Goal: Task Accomplishment & Management: Use online tool/utility

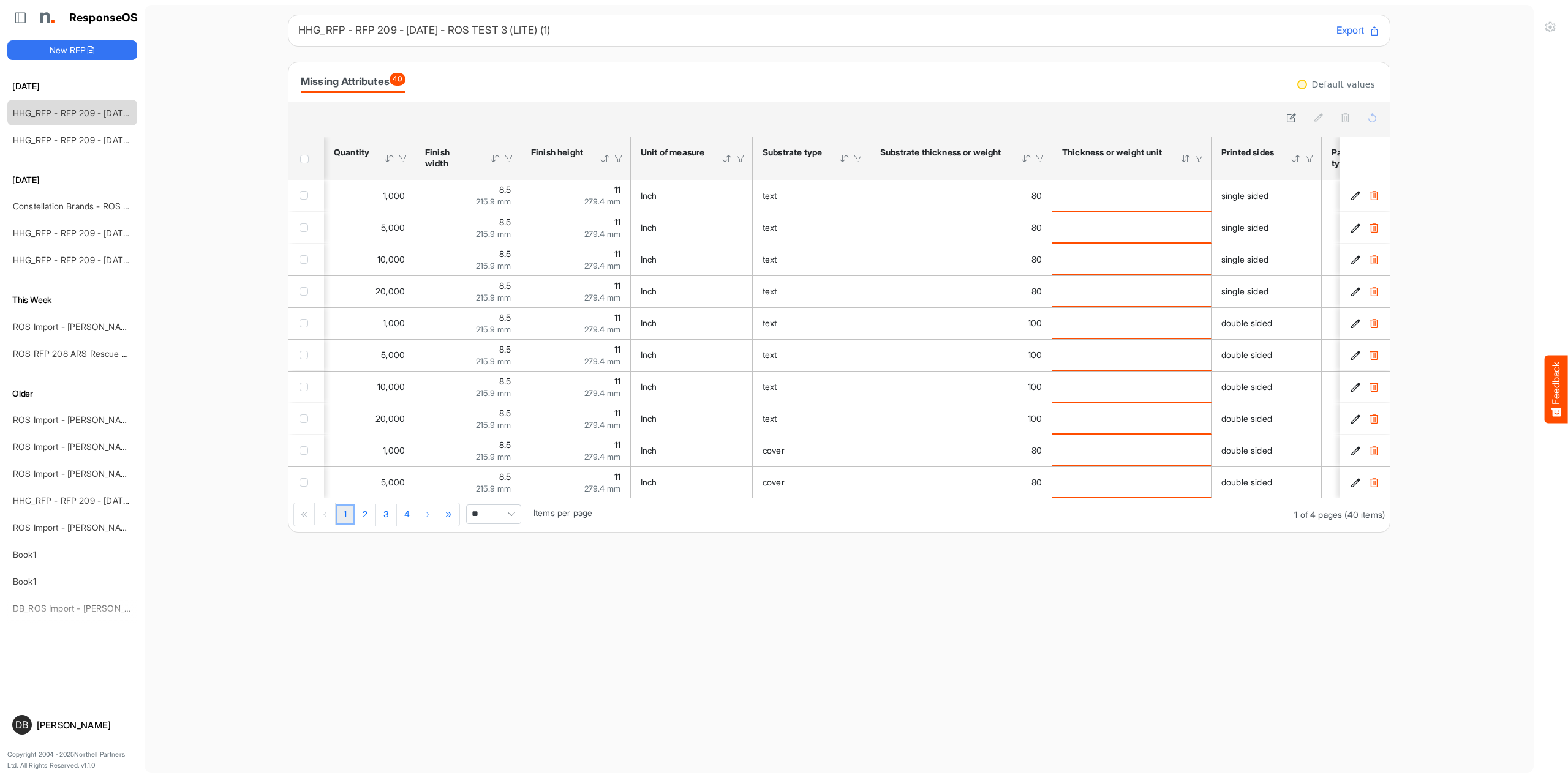
scroll to position [0, 30]
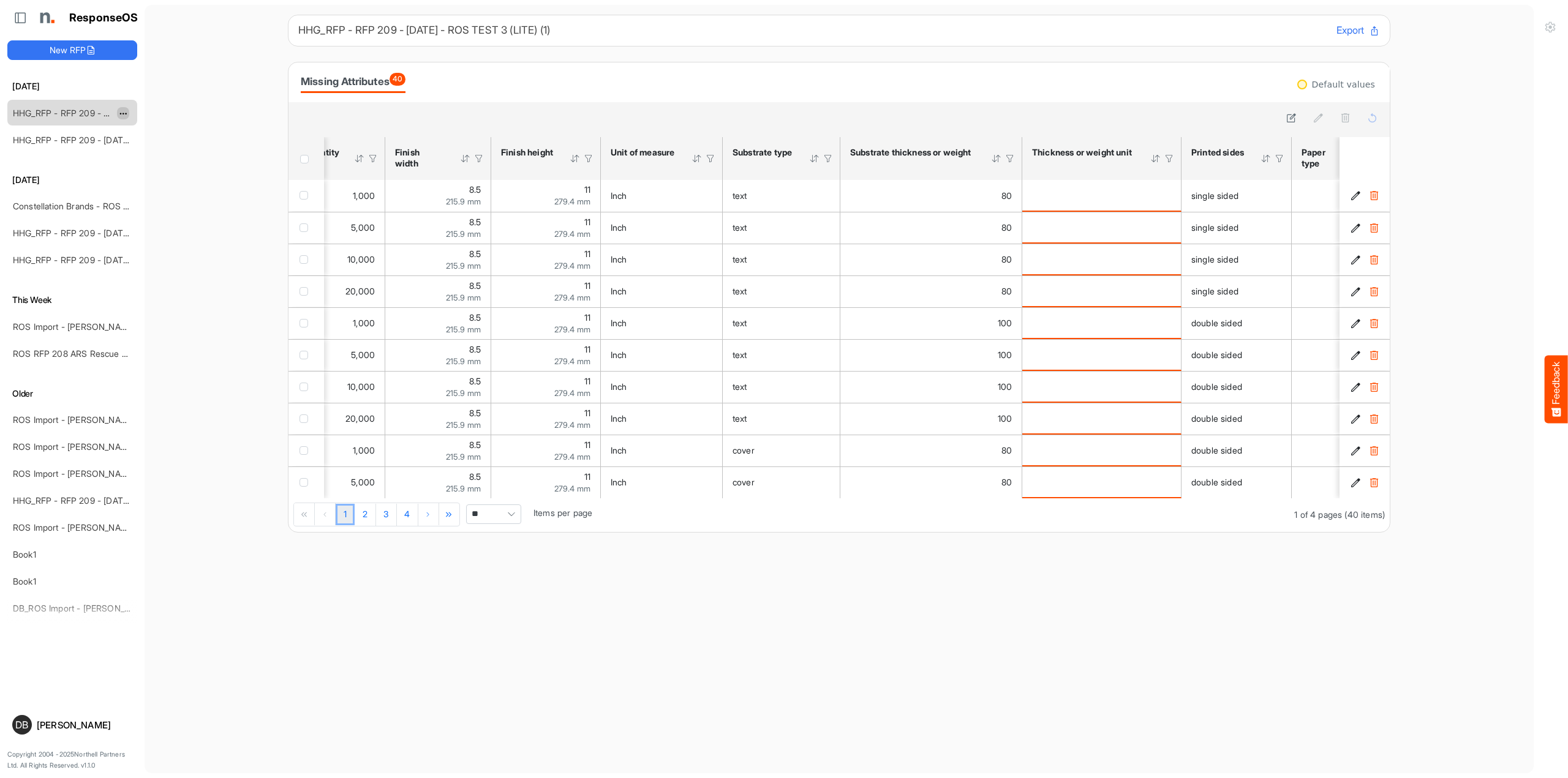
click at [125, 112] on span "dropdownbutton" at bounding box center [122, 114] width 6 height 9
click at [161, 150] on li "Delete" at bounding box center [153, 150] width 73 height 18
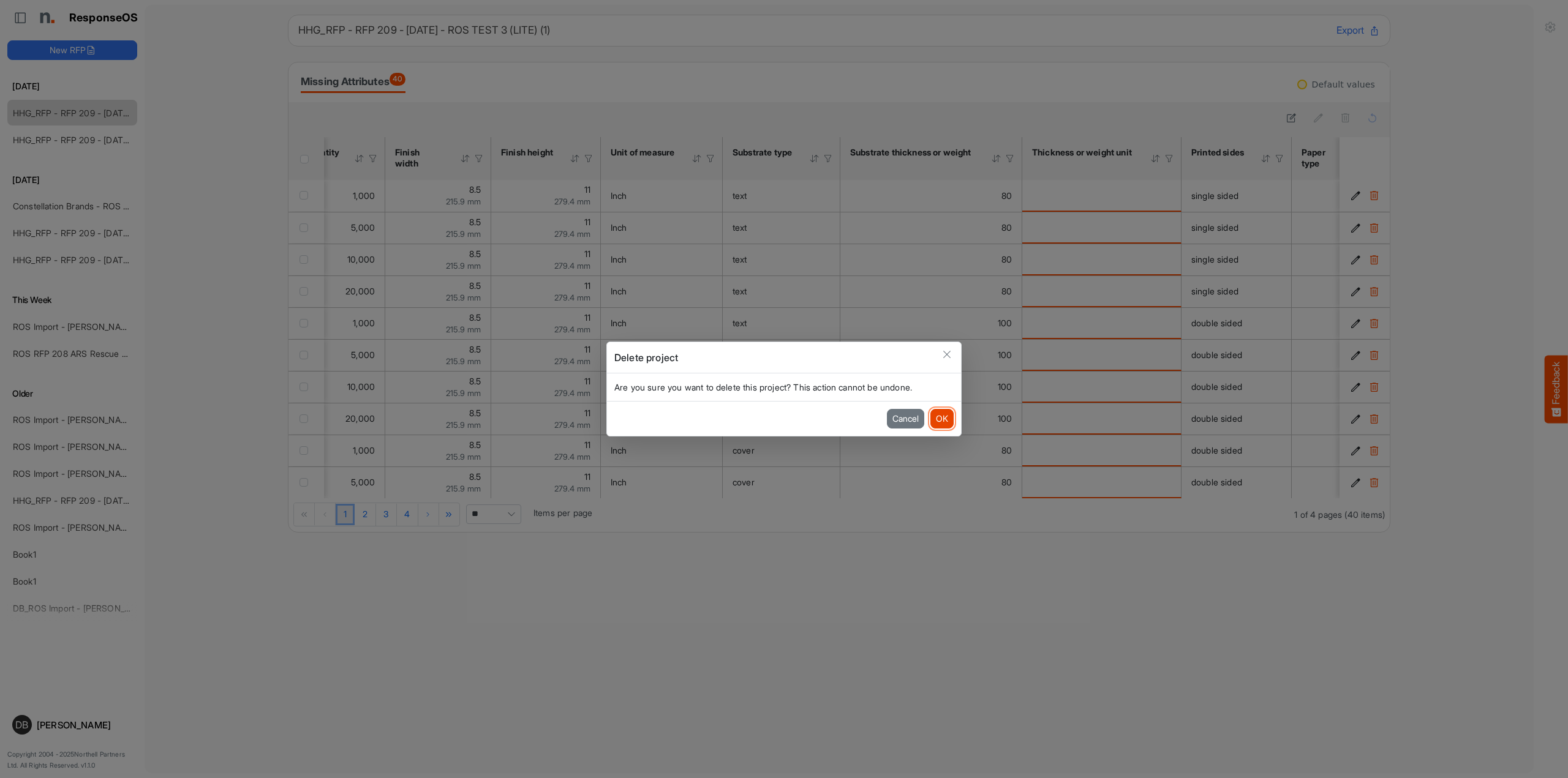
click at [940, 416] on button "OK" at bounding box center [941, 419] width 23 height 19
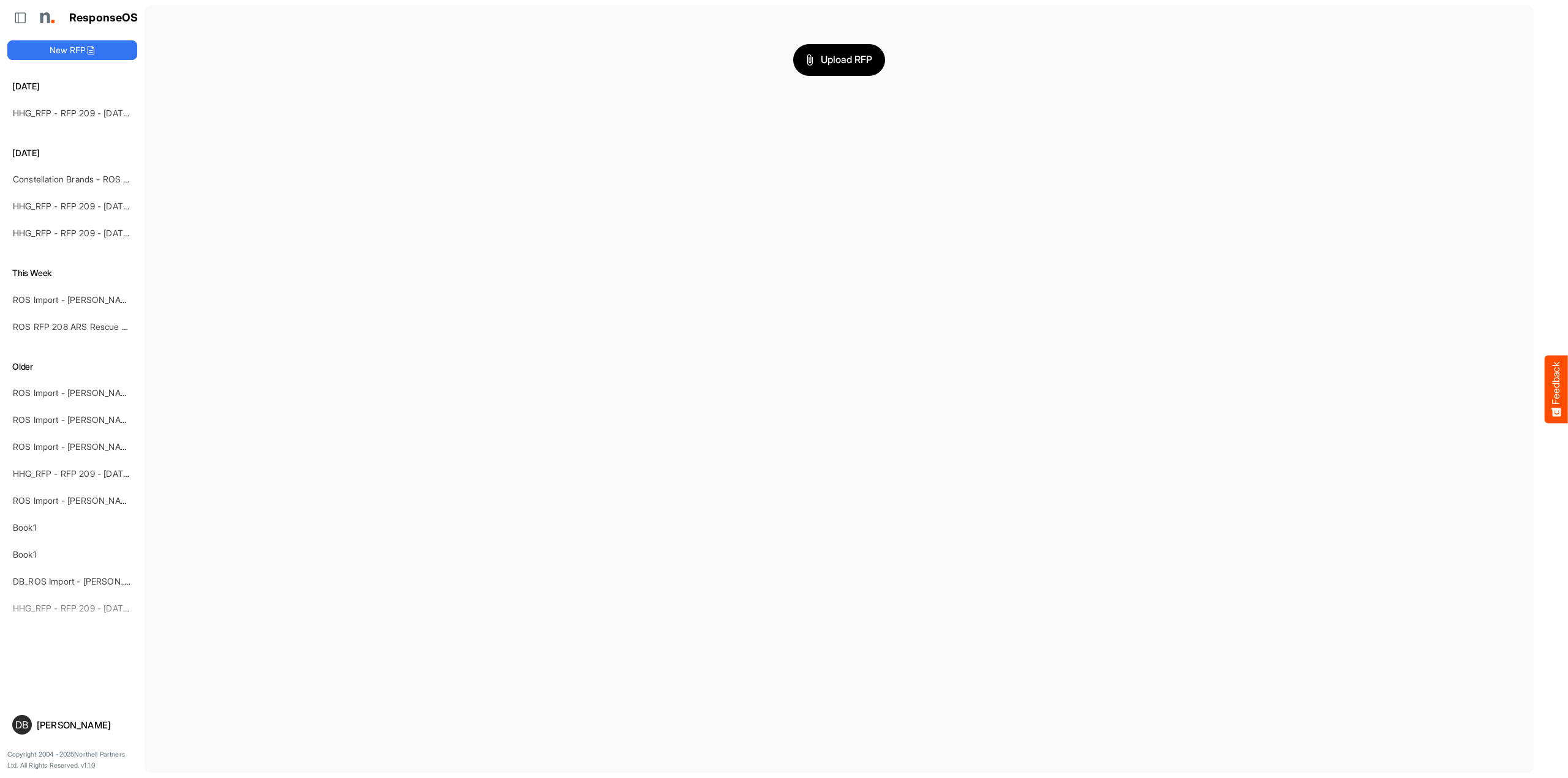
click at [76, 92] on h6 "[DATE]" at bounding box center [72, 87] width 129 height 13
click at [78, 106] on div "HHG_RFP - RFP 209 - [DATE] - ROS TEST 3 (LITE) (1) (2)" at bounding box center [62, 112] width 109 height 24
click at [80, 118] on div "HHG_RFP - RFP 209 - [DATE] - ROS TEST 3 (LITE) (1) (2)" at bounding box center [62, 112] width 109 height 24
click at [80, 109] on link "HHG_RFP - RFP 209 - [DATE] - ROS TEST 3 (LITE) (1) (2)" at bounding box center [125, 113] width 226 height 10
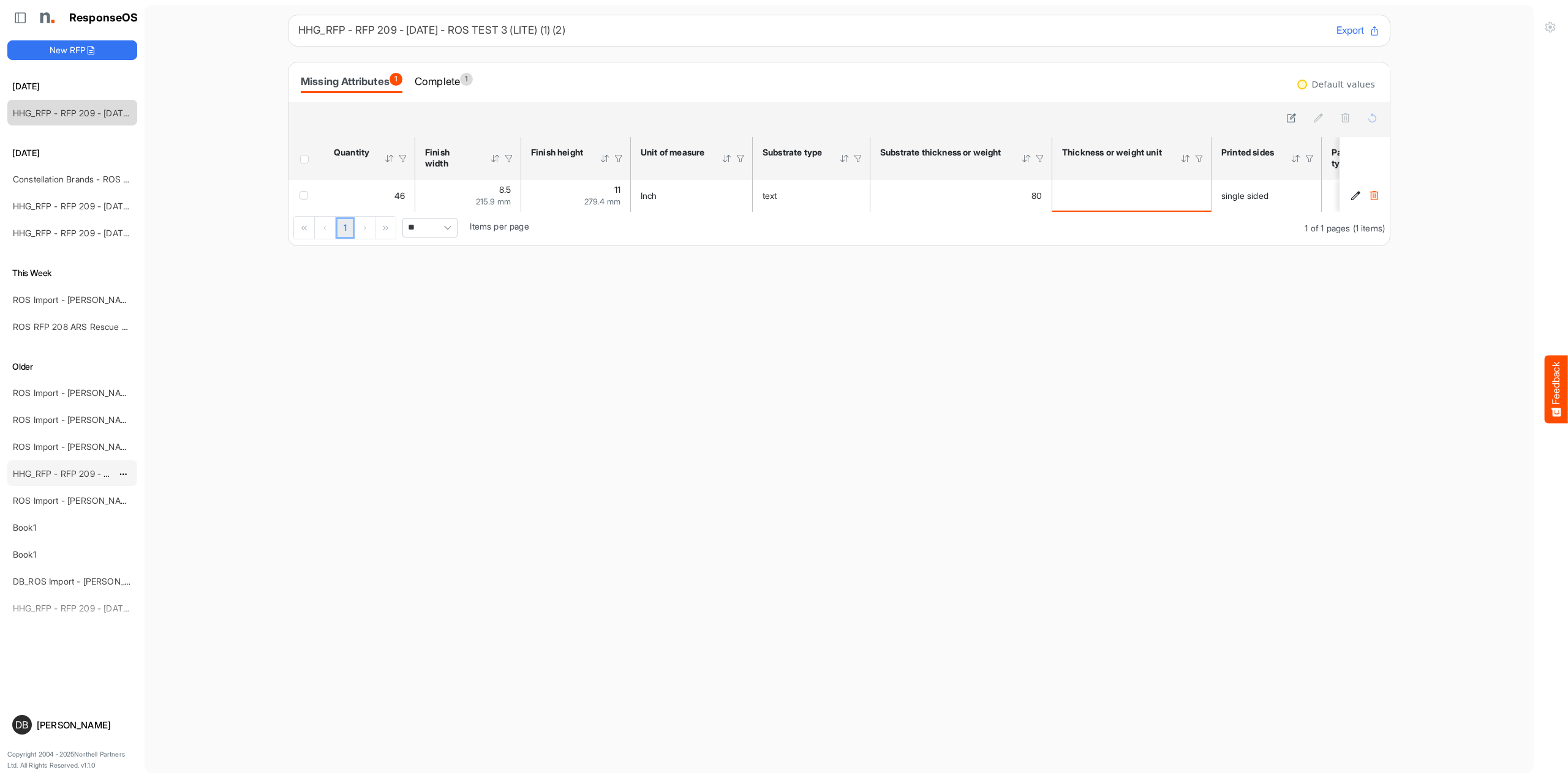
scroll to position [4, 0]
click at [48, 491] on link "ROS Import - [PERSON_NAME] - Final (short)" at bounding box center [101, 496] width 178 height 10
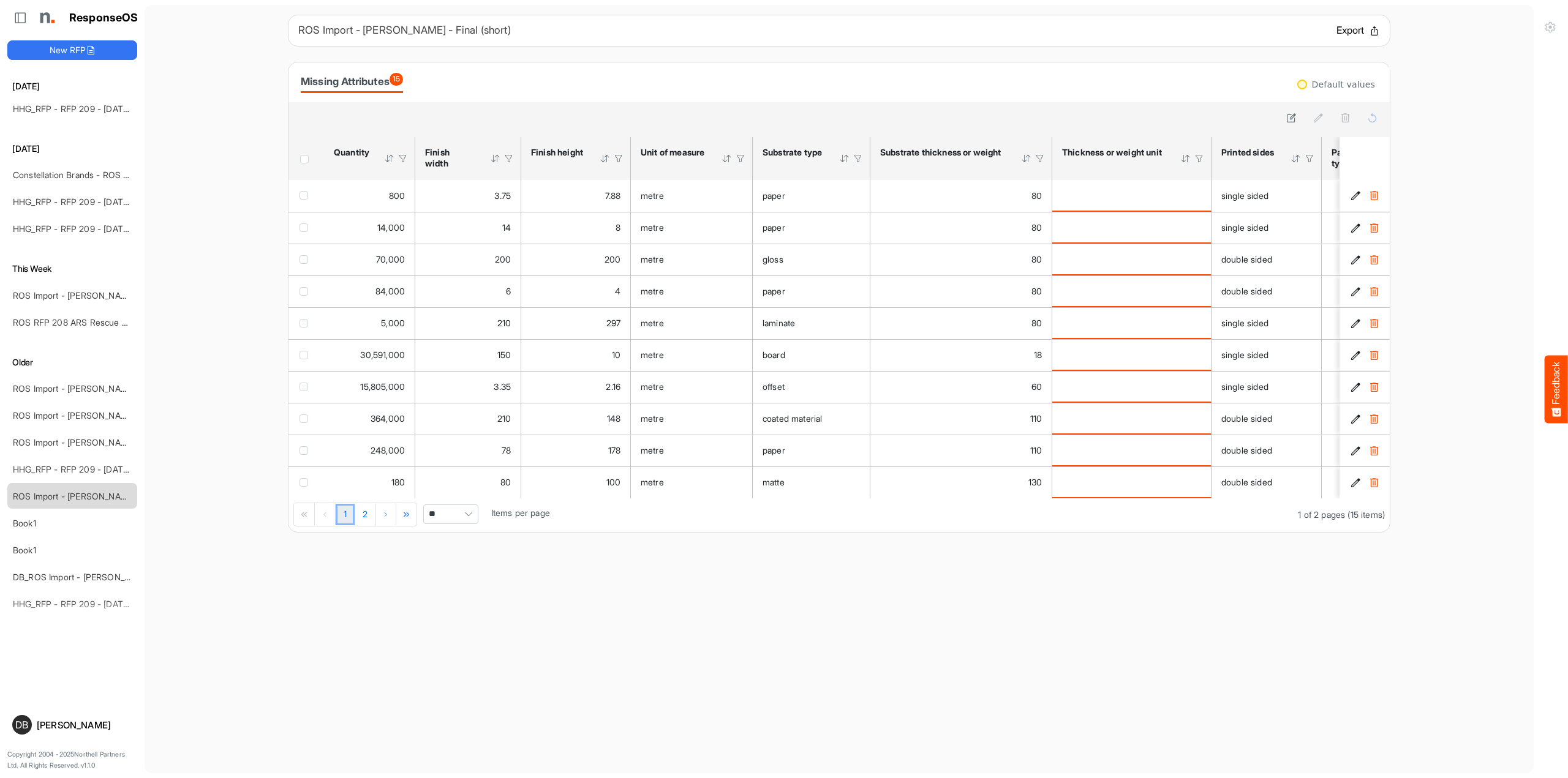
click at [1345, 28] on button "Export" at bounding box center [1358, 31] width 44 height 16
click at [1356, 28] on button "Export" at bounding box center [1358, 31] width 44 height 16
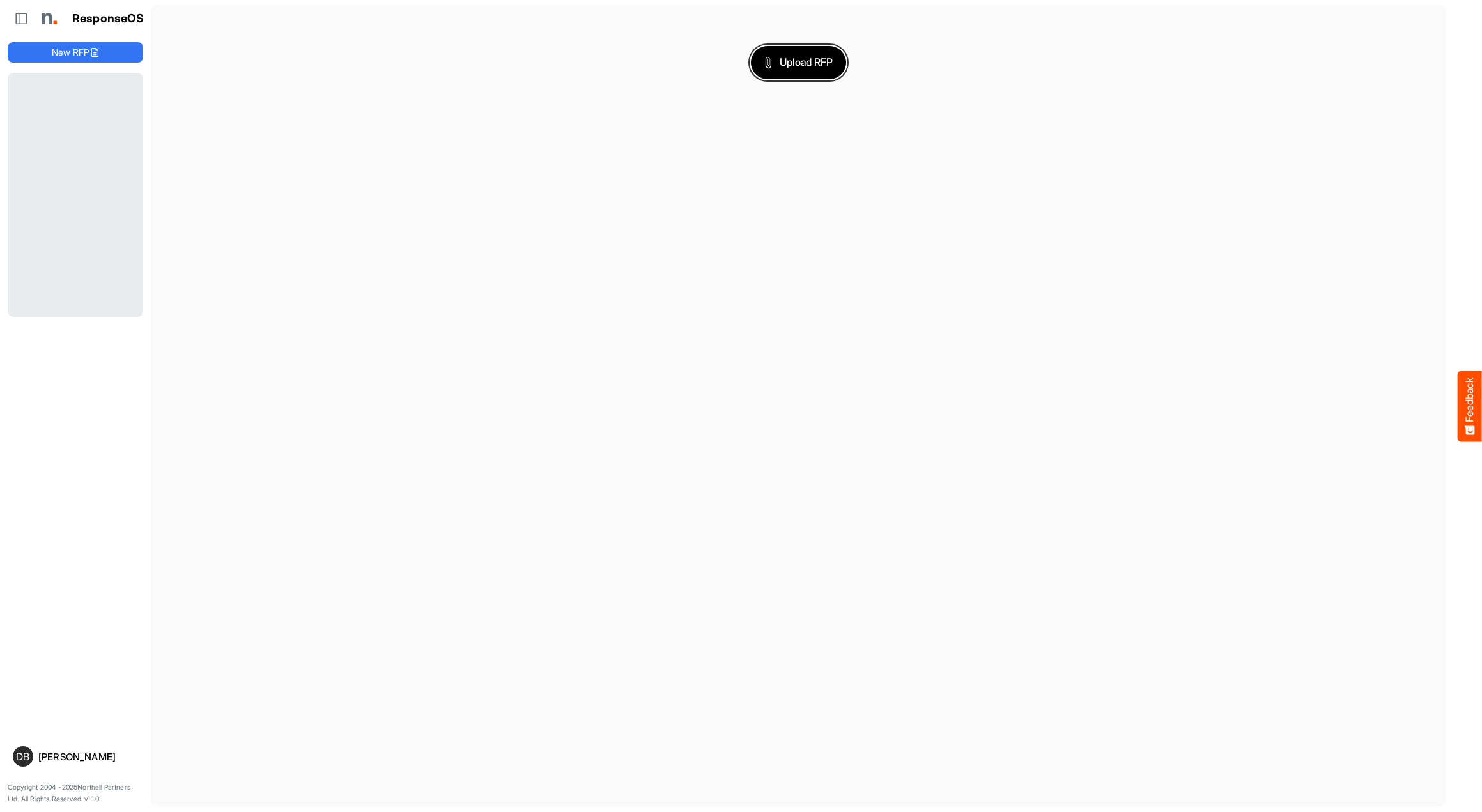
click at [798, 59] on span "Upload RFP" at bounding box center [799, 63] width 69 height 17
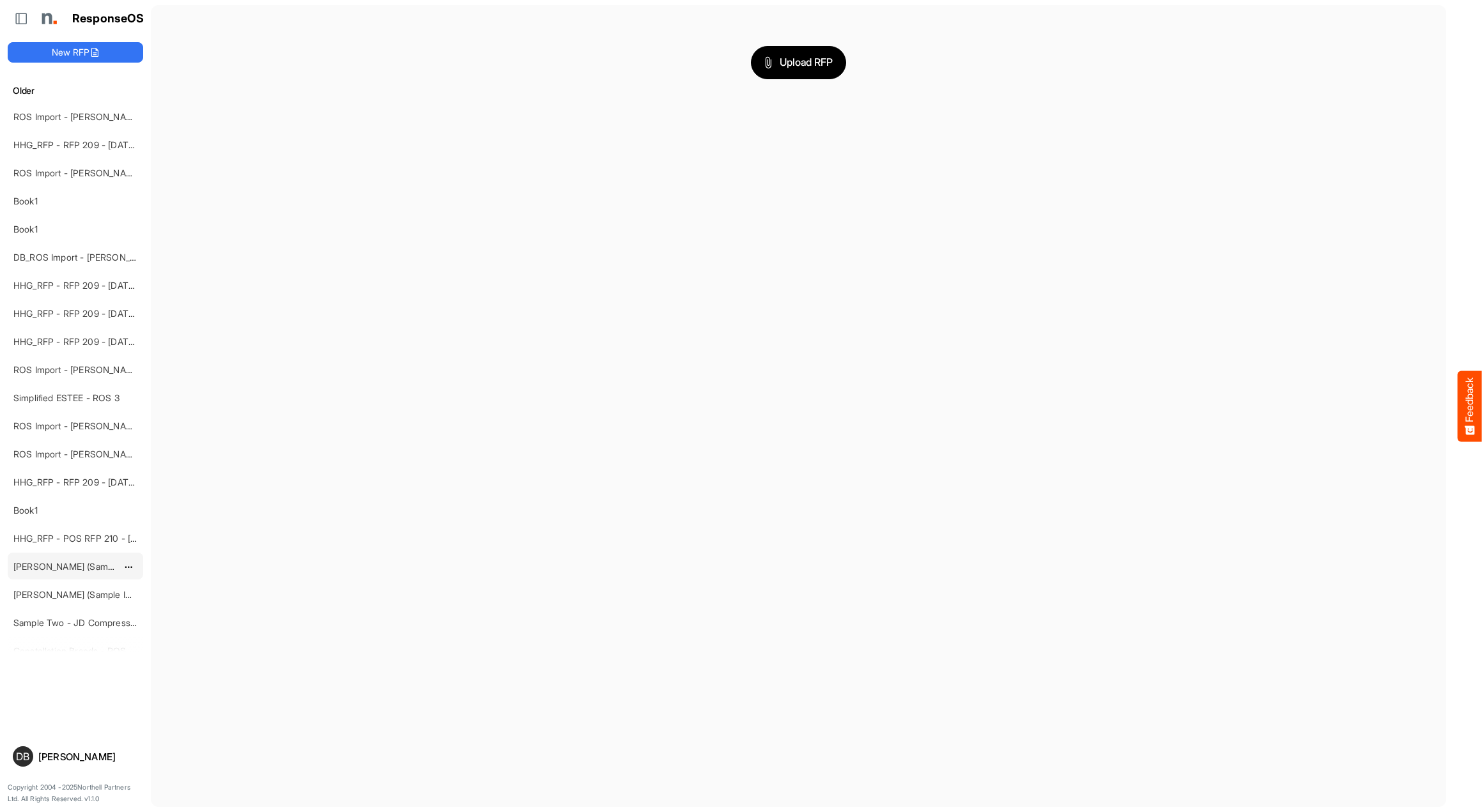
scroll to position [387, 0]
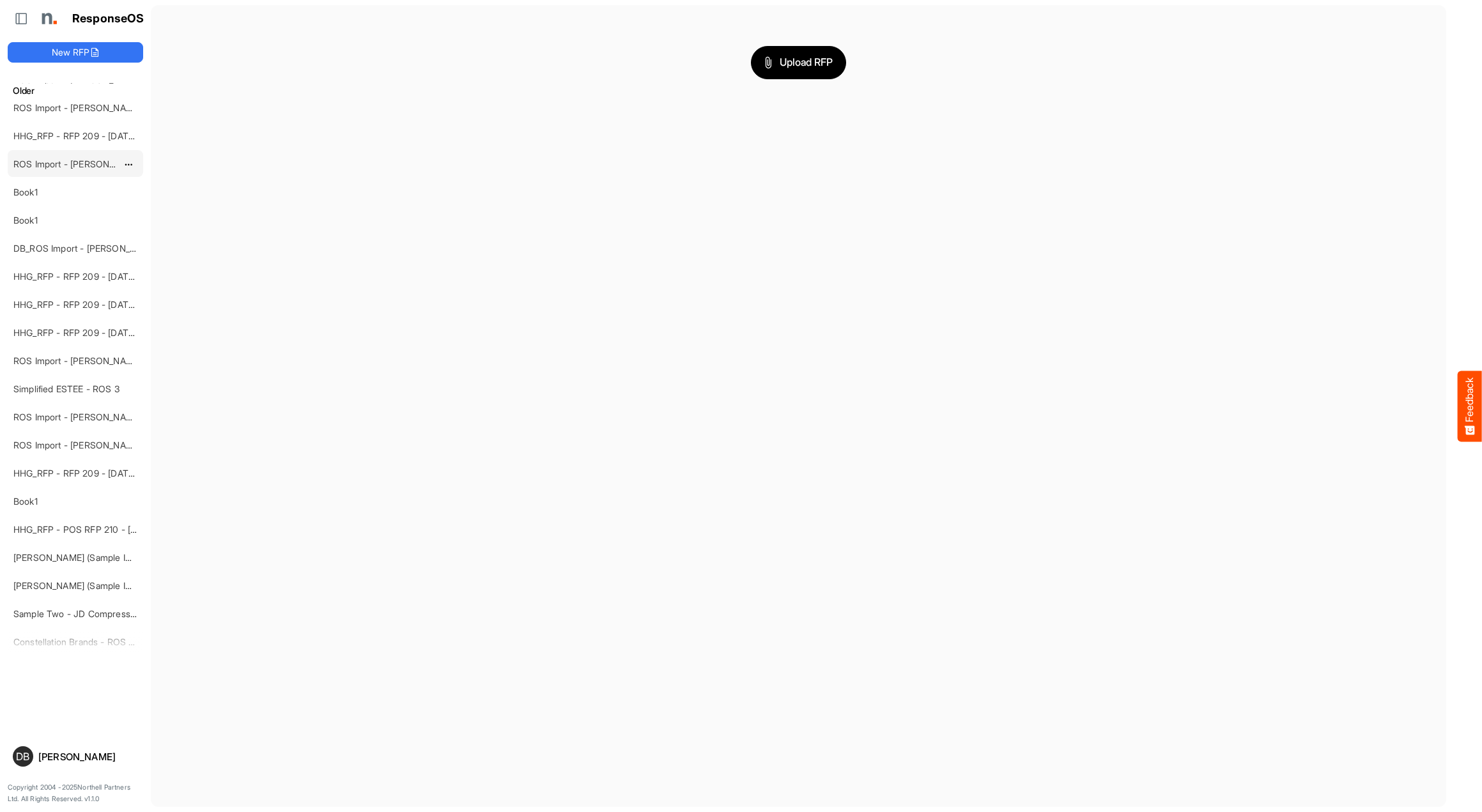
click at [102, 161] on link "ROS Import - [PERSON_NAME] - Final (short)" at bounding box center [106, 164] width 185 height 11
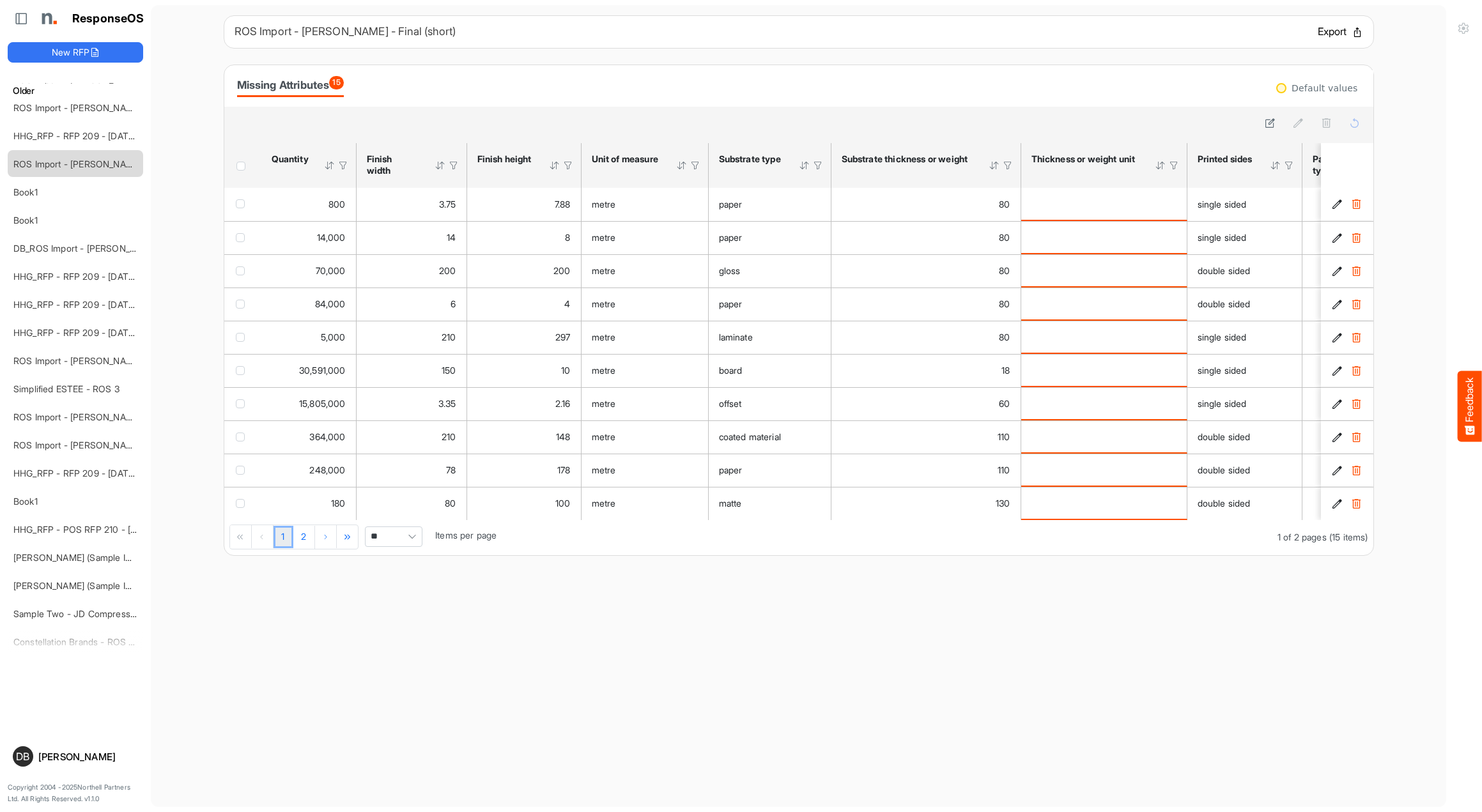
click at [1347, 32] on button "Export" at bounding box center [1341, 32] width 46 height 17
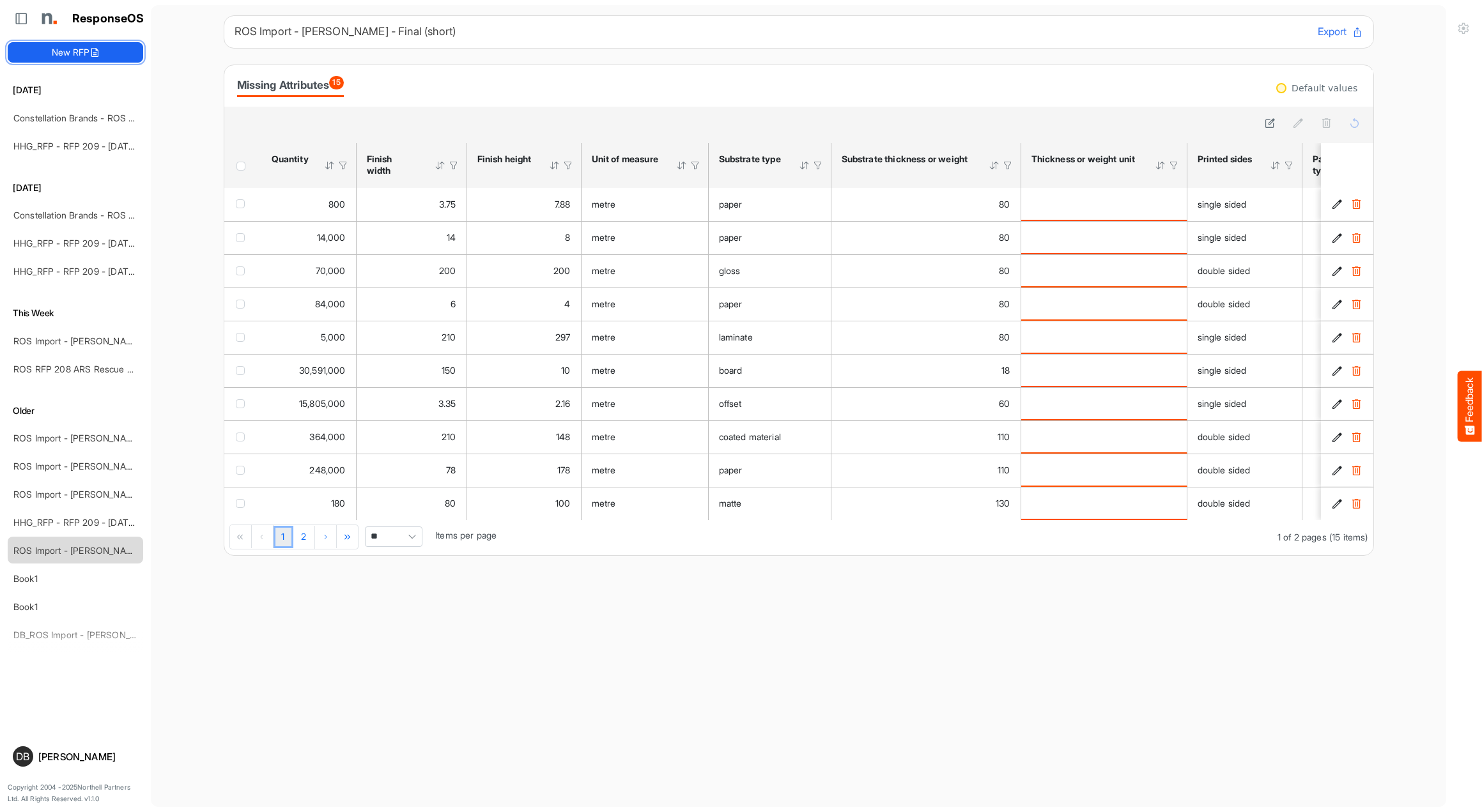
click at [106, 57] on button "New RFP" at bounding box center [75, 52] width 135 height 20
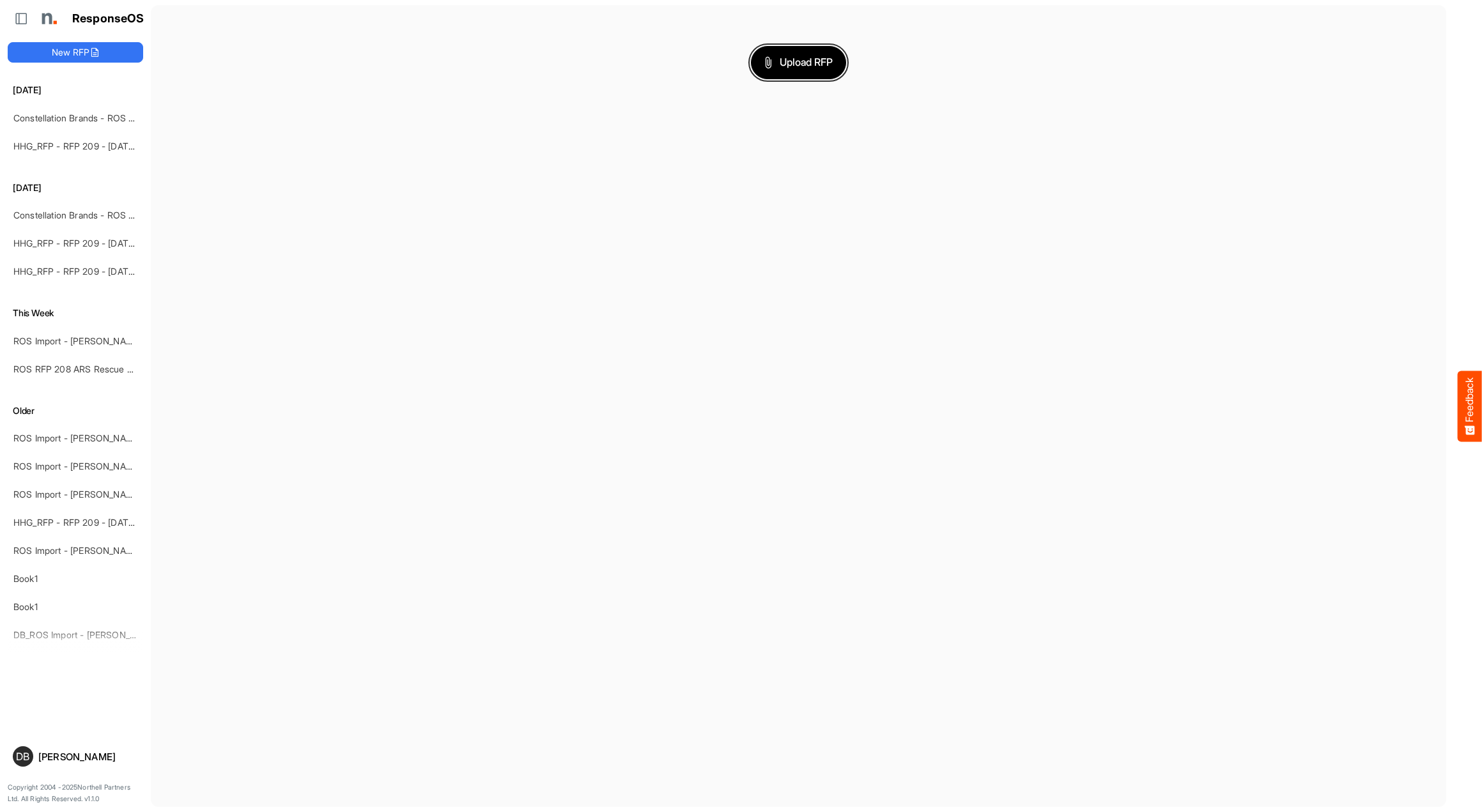
click at [814, 60] on span "Upload RFP" at bounding box center [799, 63] width 69 height 17
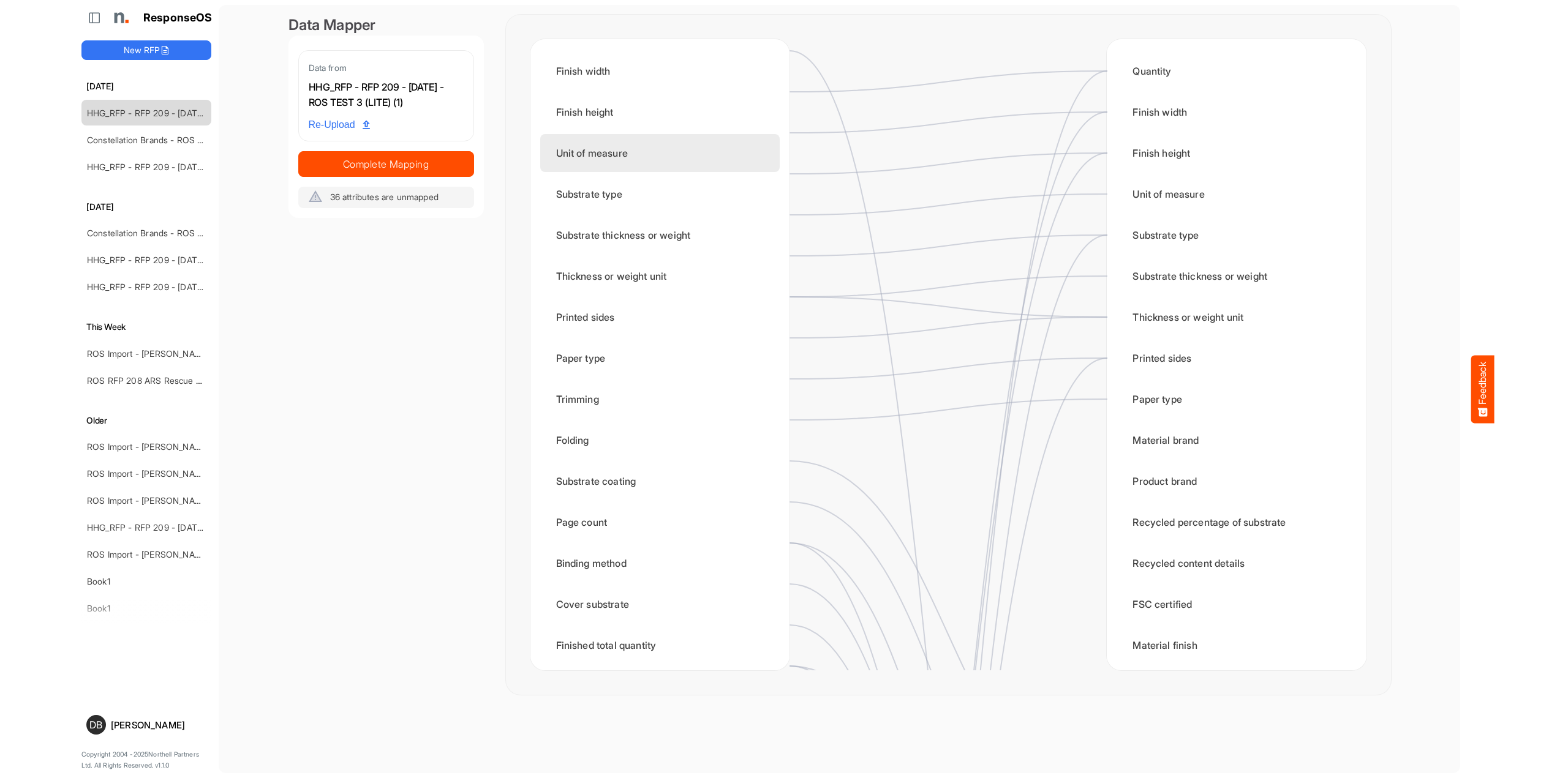
scroll to position [179, 0]
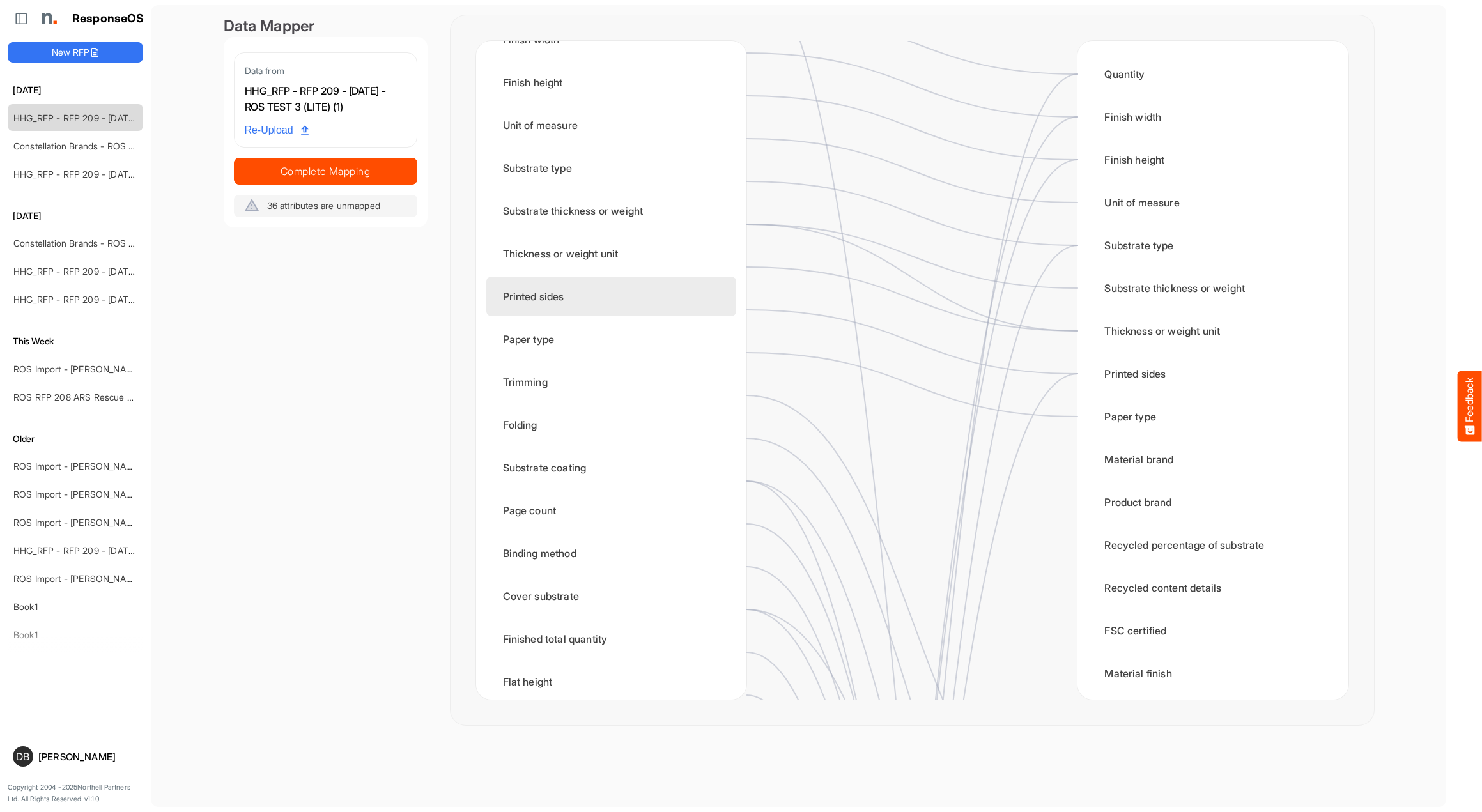
click at [651, 302] on div "Printed sides" at bounding box center [612, 296] width 250 height 39
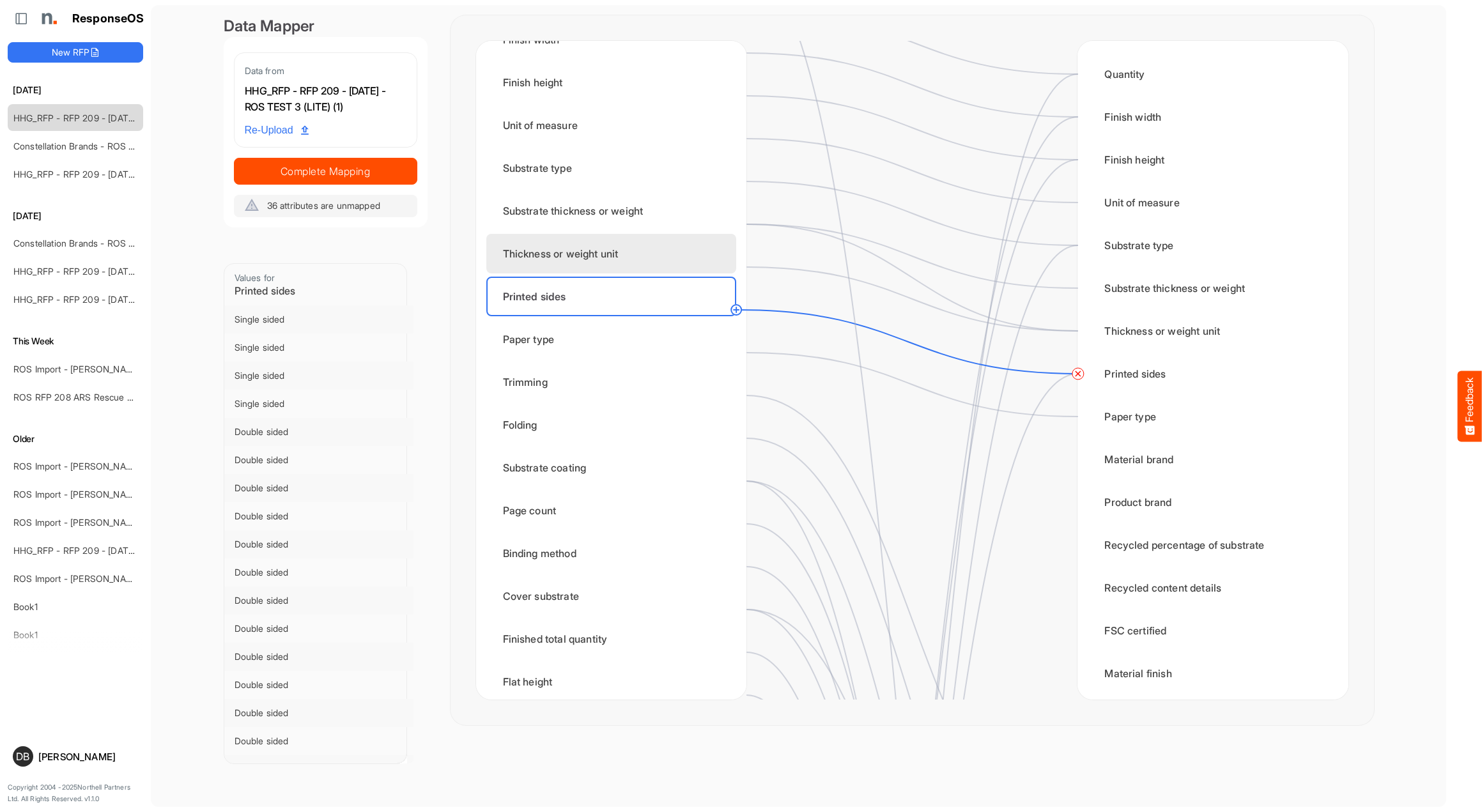
click at [660, 265] on div "Thickness or weight unit" at bounding box center [612, 253] width 250 height 39
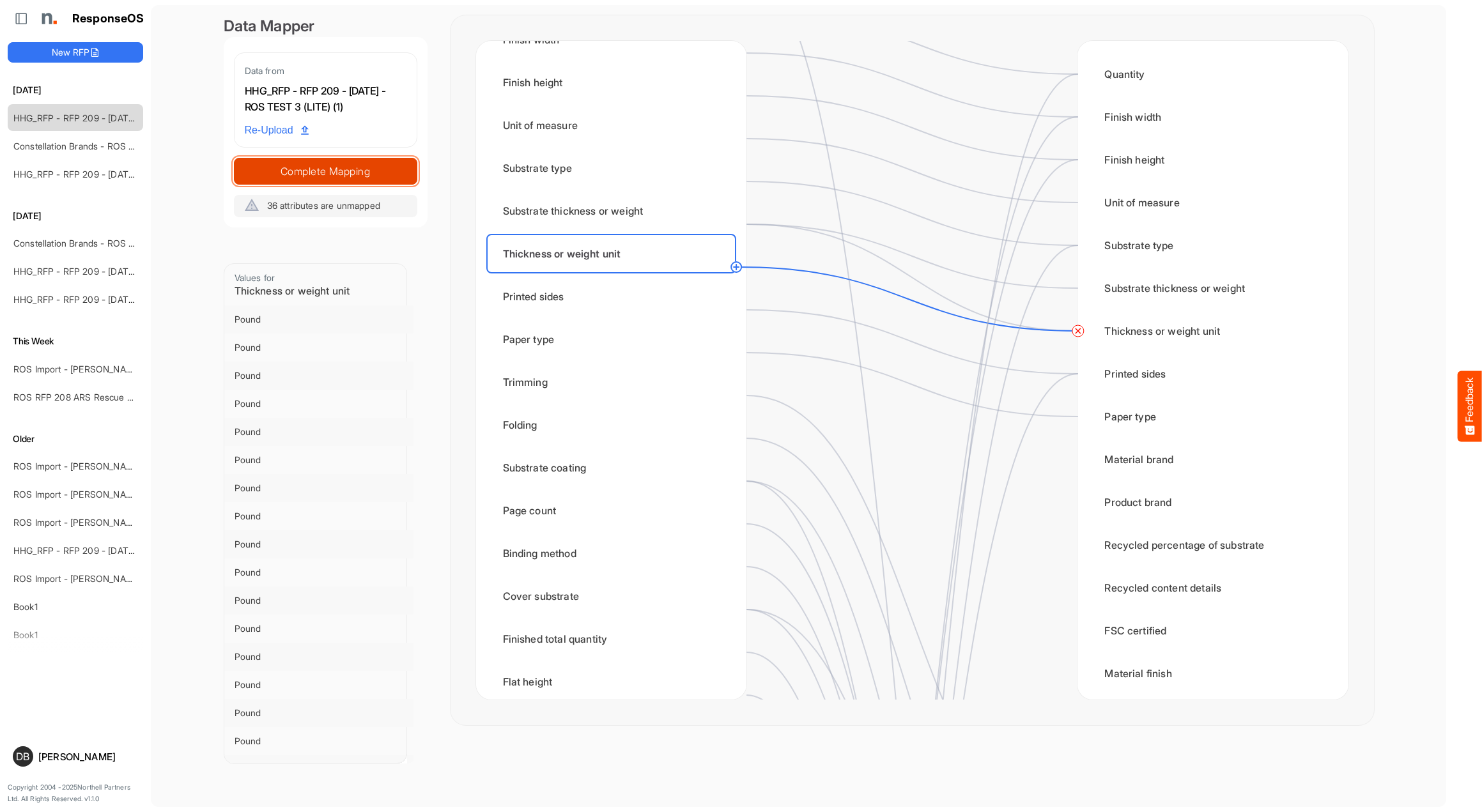
click at [305, 180] on span "Complete Mapping" at bounding box center [326, 171] width 182 height 18
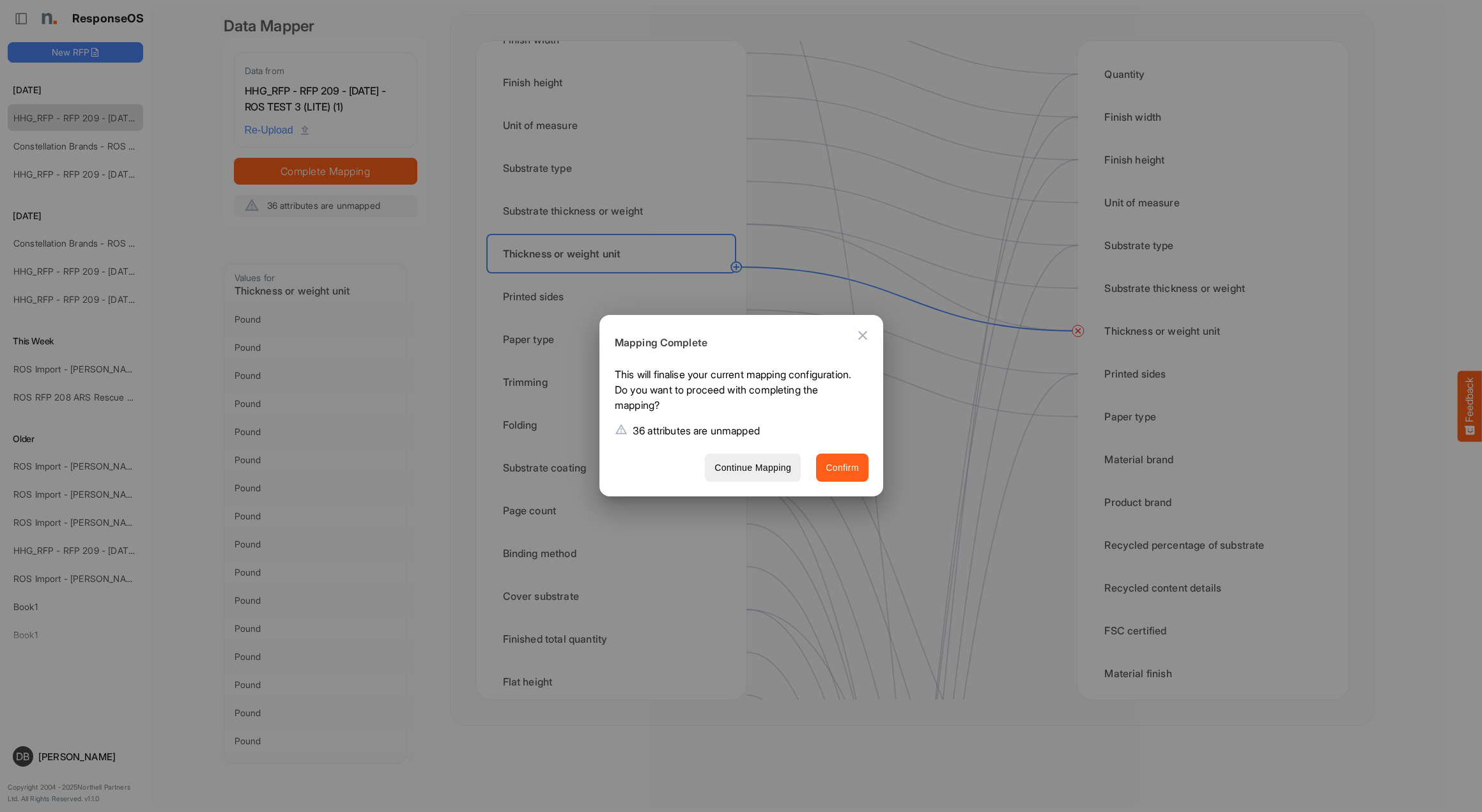
click at [853, 465] on span "Confirm" at bounding box center [842, 468] width 33 height 16
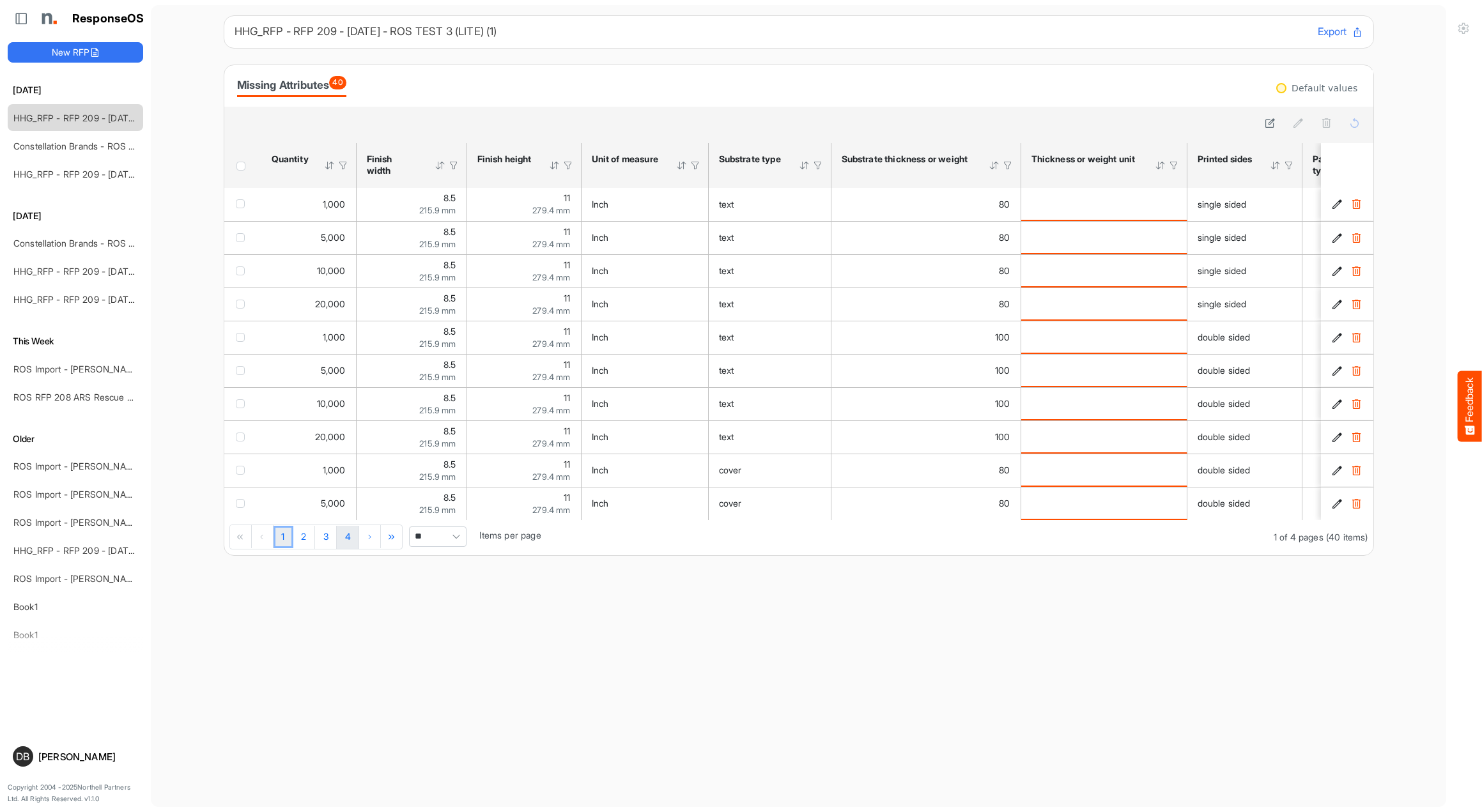
click at [350, 547] on link "4" at bounding box center [348, 537] width 22 height 23
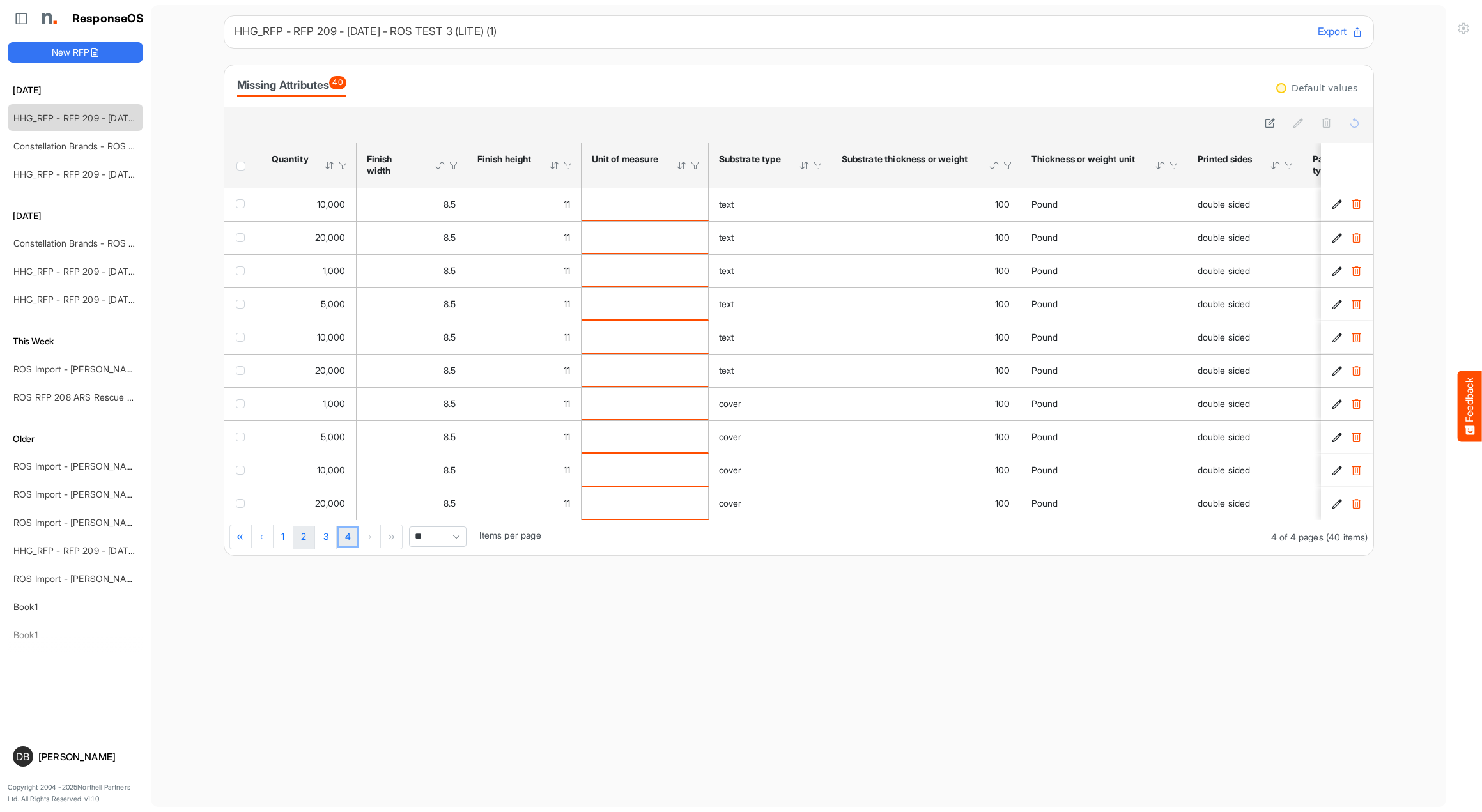
click at [307, 543] on link "2" at bounding box center [304, 537] width 22 height 23
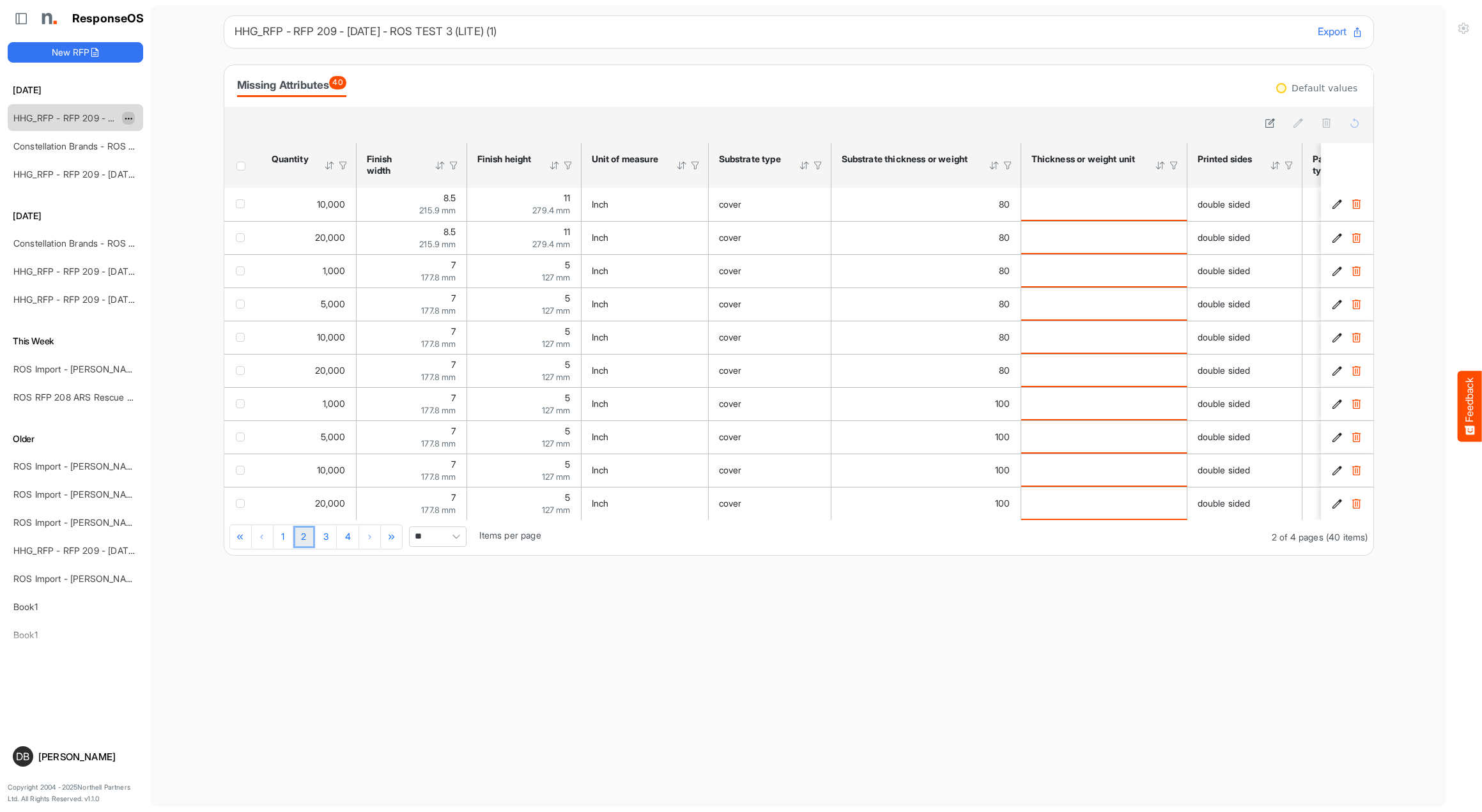
click at [122, 115] on button "dropdownbutton" at bounding box center [128, 118] width 13 height 13
click at [175, 154] on li "Delete" at bounding box center [160, 157] width 76 height 19
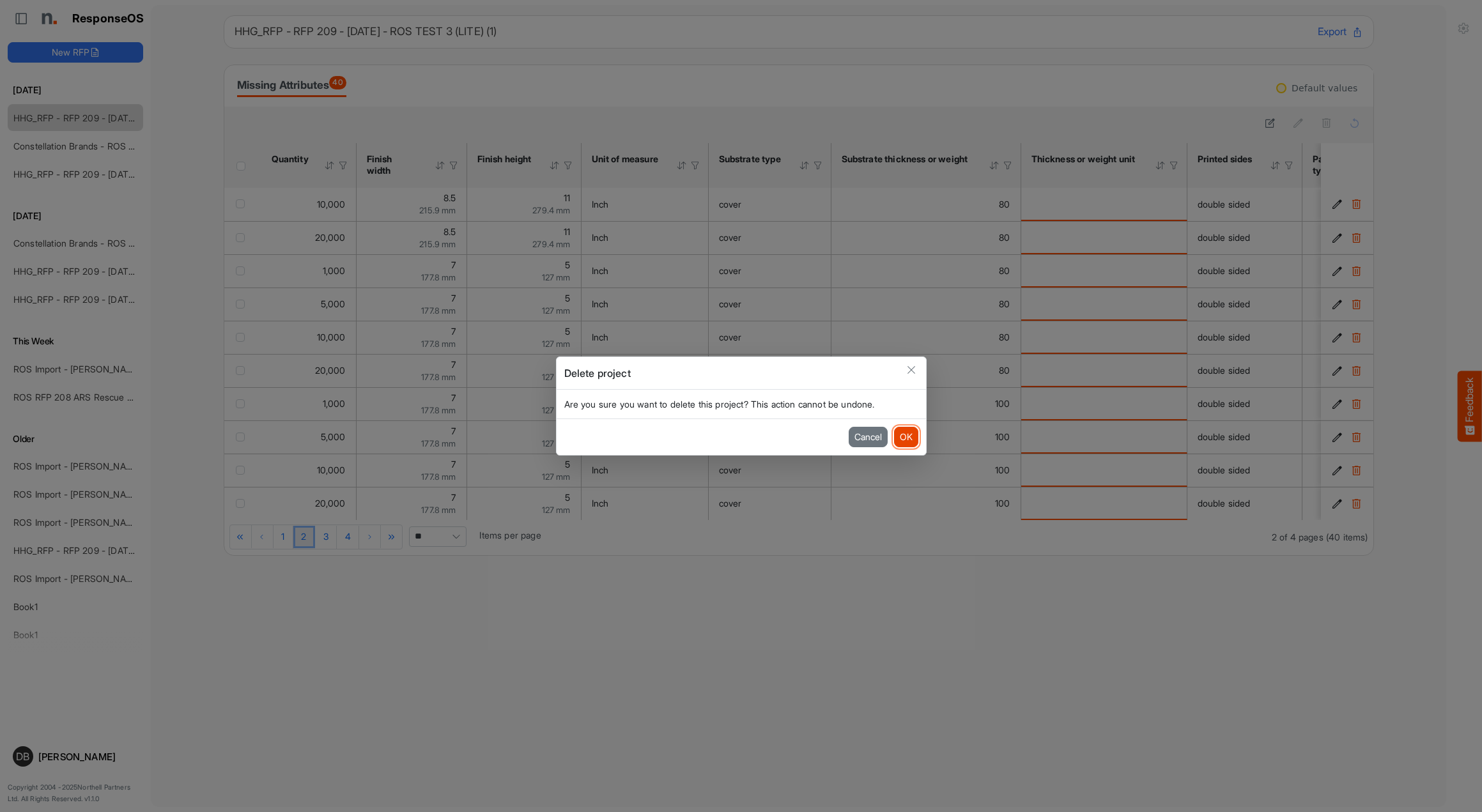
click at [907, 440] on button "OK" at bounding box center [906, 437] width 24 height 20
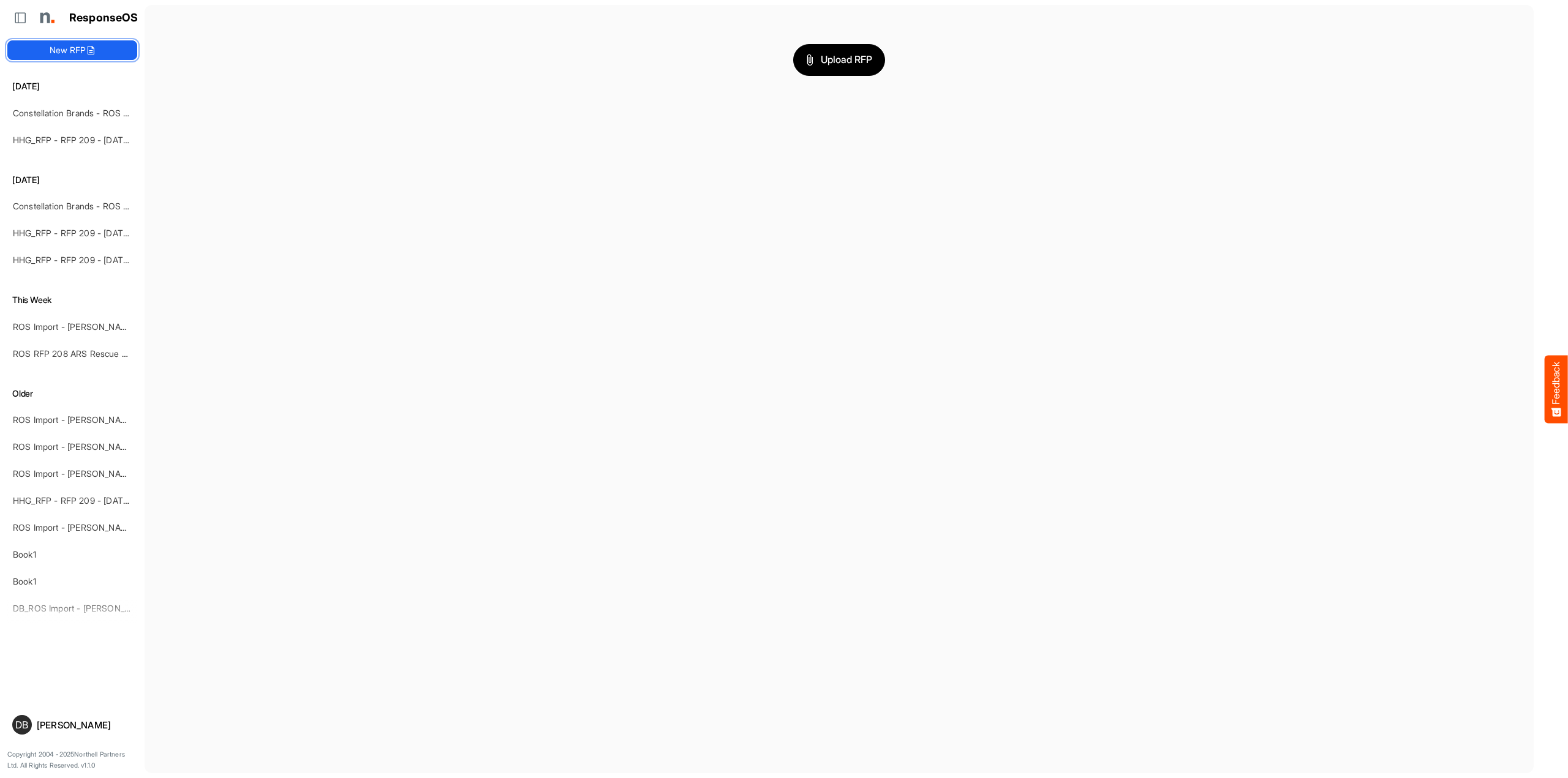
click at [106, 48] on button "New RFP" at bounding box center [72, 50] width 129 height 19
click at [869, 65] on span "Upload RFP" at bounding box center [838, 60] width 66 height 16
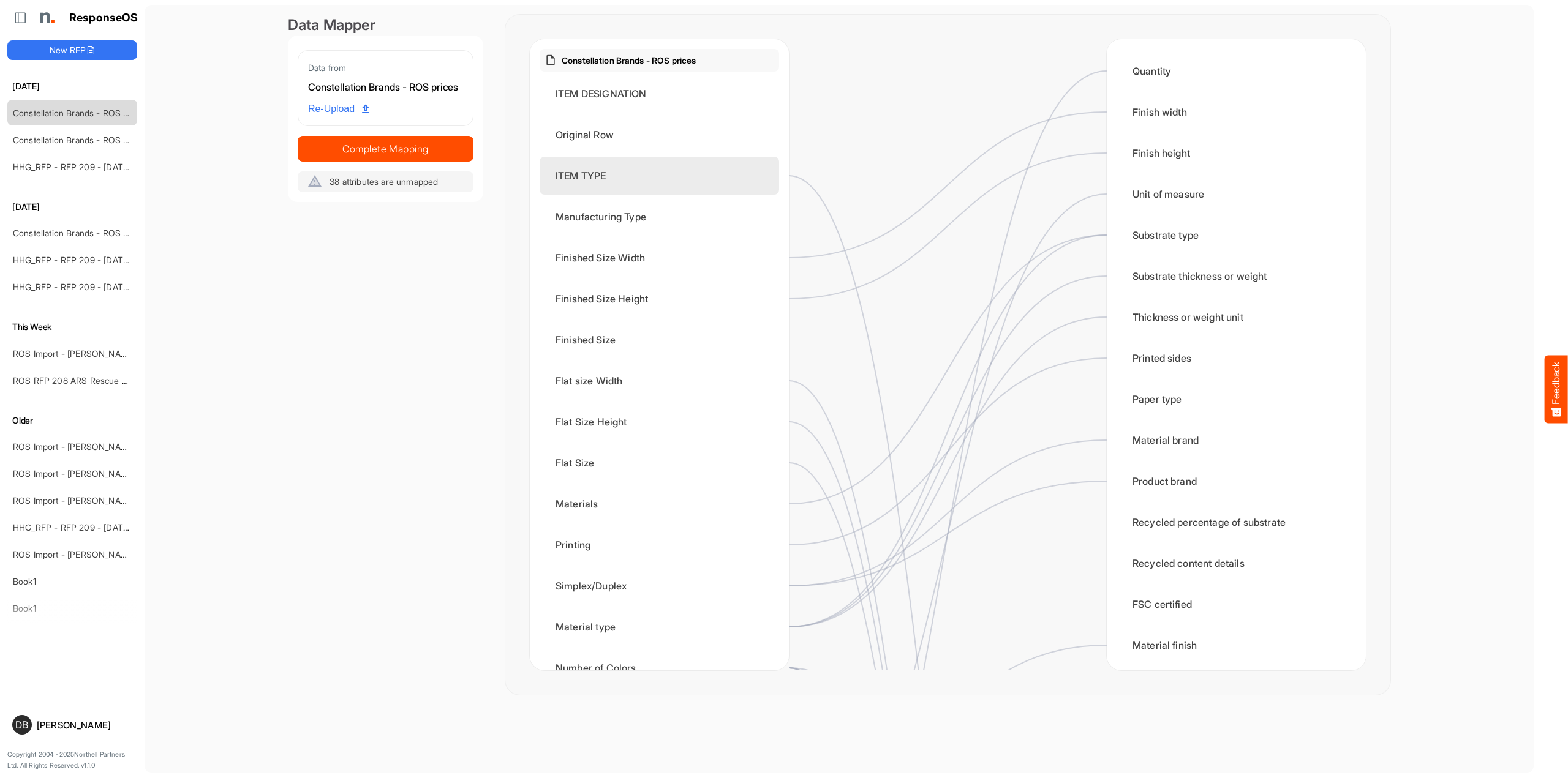
click at [697, 194] on div "ITEM TYPE" at bounding box center [659, 175] width 240 height 38
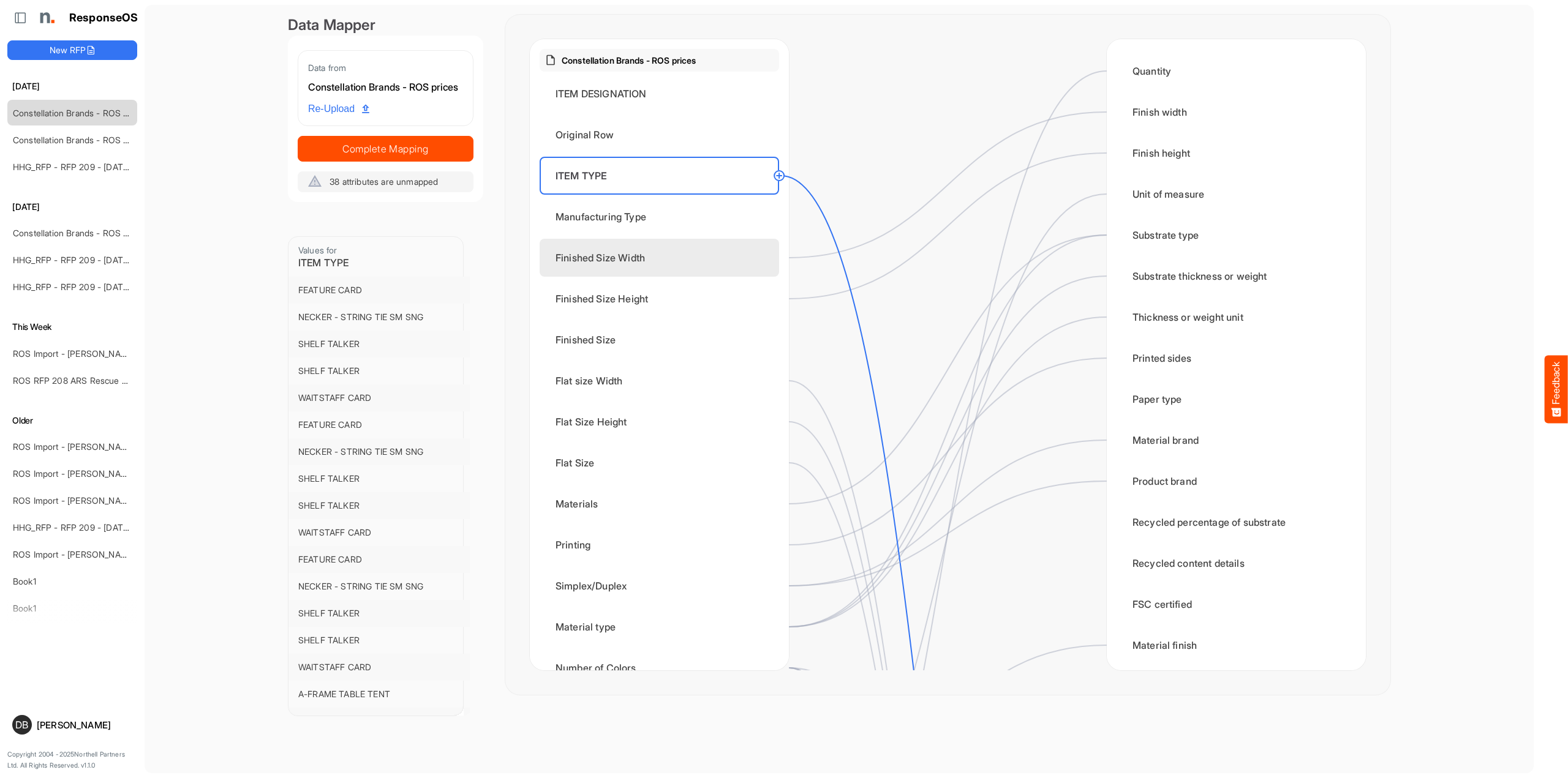
click at [706, 254] on div "Finished Size Width" at bounding box center [659, 257] width 240 height 38
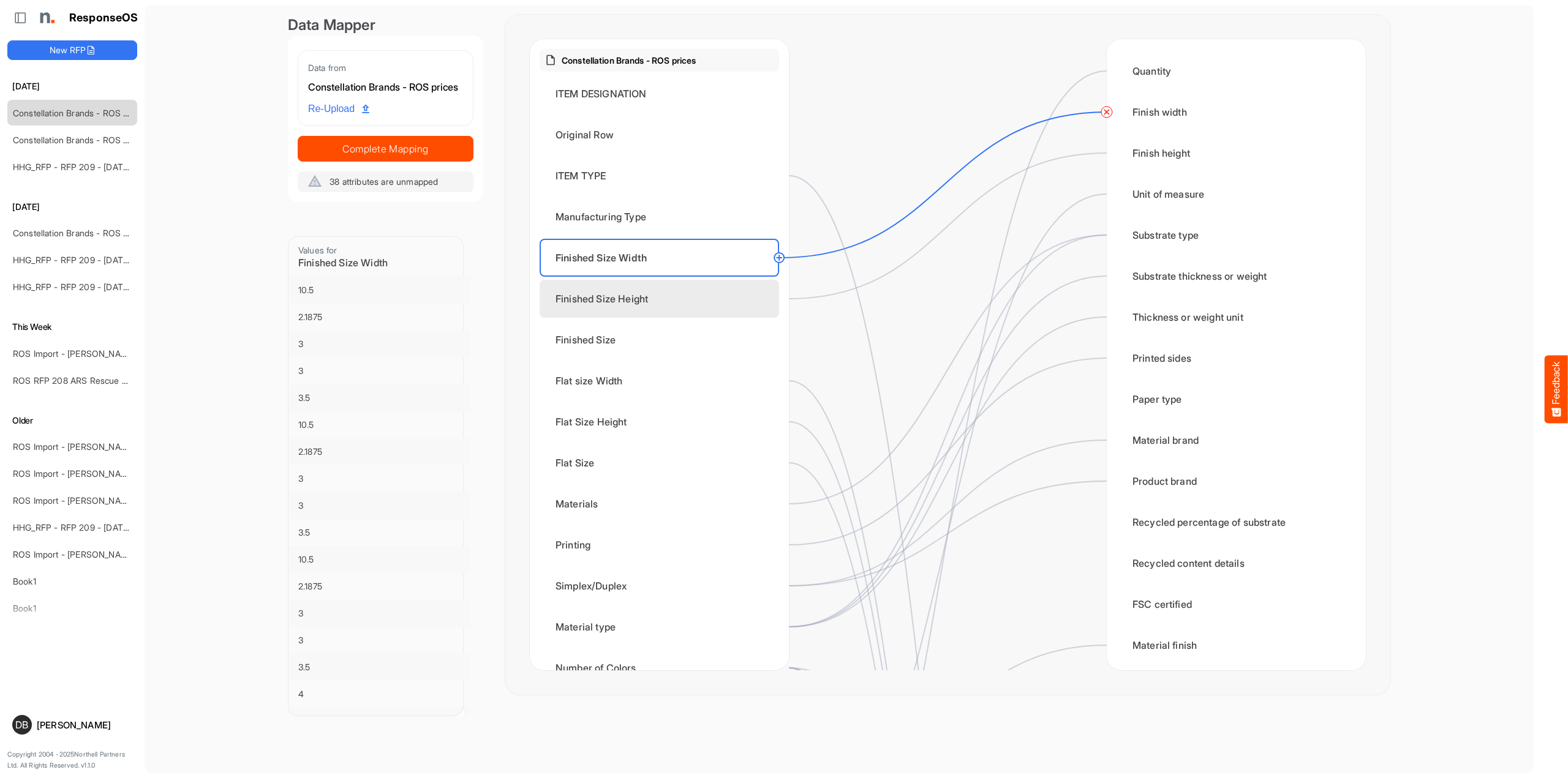
click at [704, 300] on div "Finished Size Height" at bounding box center [659, 298] width 240 height 38
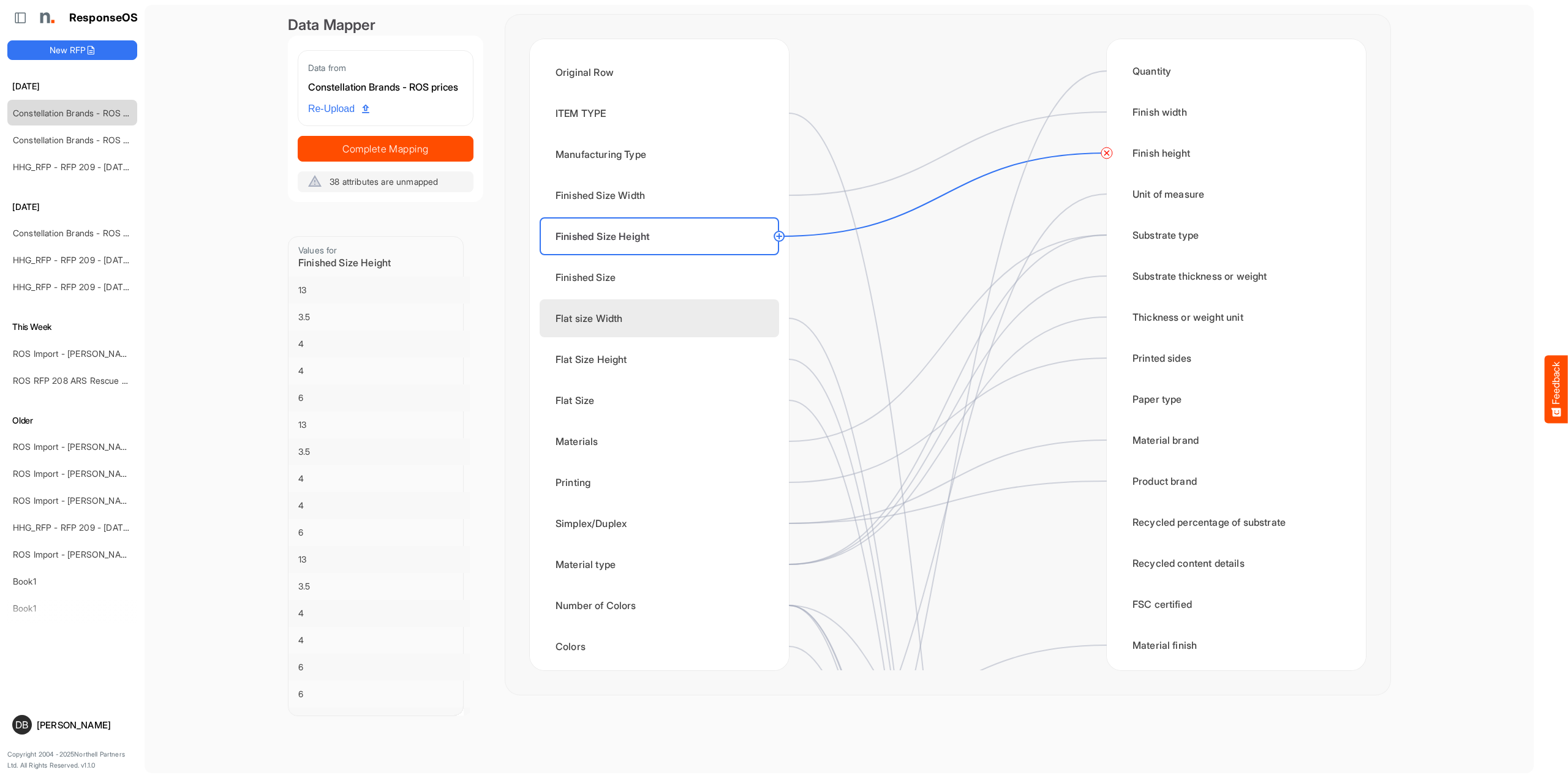
click at [700, 320] on div "Flat size Width" at bounding box center [659, 318] width 240 height 38
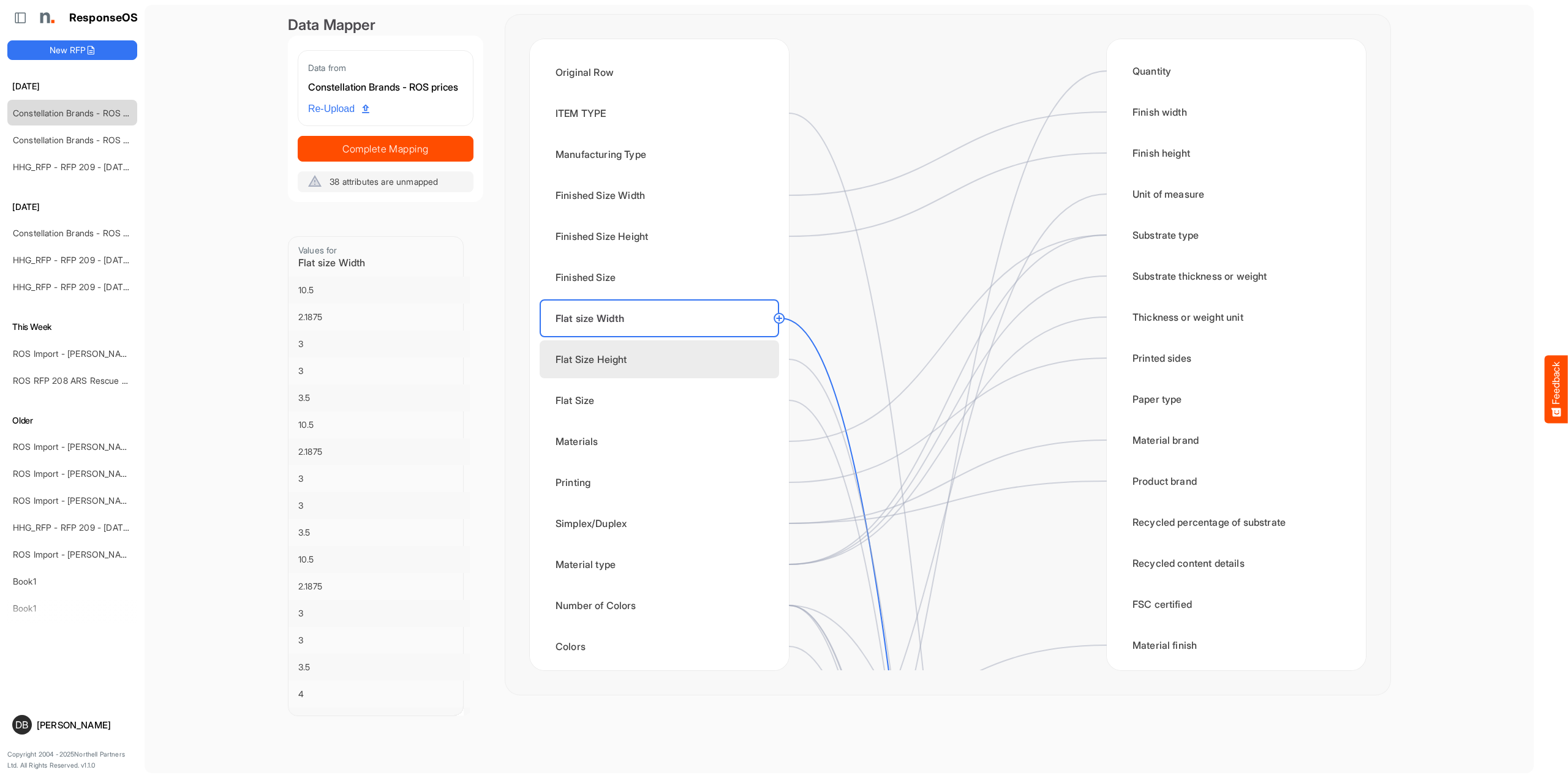
click at [698, 364] on div "Flat Size Height" at bounding box center [659, 359] width 240 height 38
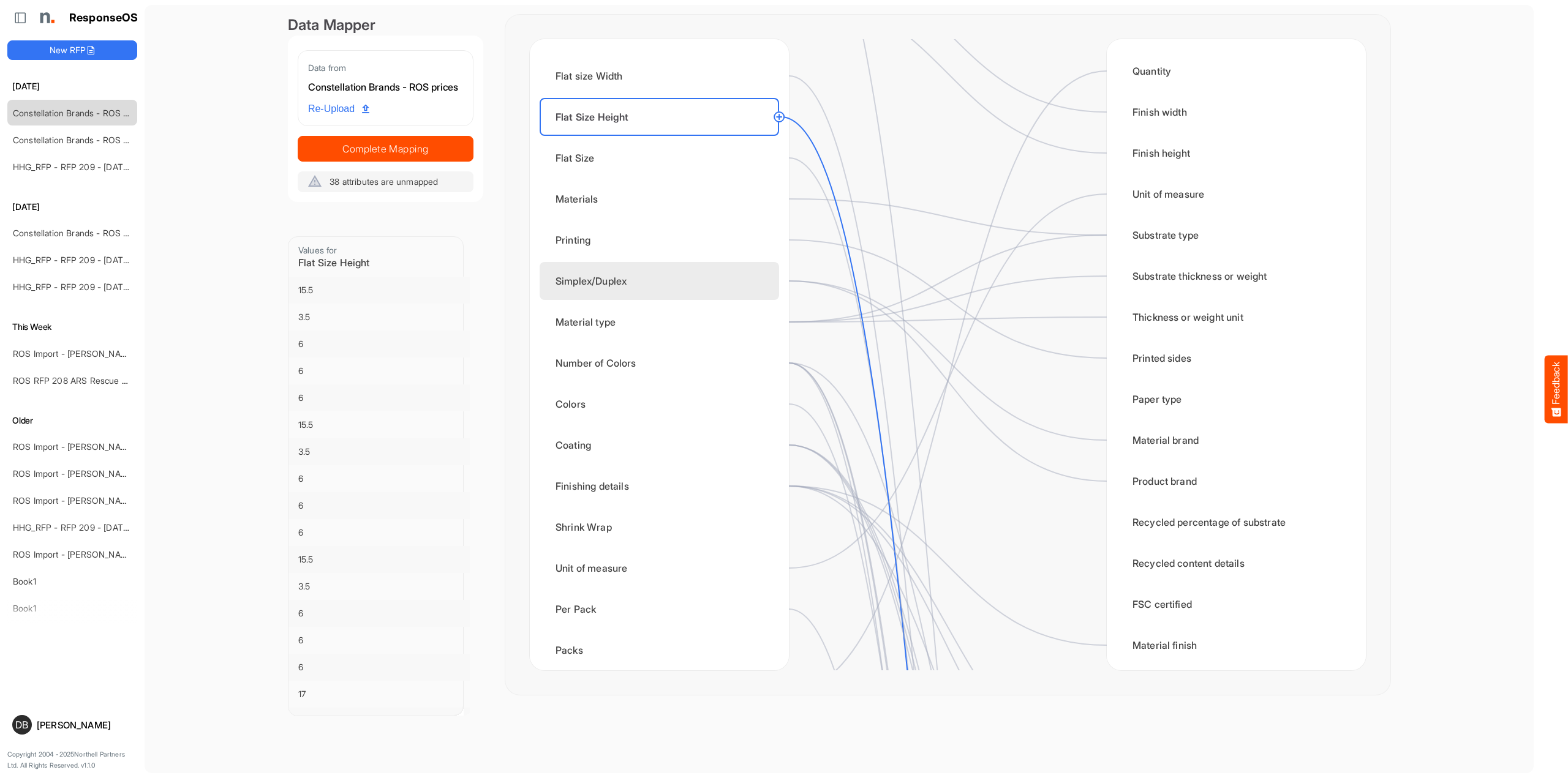
scroll to position [318, 0]
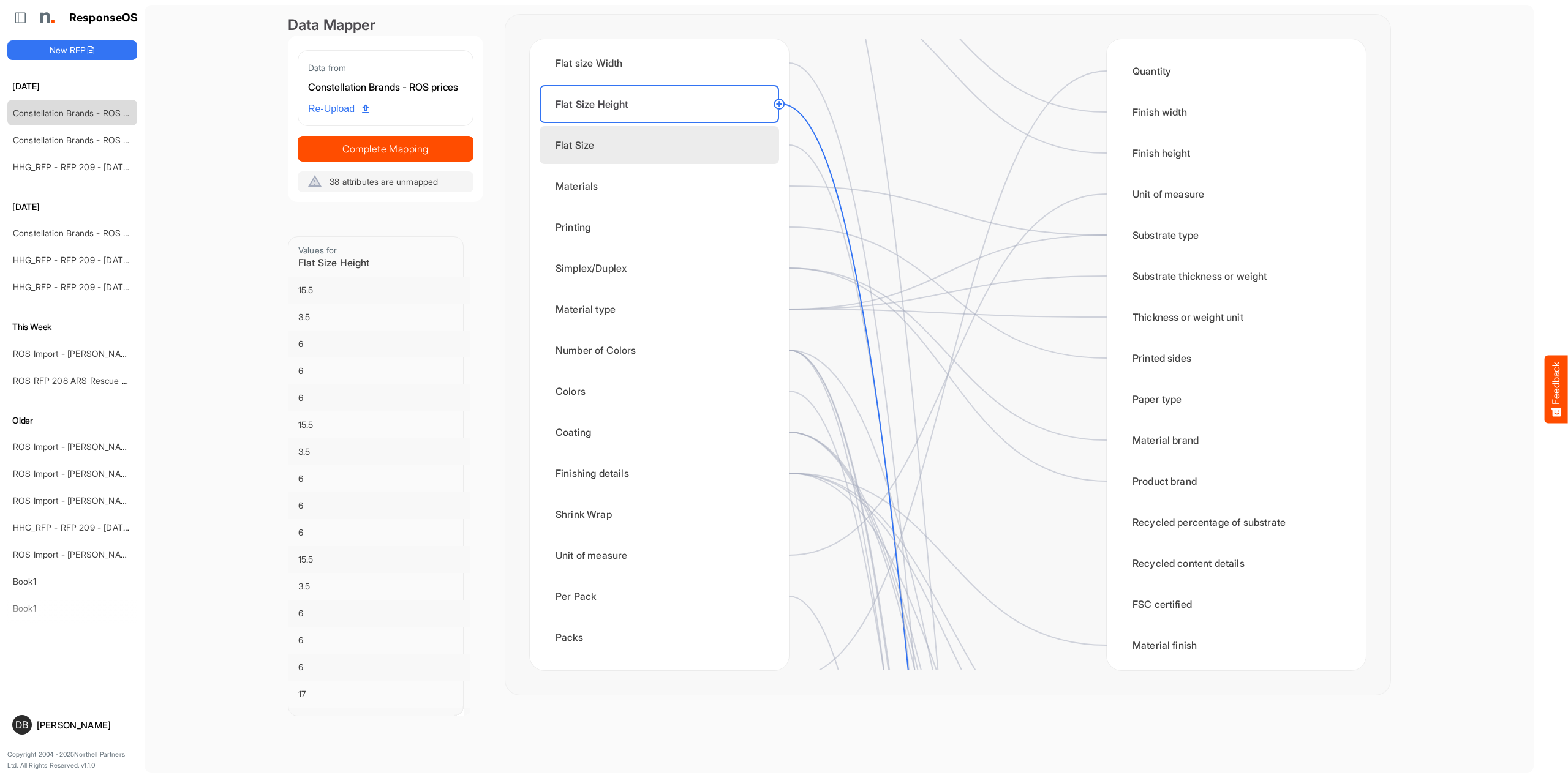
click at [689, 157] on div "Flat Size" at bounding box center [659, 145] width 240 height 38
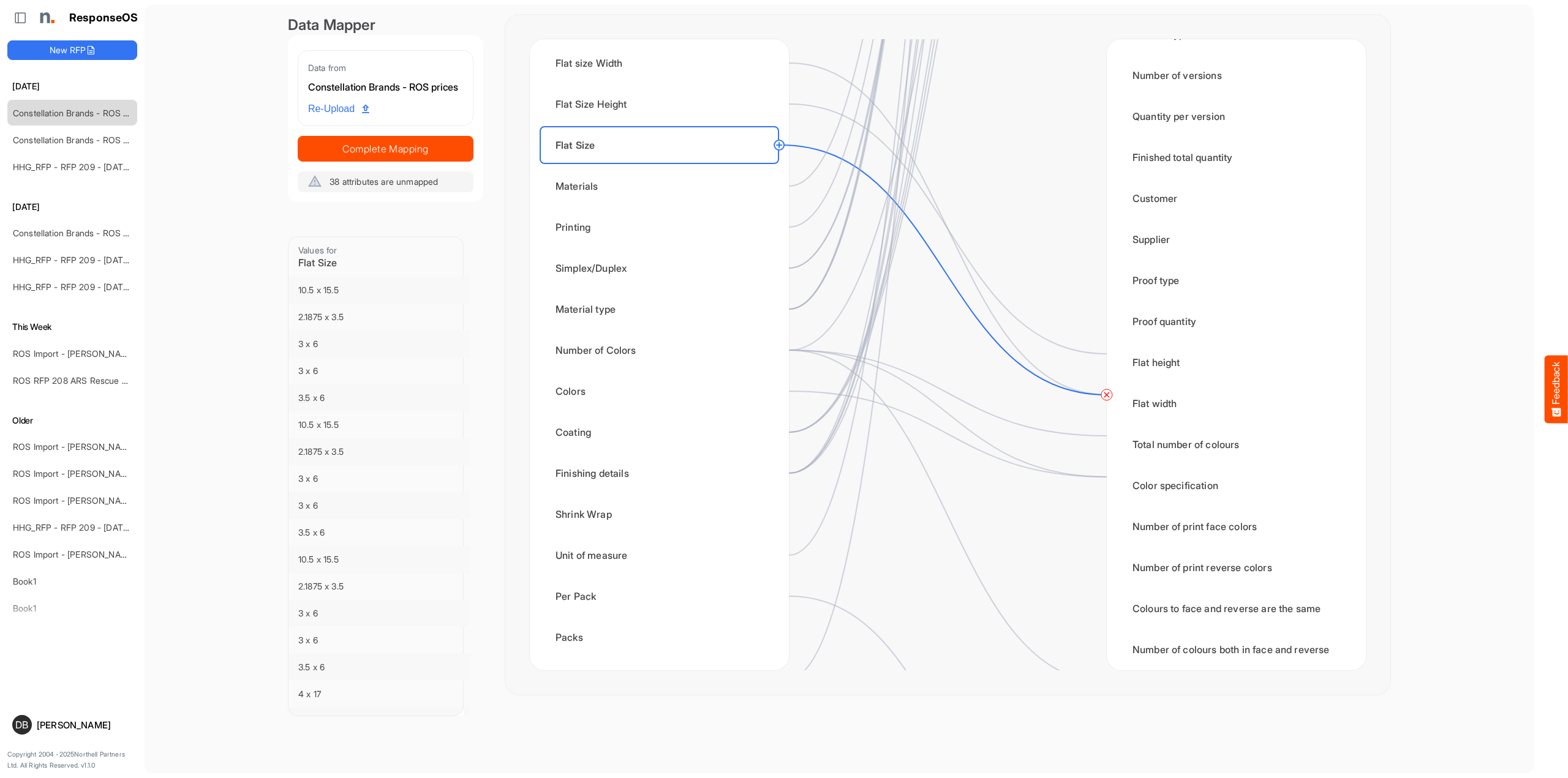
scroll to position [1687, 0]
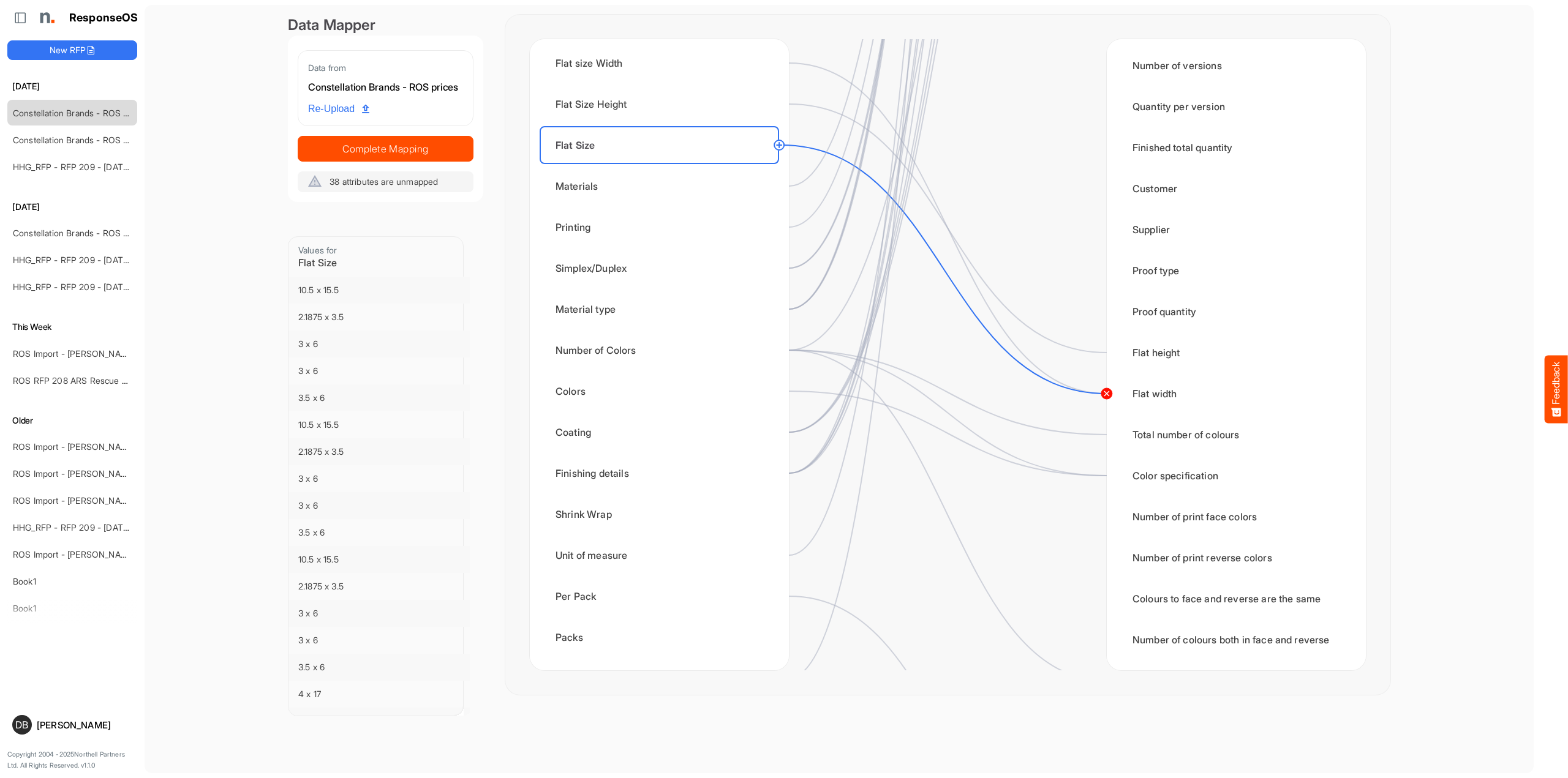
click at [1105, 397] on circle at bounding box center [1107, 393] width 15 height 15
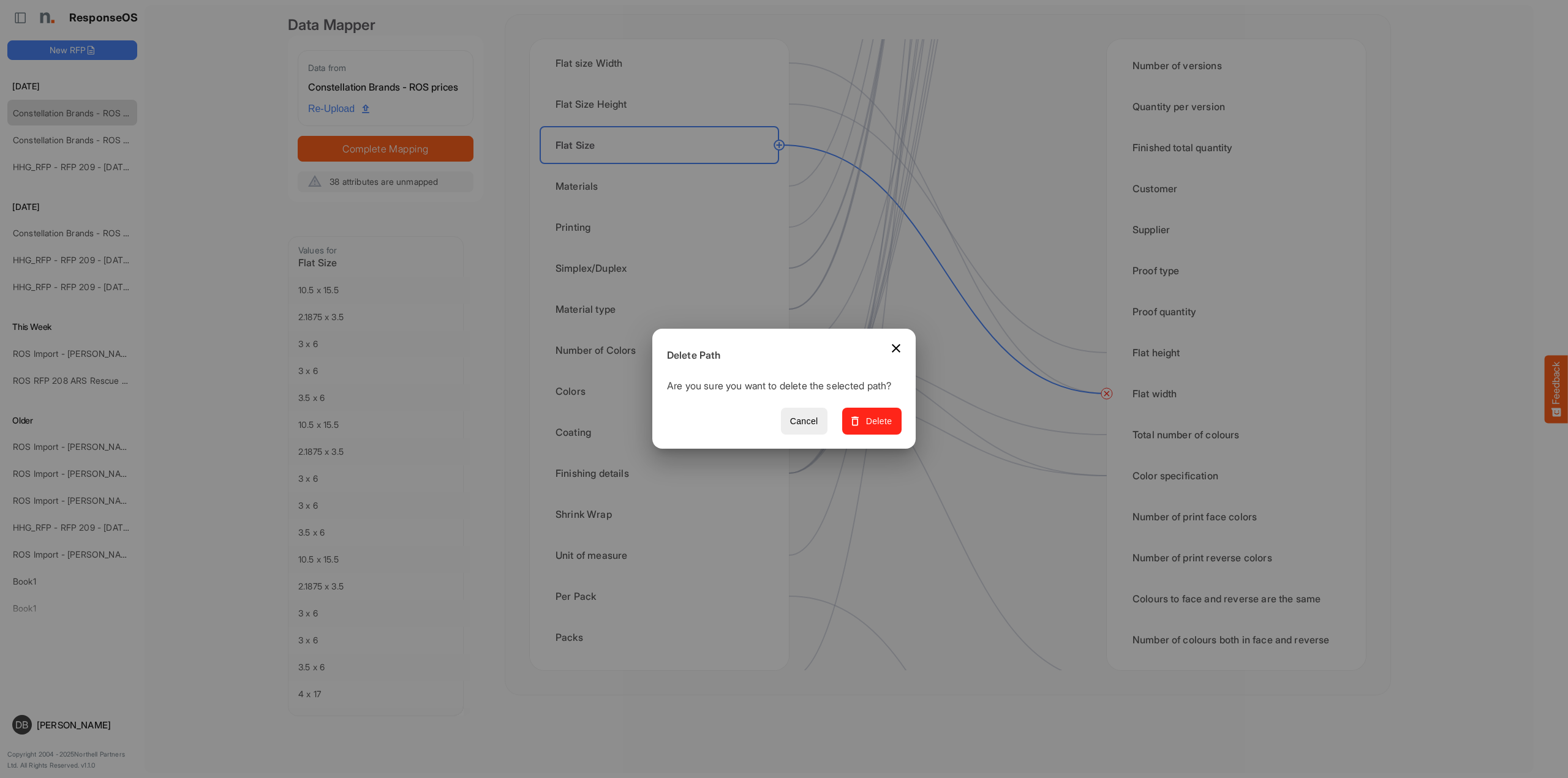
click at [877, 429] on span "Delete" at bounding box center [871, 422] width 41 height 16
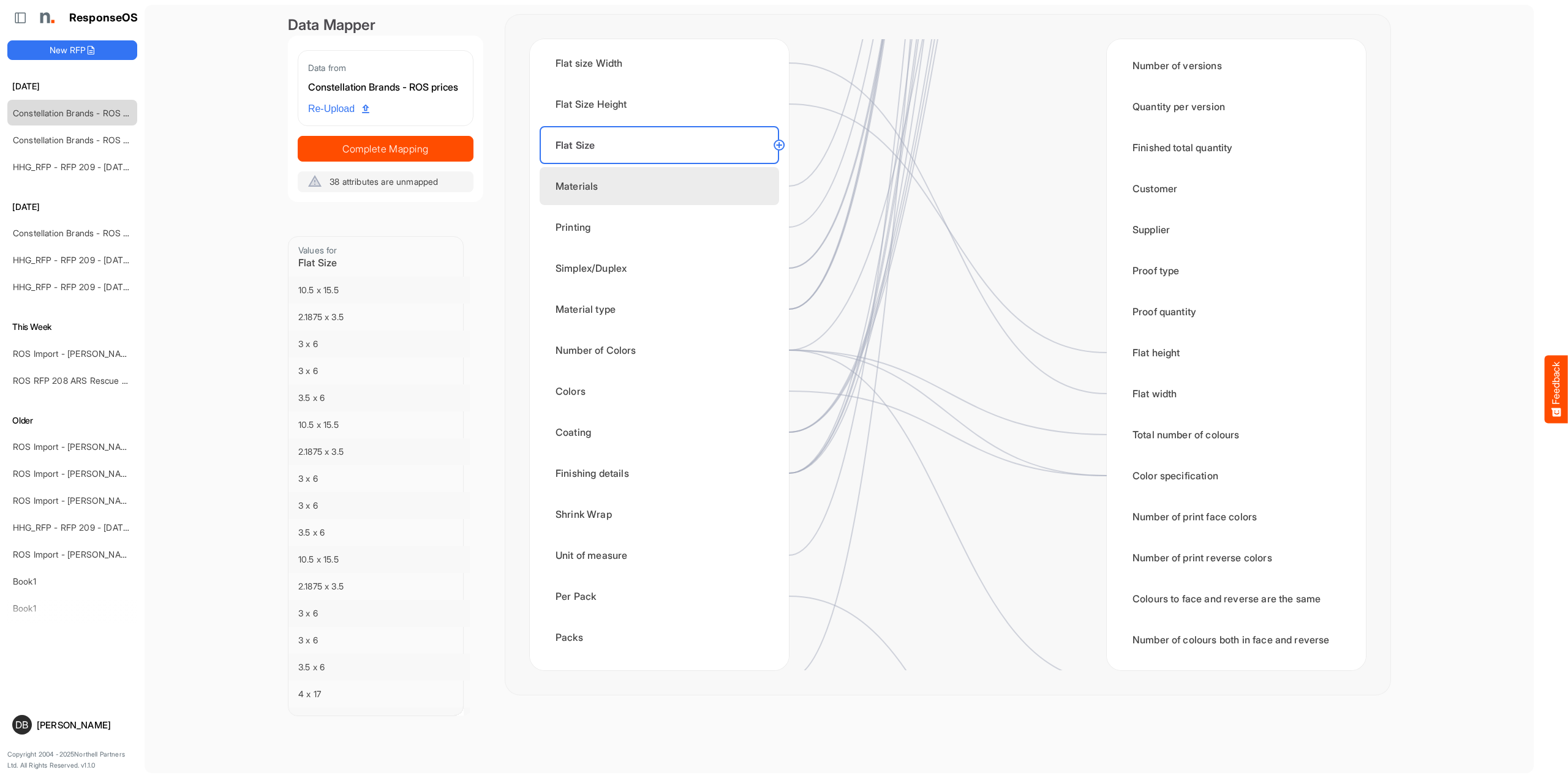
click at [673, 192] on div "Materials" at bounding box center [659, 186] width 240 height 38
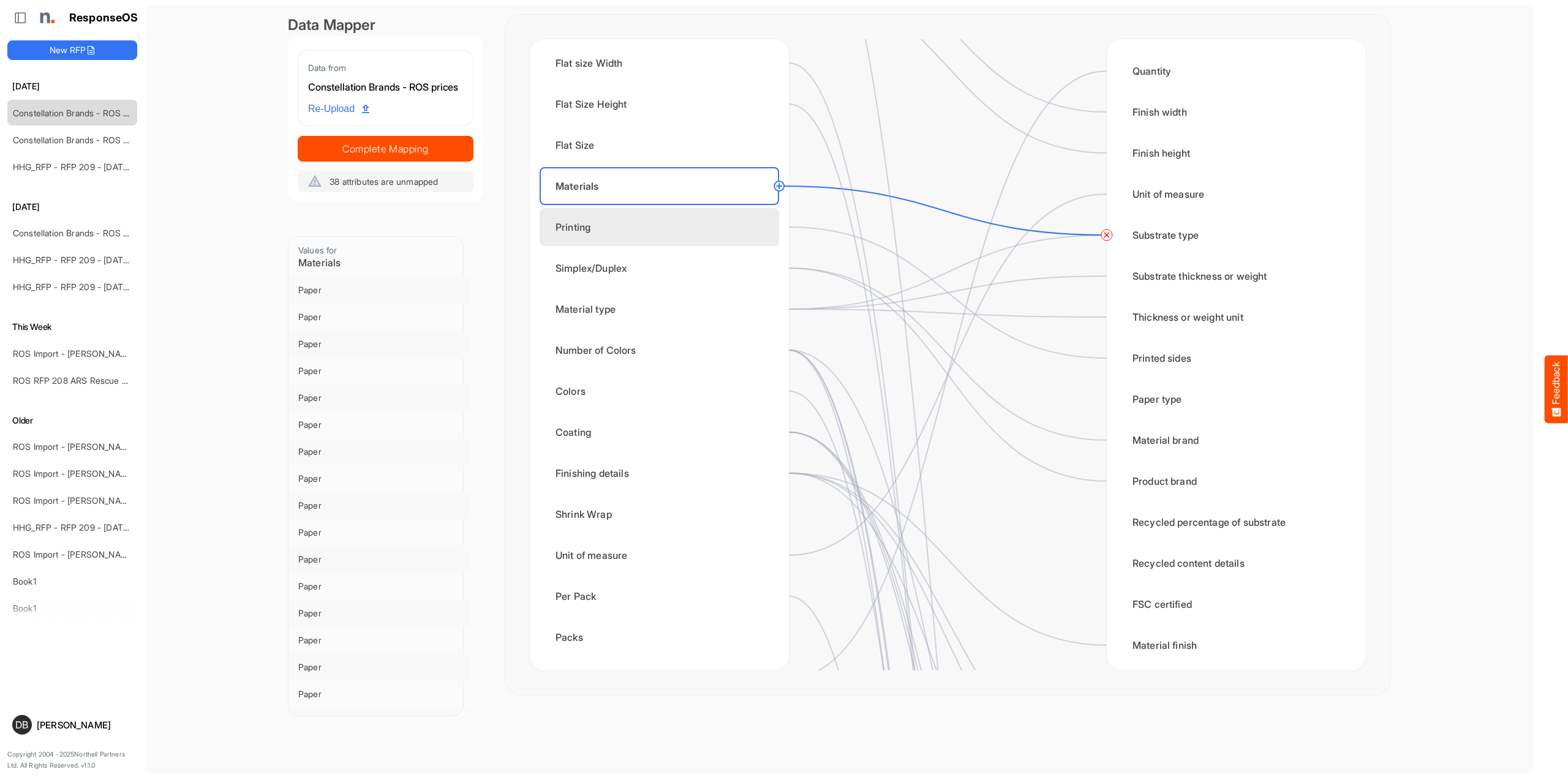
scroll to position [0, 0]
click at [681, 237] on div "Printing" at bounding box center [659, 226] width 240 height 38
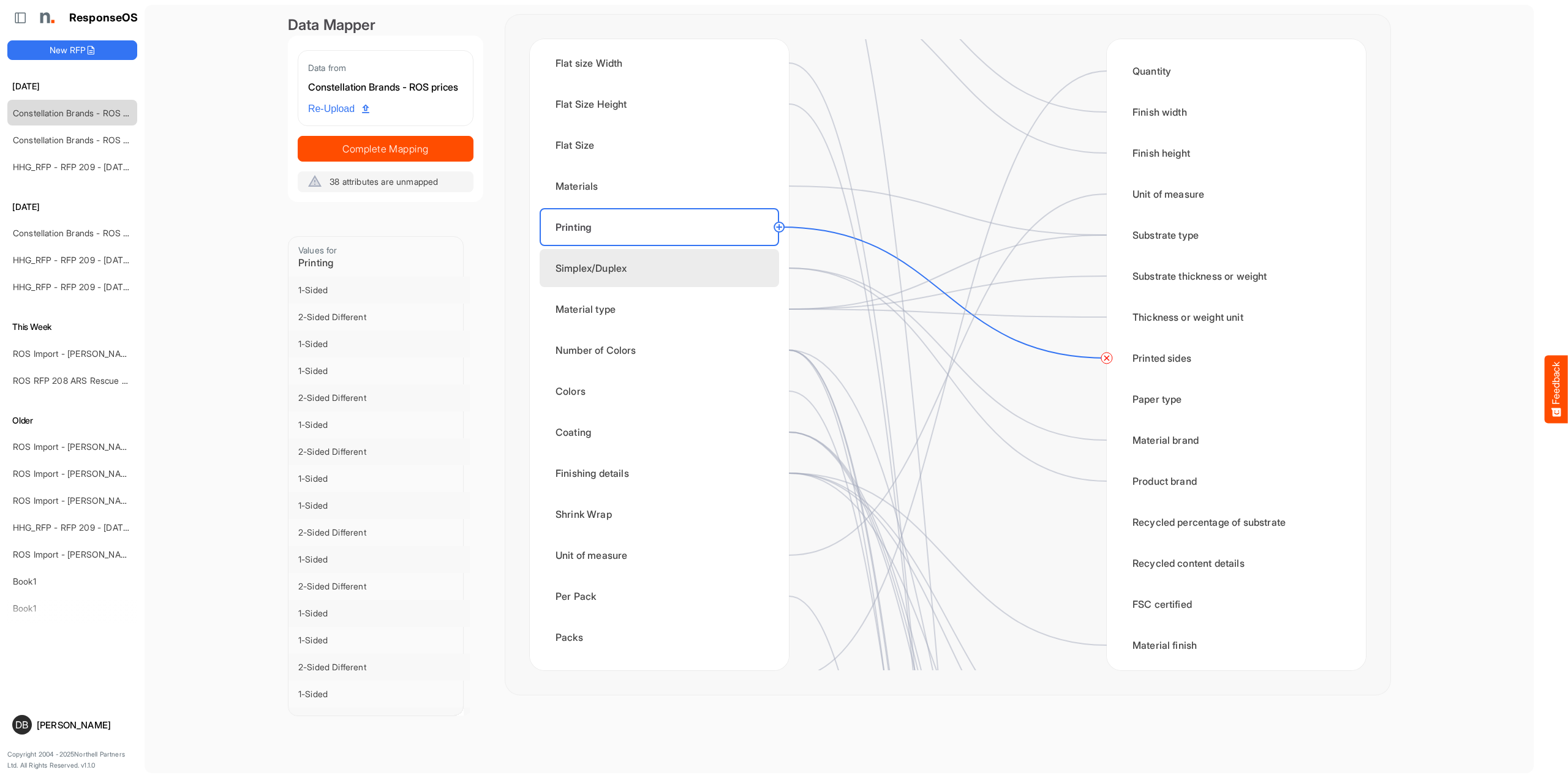
click at [680, 258] on div "Simplex/Duplex" at bounding box center [659, 268] width 240 height 38
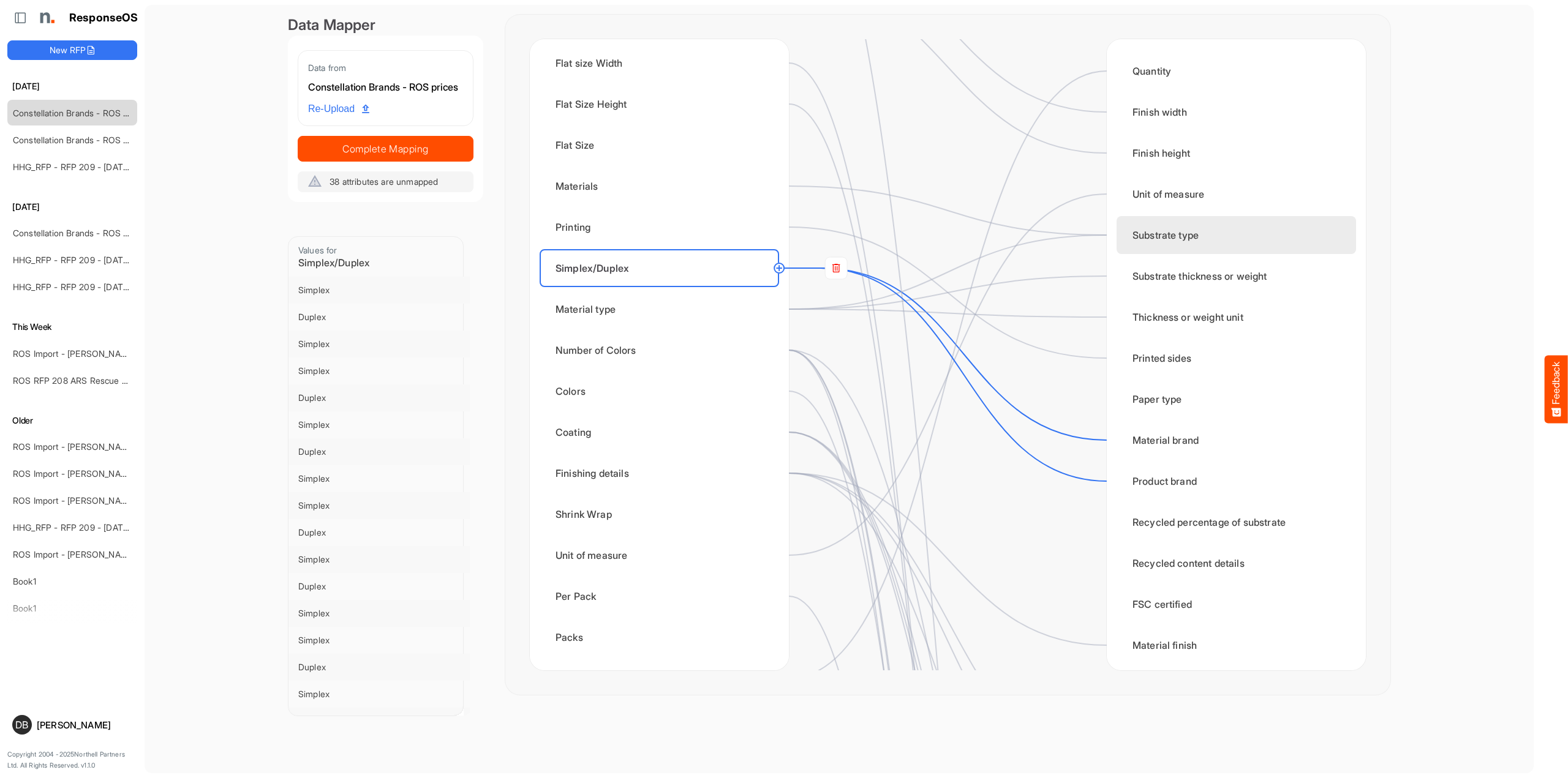
click at [1177, 246] on div "Substrate type" at bounding box center [1236, 234] width 240 height 38
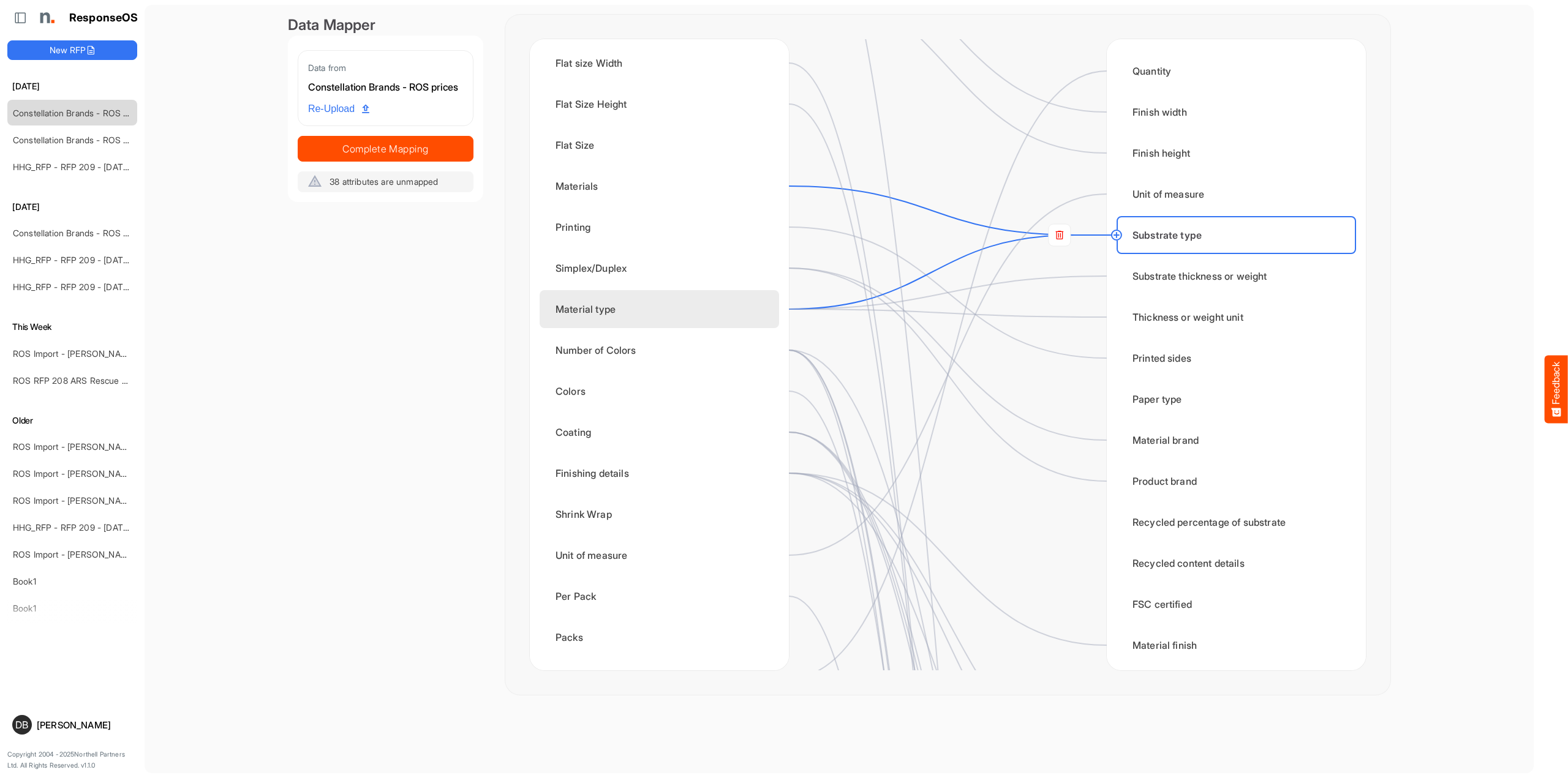
click at [720, 304] on div "Material type" at bounding box center [659, 308] width 240 height 38
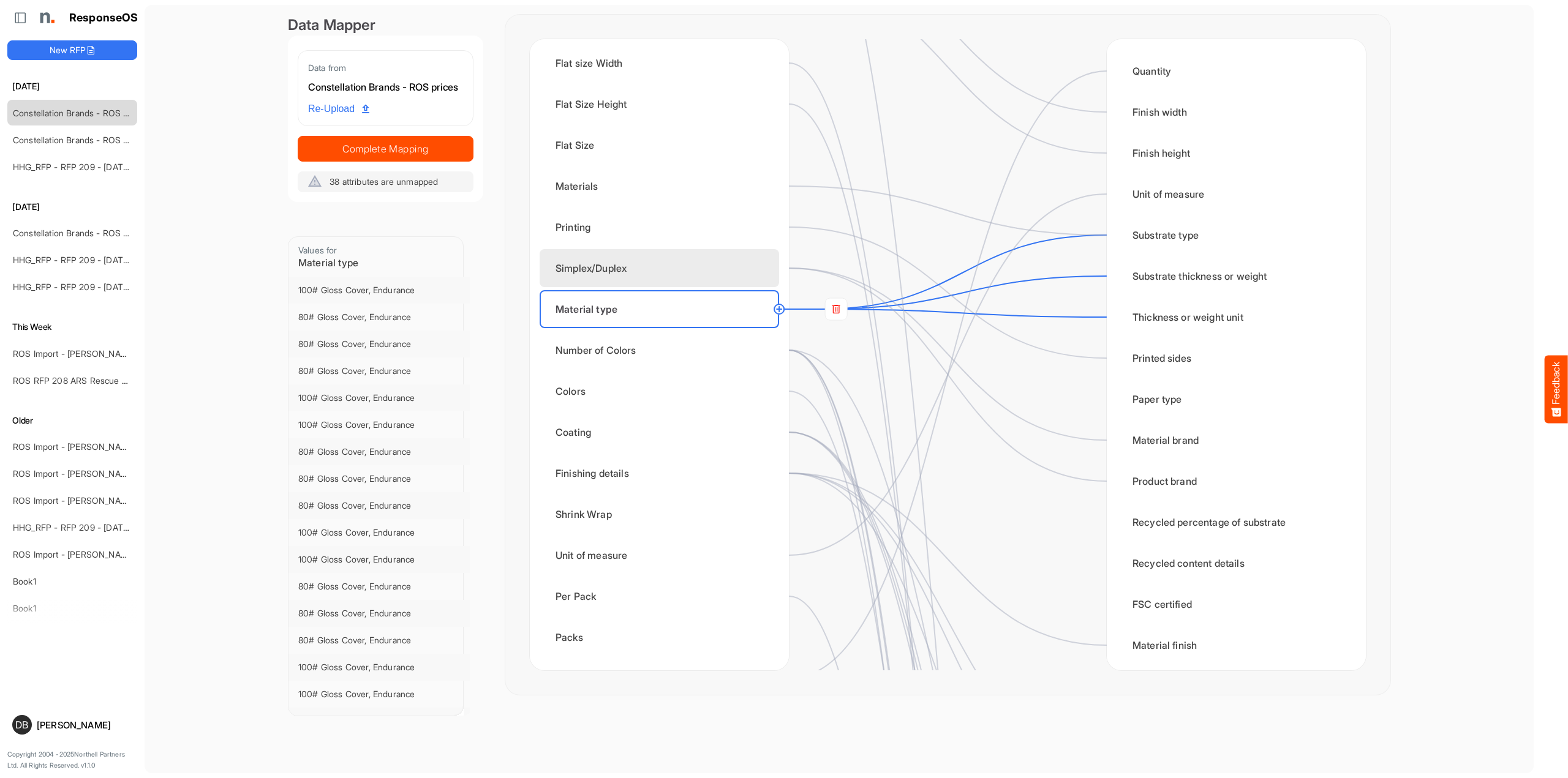
click at [721, 274] on div "Simplex/Duplex" at bounding box center [659, 268] width 240 height 38
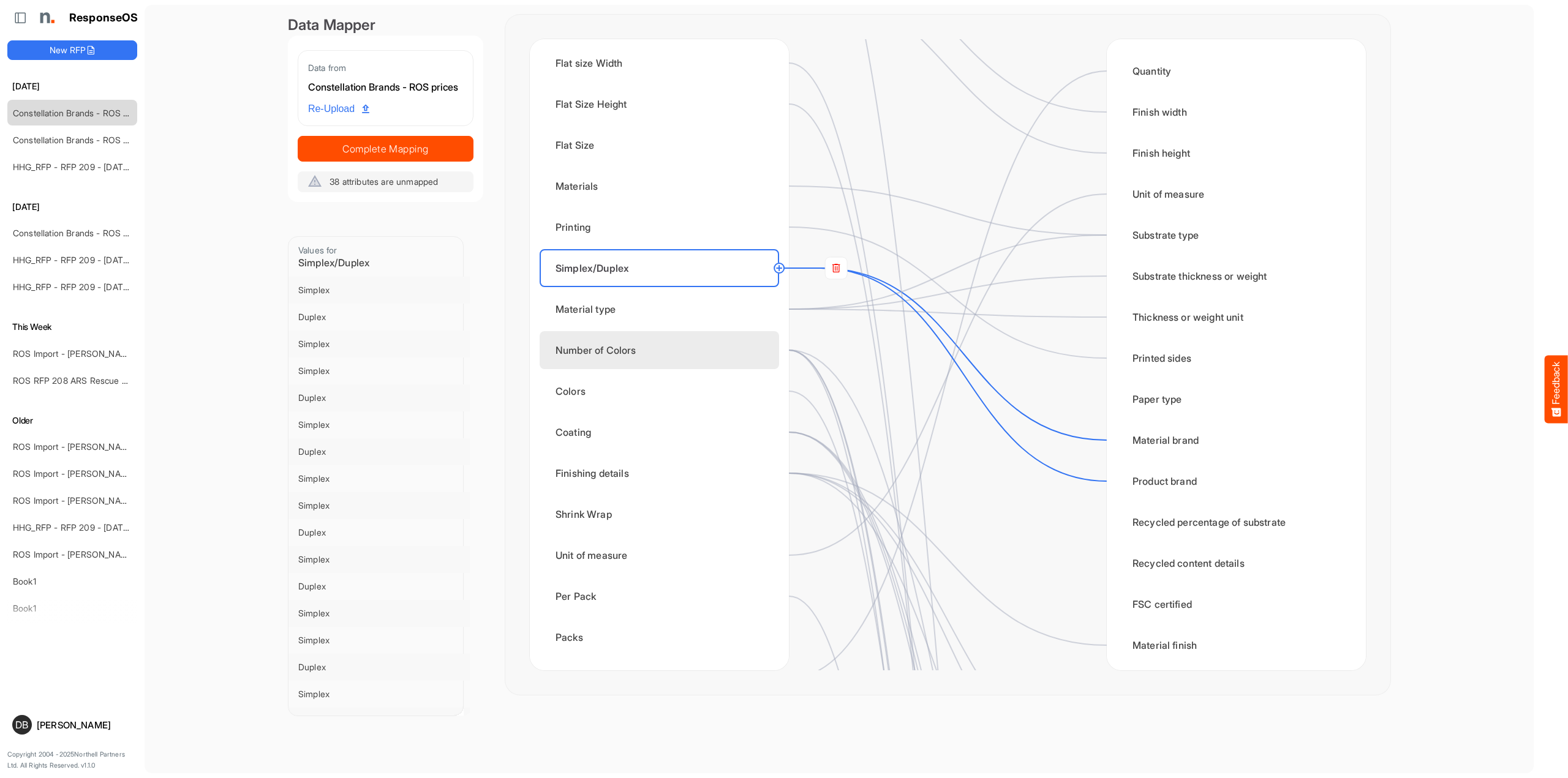
click at [695, 358] on div "Number of Colors" at bounding box center [659, 350] width 240 height 38
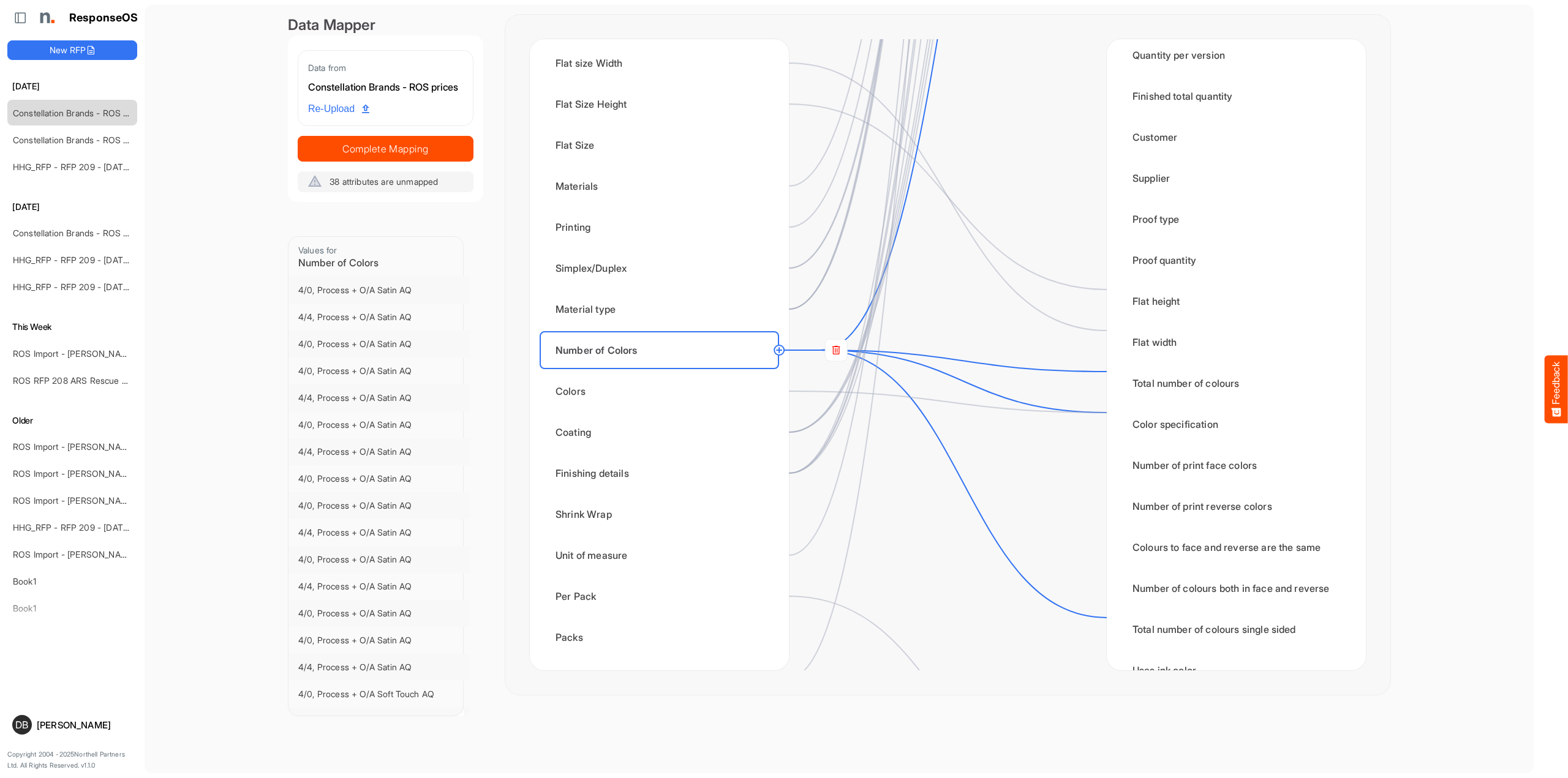
scroll to position [1788, 0]
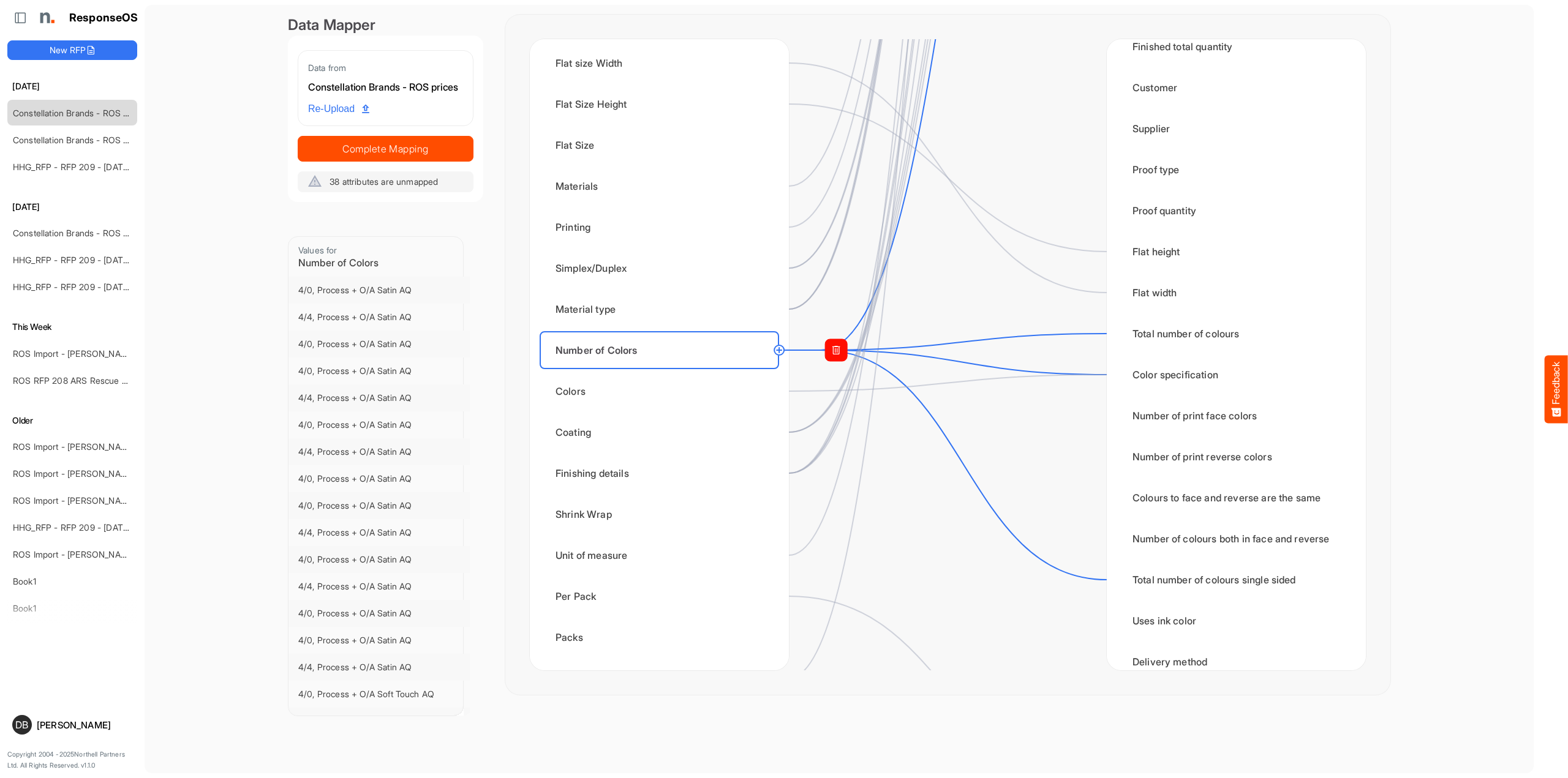
click at [837, 350] on rect at bounding box center [836, 351] width 22 height 22
click at [1104, 582] on circle at bounding box center [1107, 580] width 15 height 15
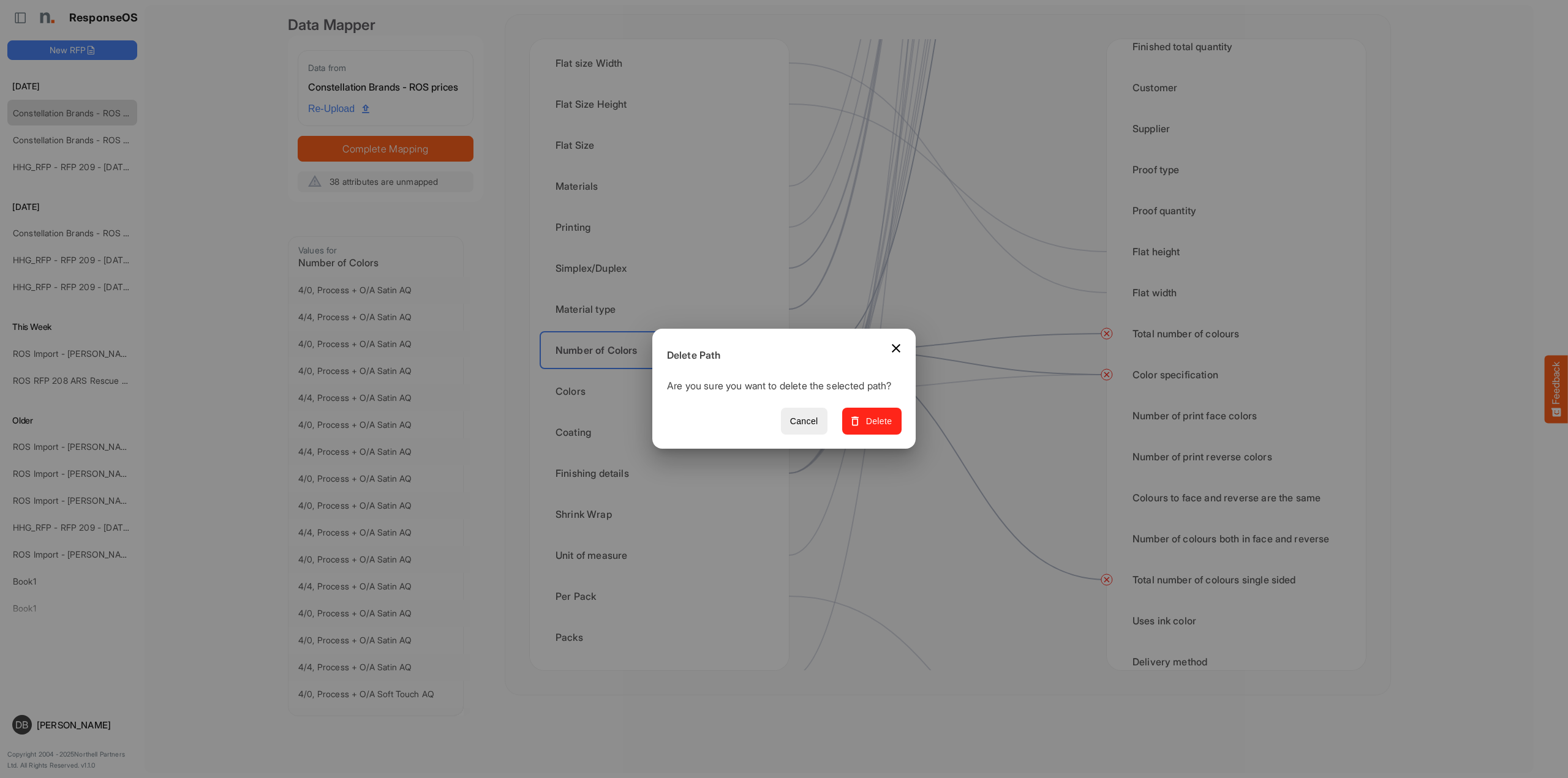
click at [875, 427] on span "Delete" at bounding box center [871, 422] width 41 height 16
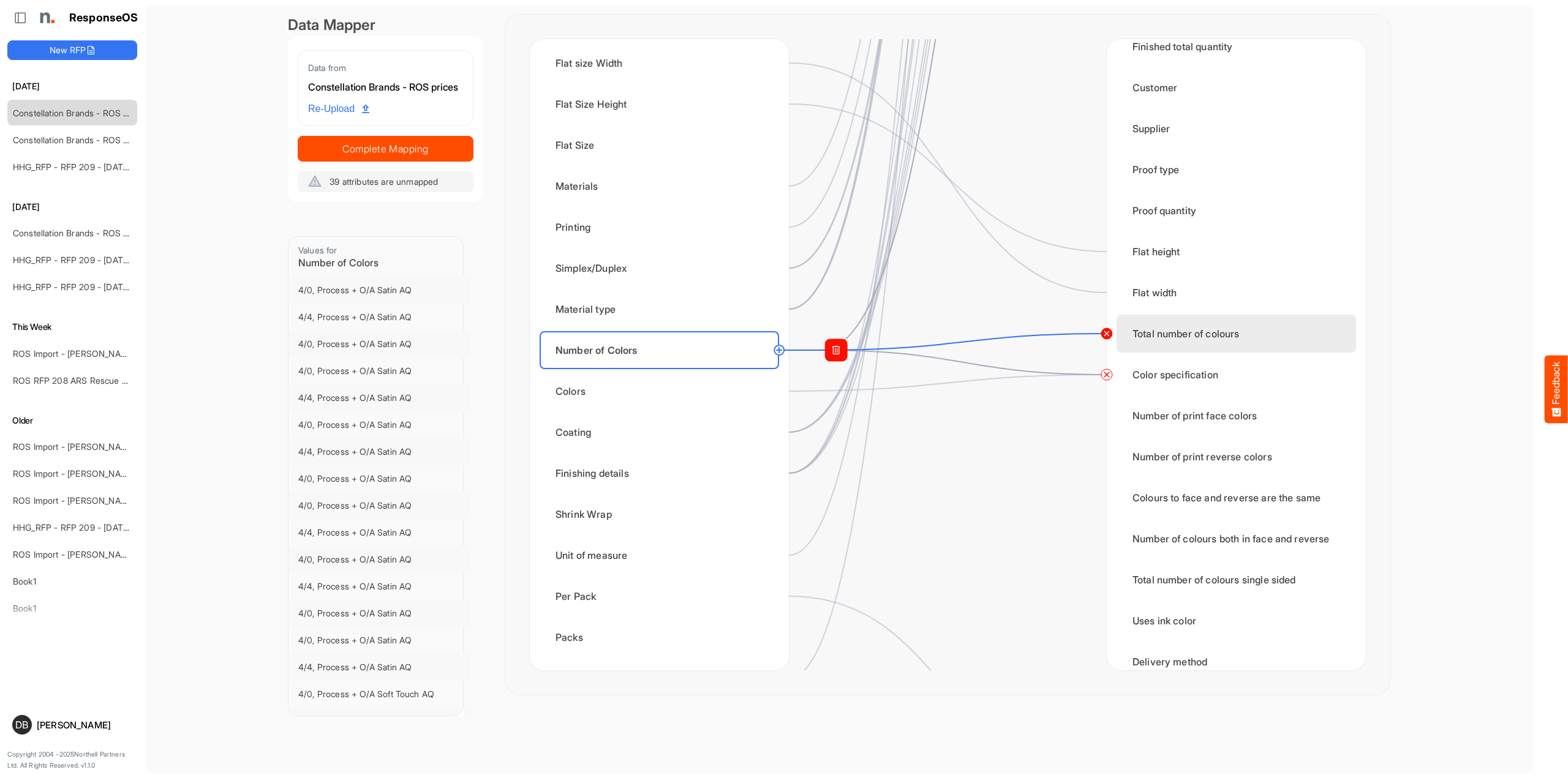
click at [1108, 332] on circle at bounding box center [1107, 334] width 15 height 15
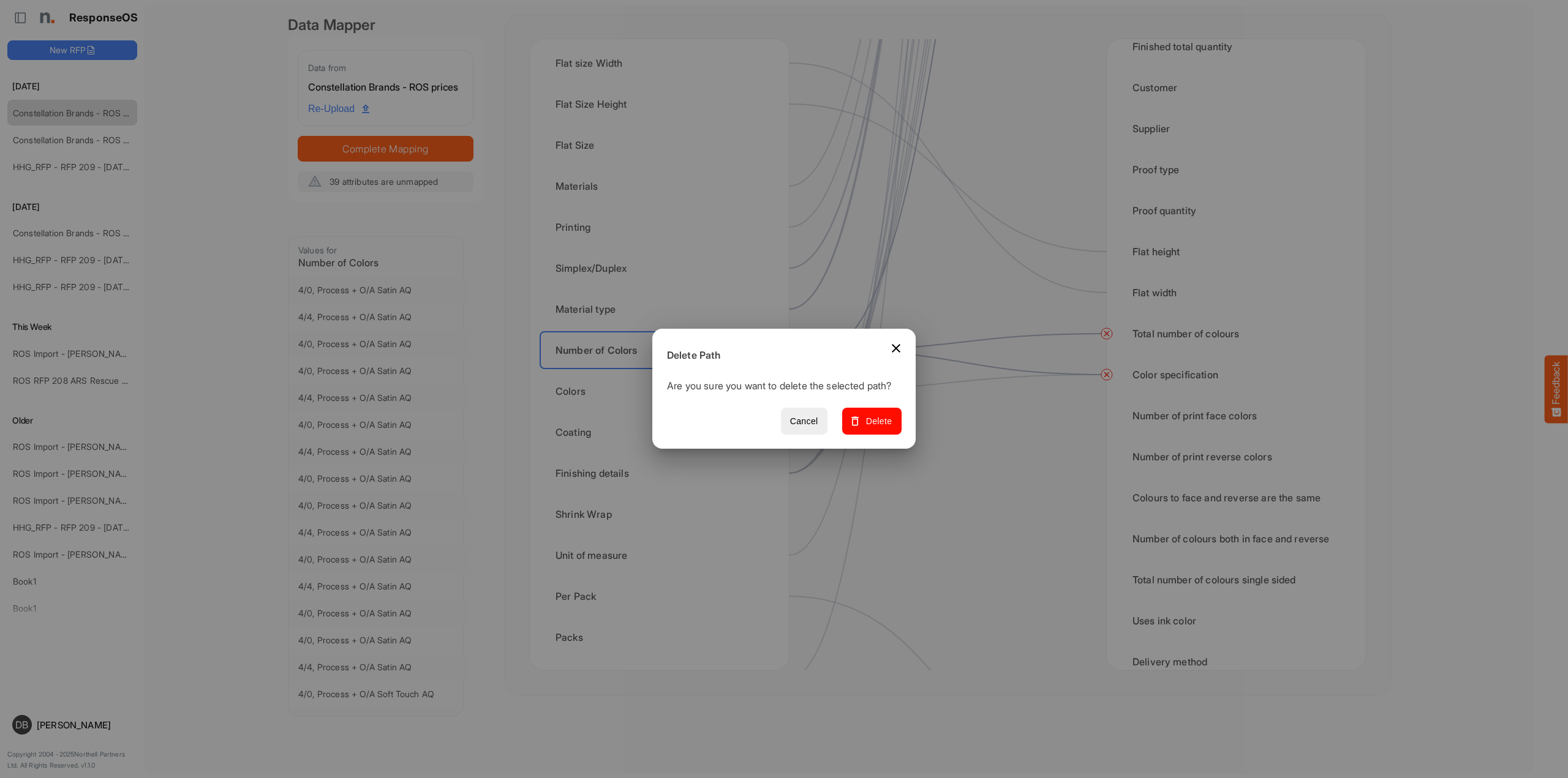
click at [881, 427] on span "Delete" at bounding box center [871, 422] width 41 height 16
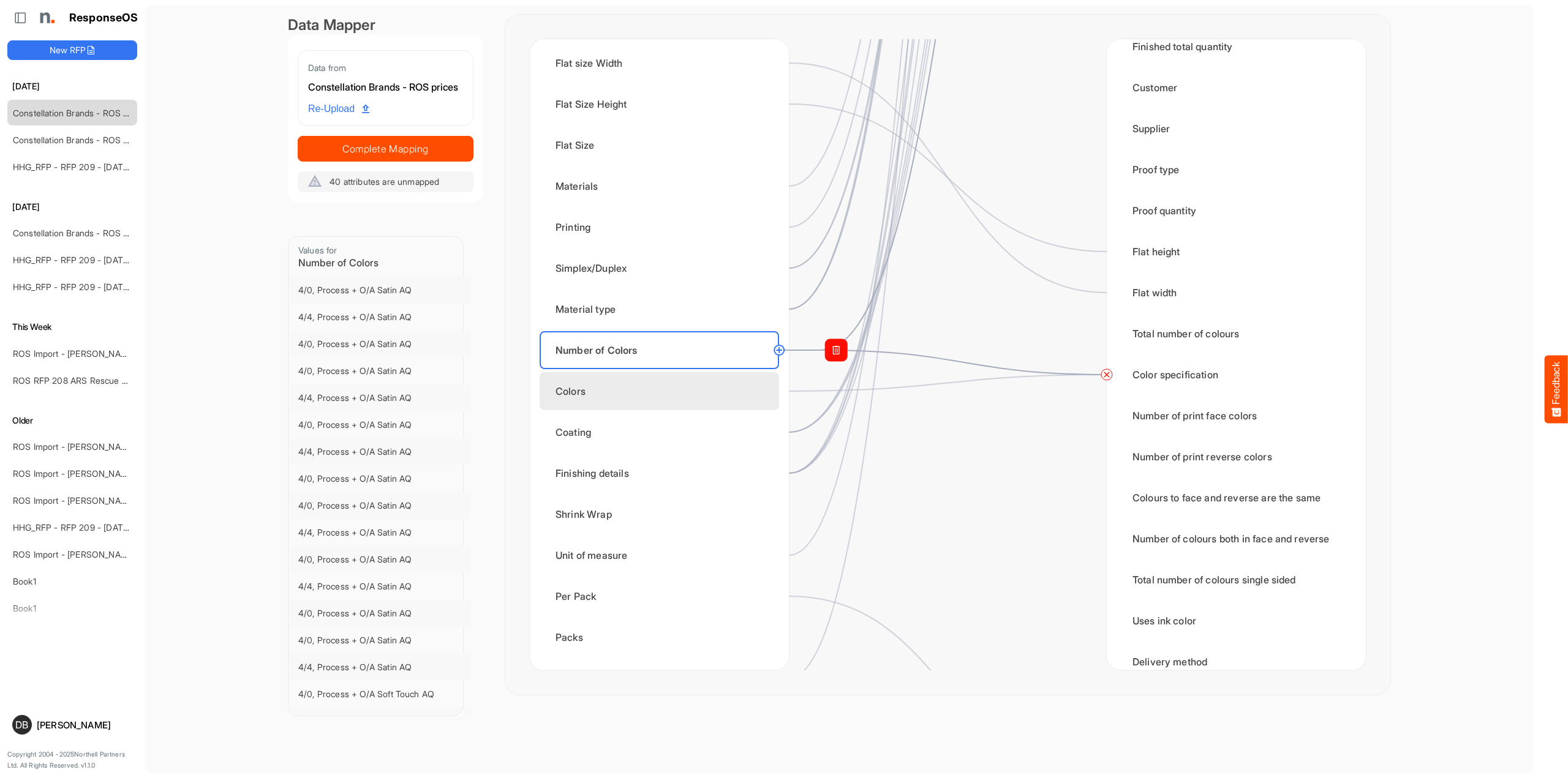
click at [725, 402] on div "Colors" at bounding box center [659, 390] width 240 height 38
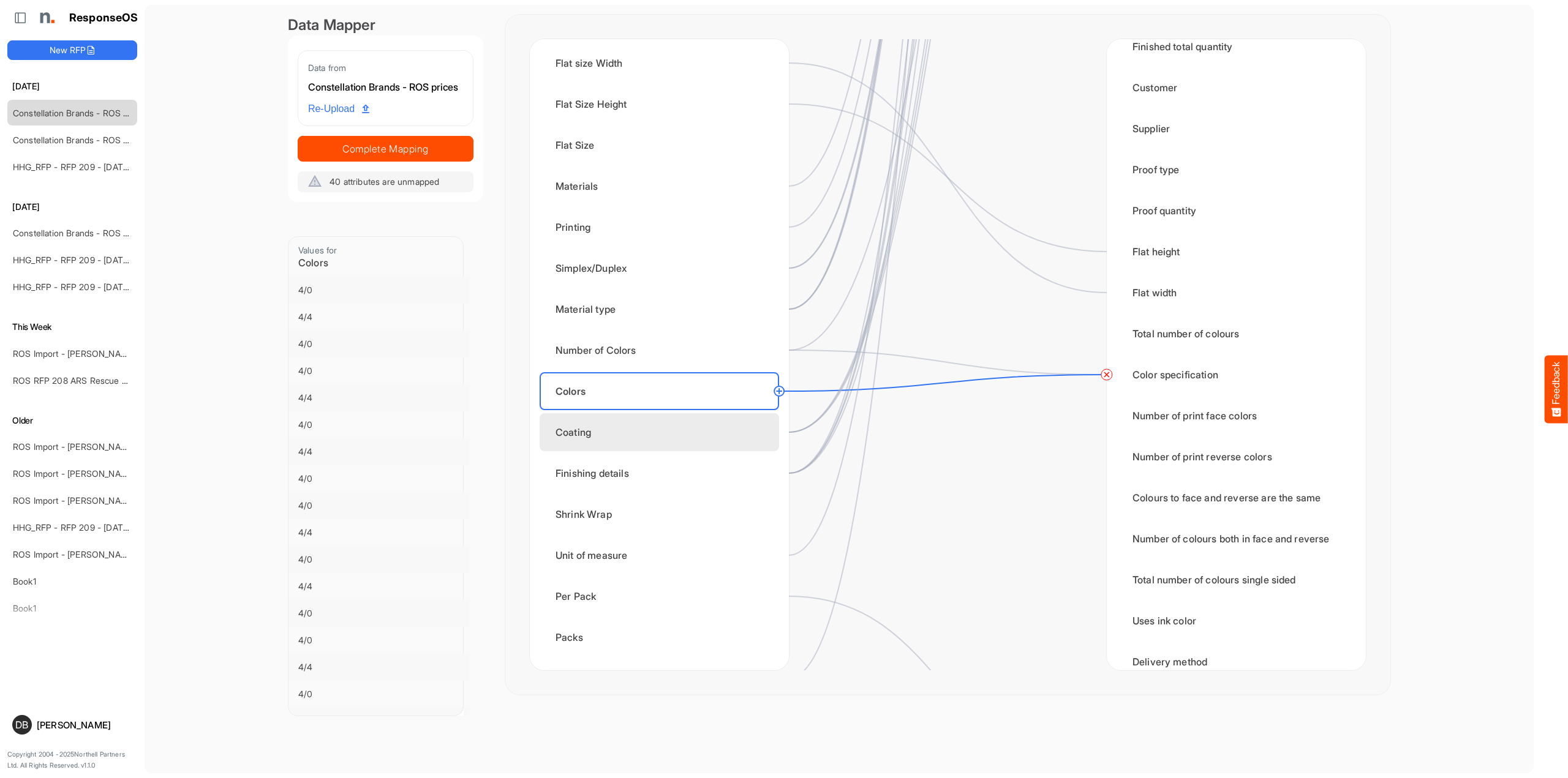
click at [720, 430] on div "Coating" at bounding box center [659, 432] width 240 height 38
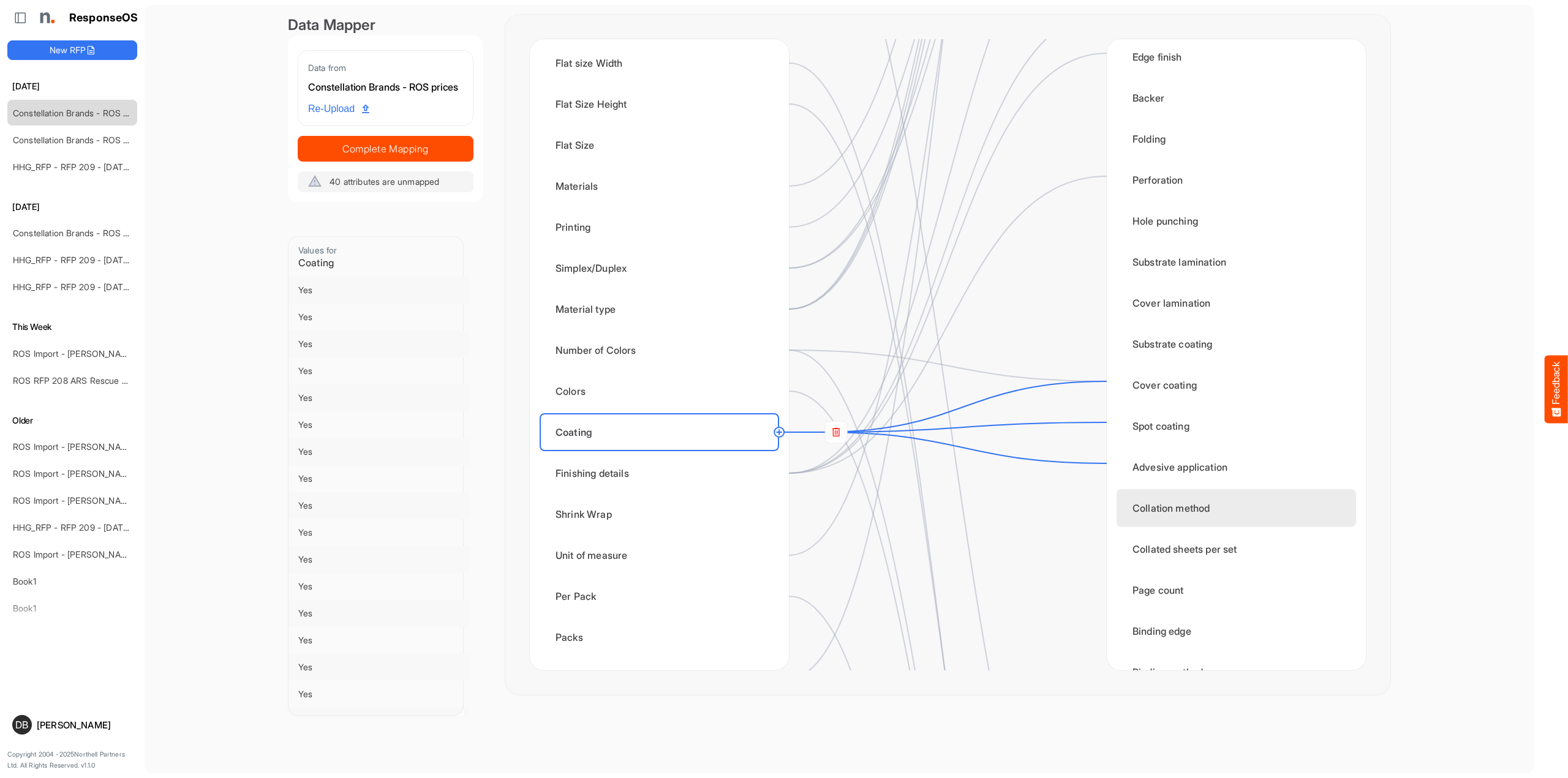
scroll to position [756, 0]
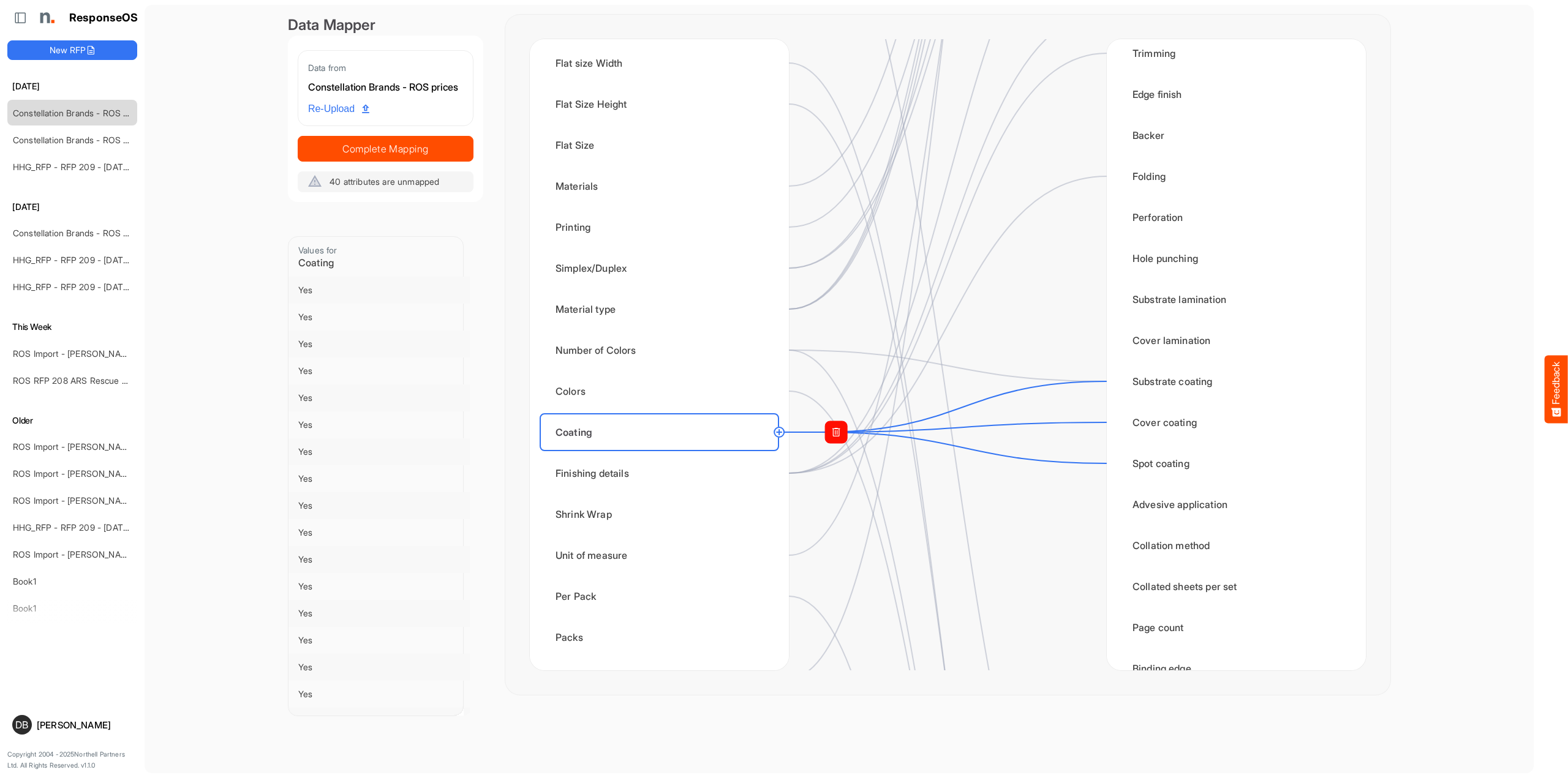
click at [840, 433] on rect at bounding box center [836, 432] width 22 height 22
click at [1105, 422] on circle at bounding box center [1107, 422] width 15 height 15
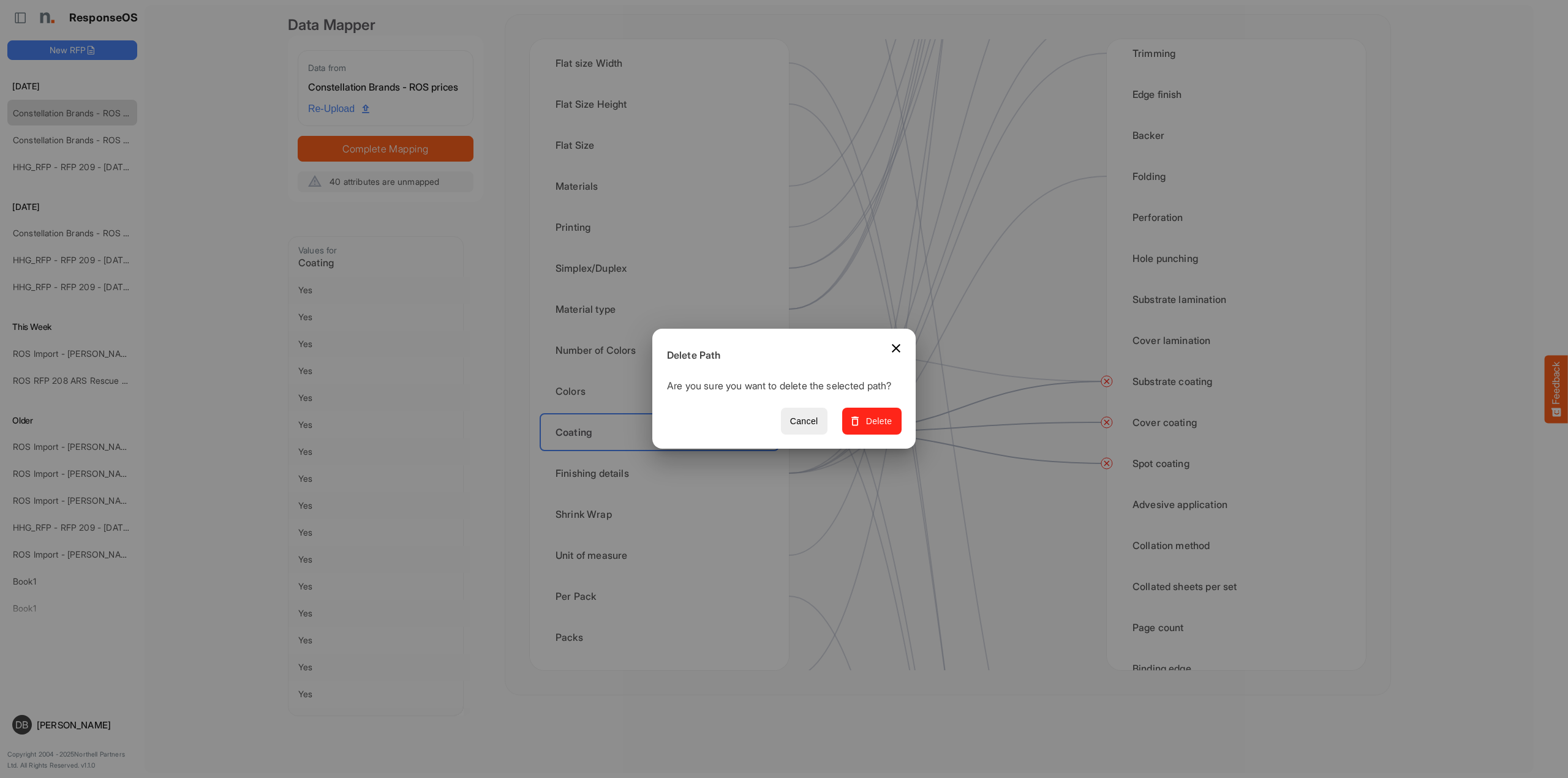
click at [900, 432] on button "Delete" at bounding box center [872, 421] width 59 height 27
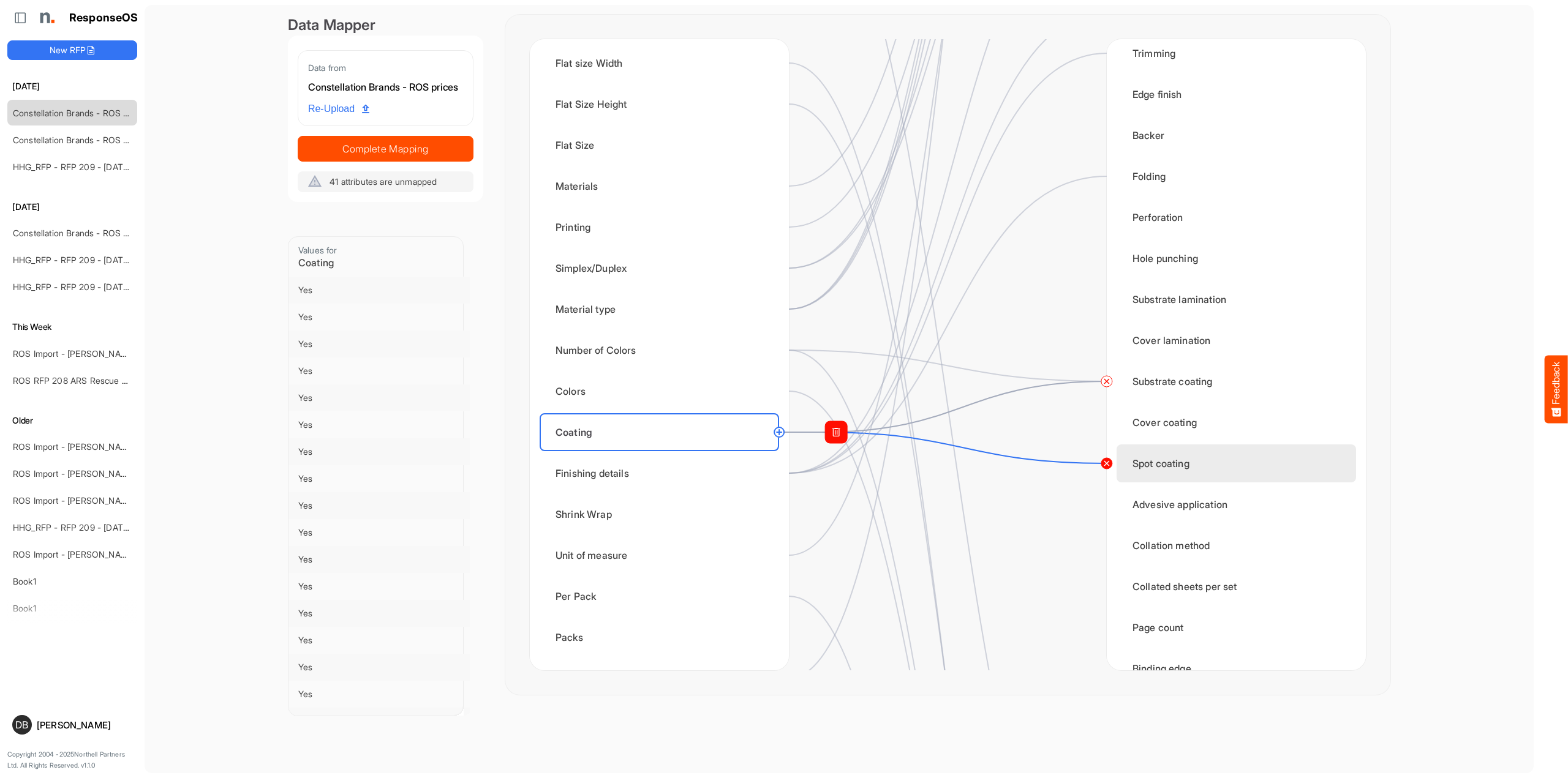
click at [1103, 463] on circle at bounding box center [1107, 464] width 15 height 15
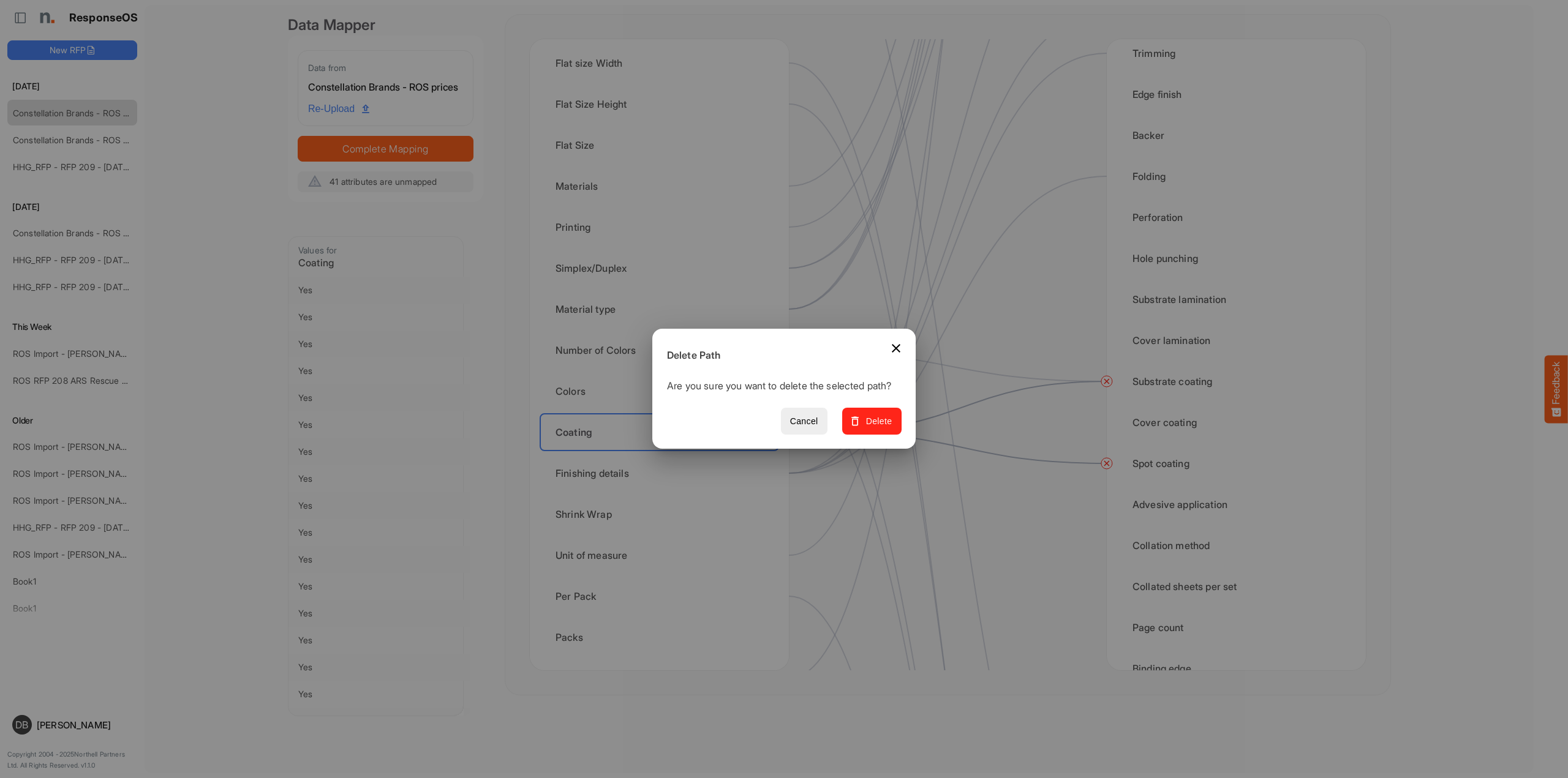
click at [896, 435] on button "Delete" at bounding box center [872, 421] width 59 height 27
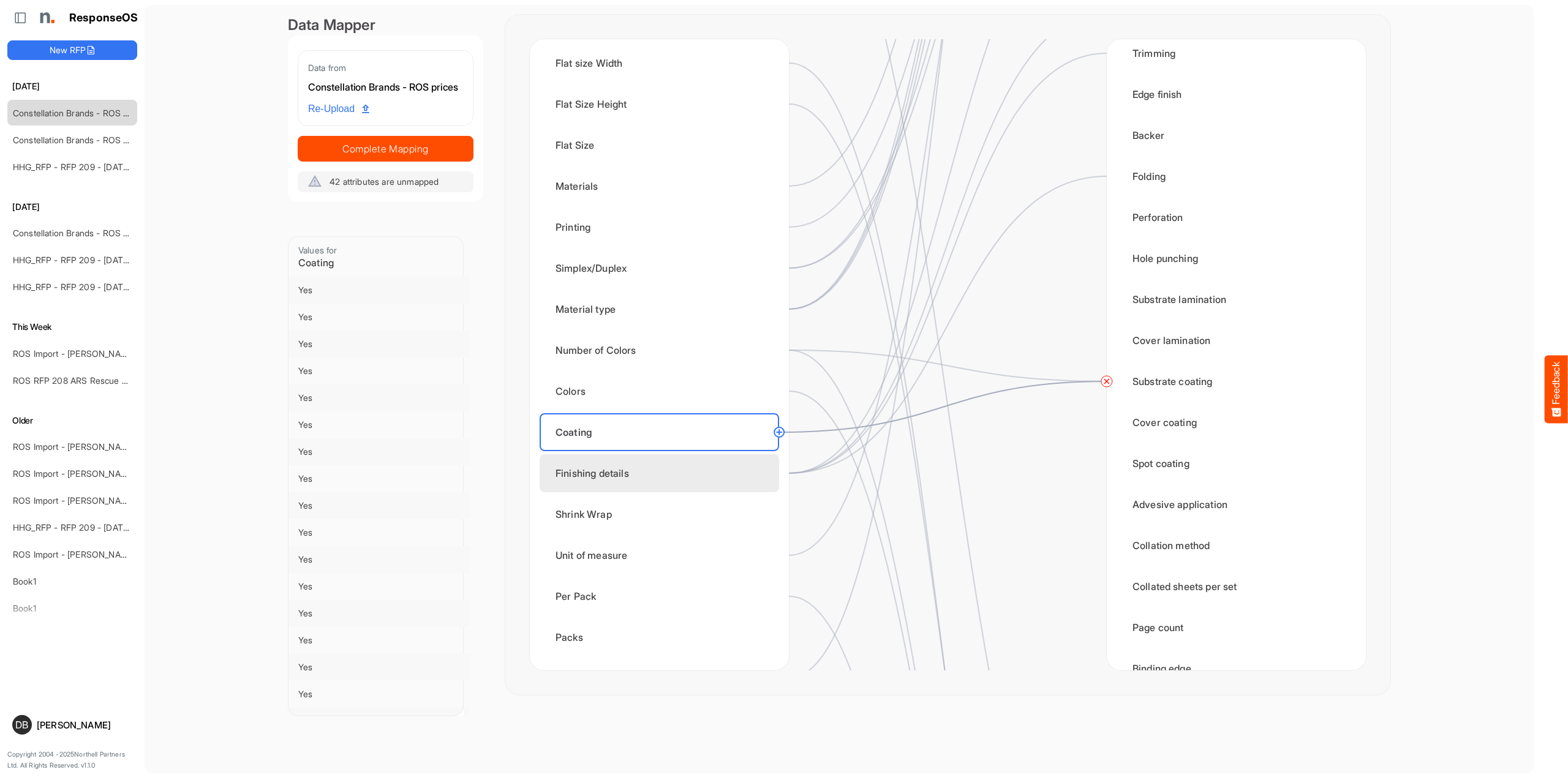
click at [655, 482] on div "Finishing details" at bounding box center [659, 473] width 240 height 38
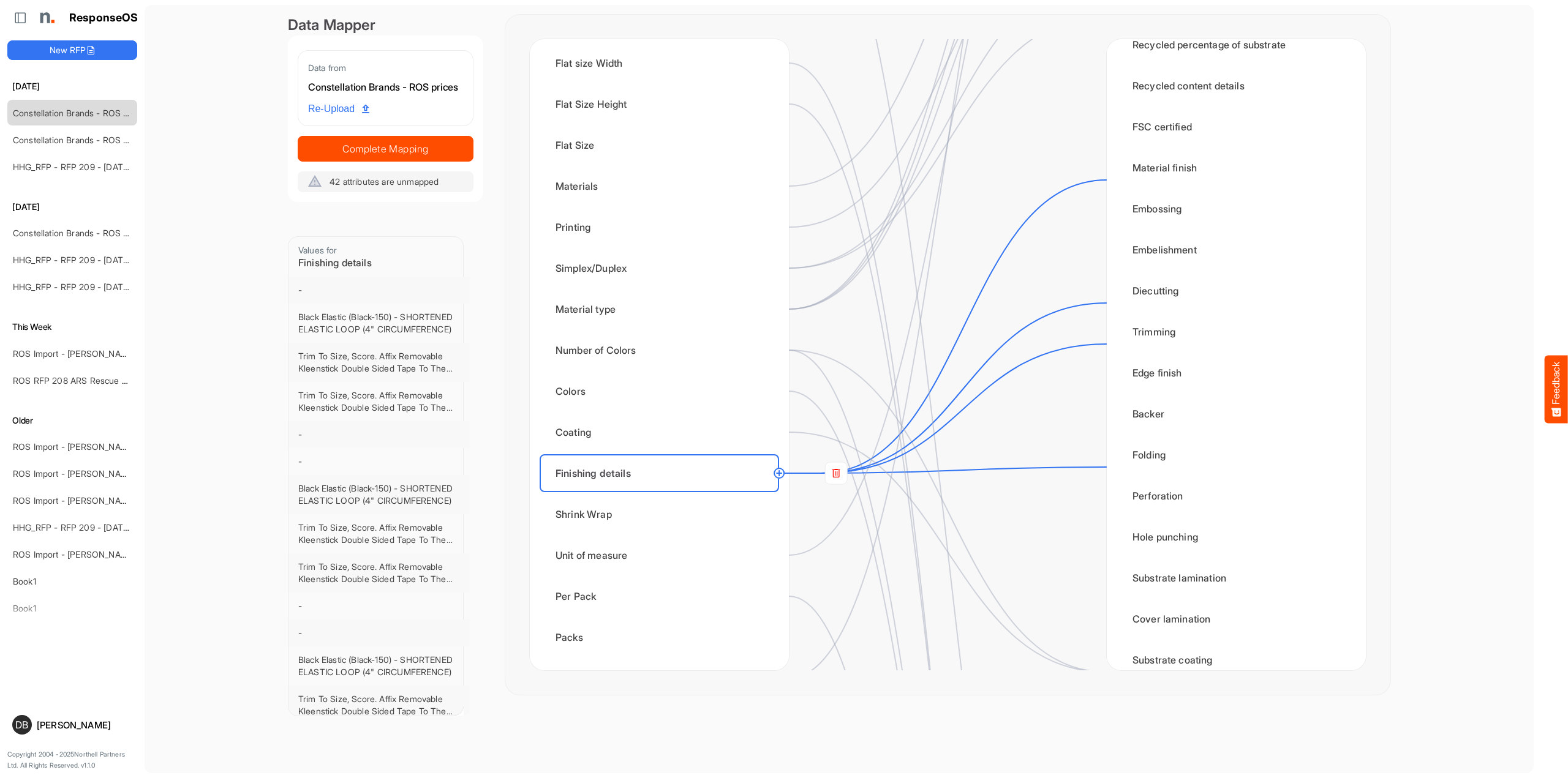
scroll to position [465, 0]
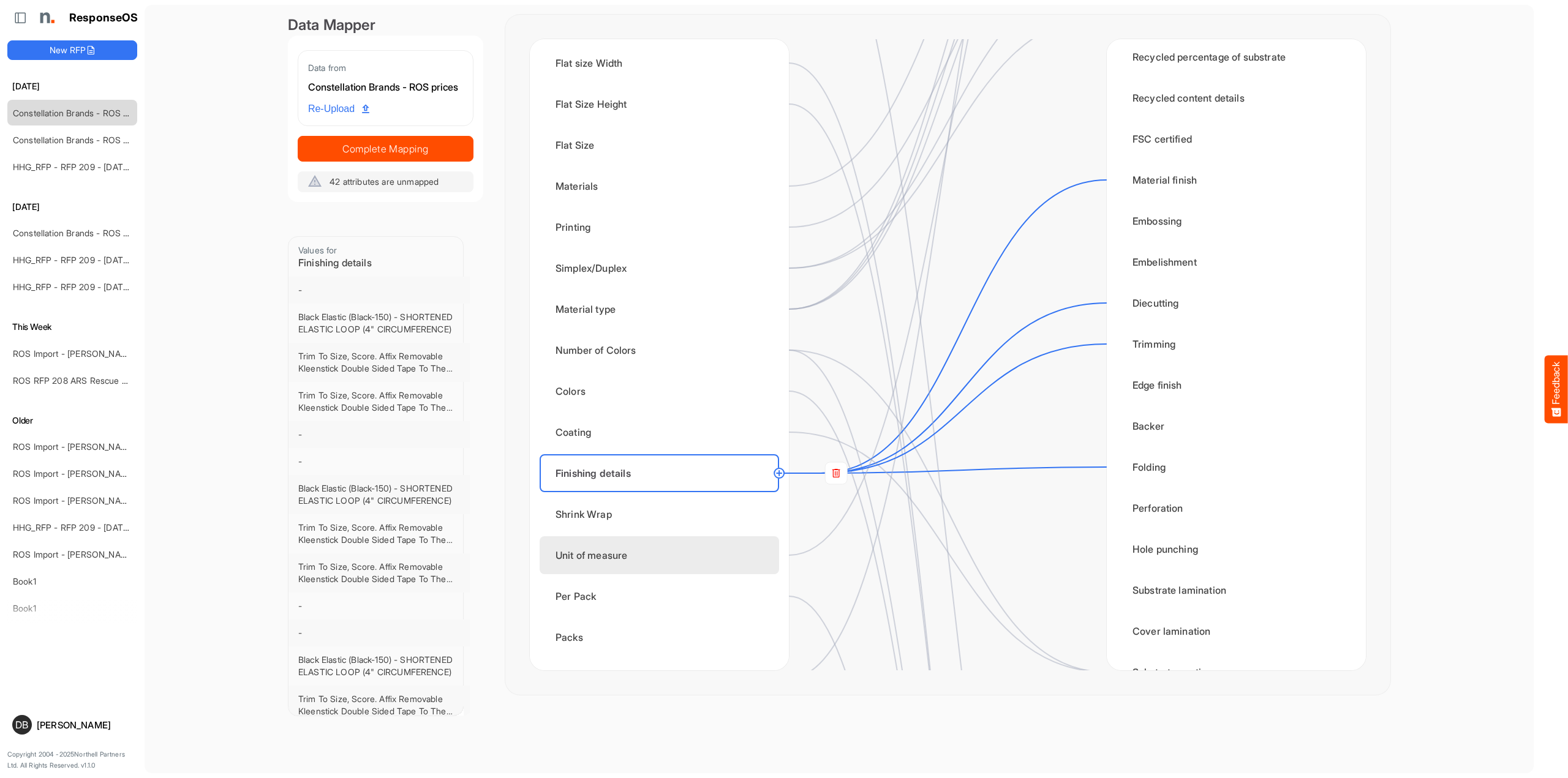
click at [684, 555] on div "Unit of measure" at bounding box center [659, 555] width 240 height 38
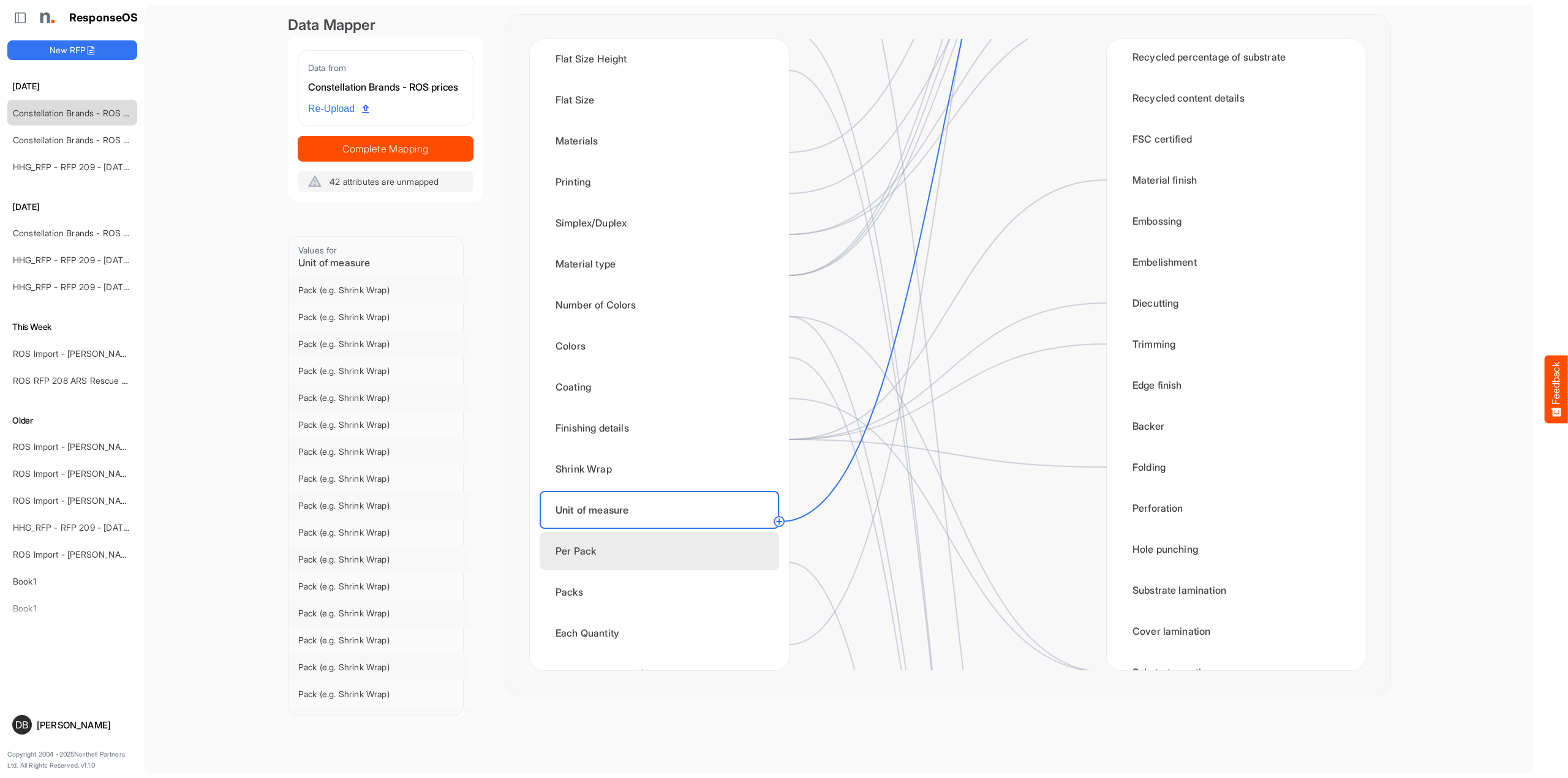
scroll to position [366, 0]
click at [699, 542] on div "Per Pack" at bounding box center [659, 547] width 240 height 38
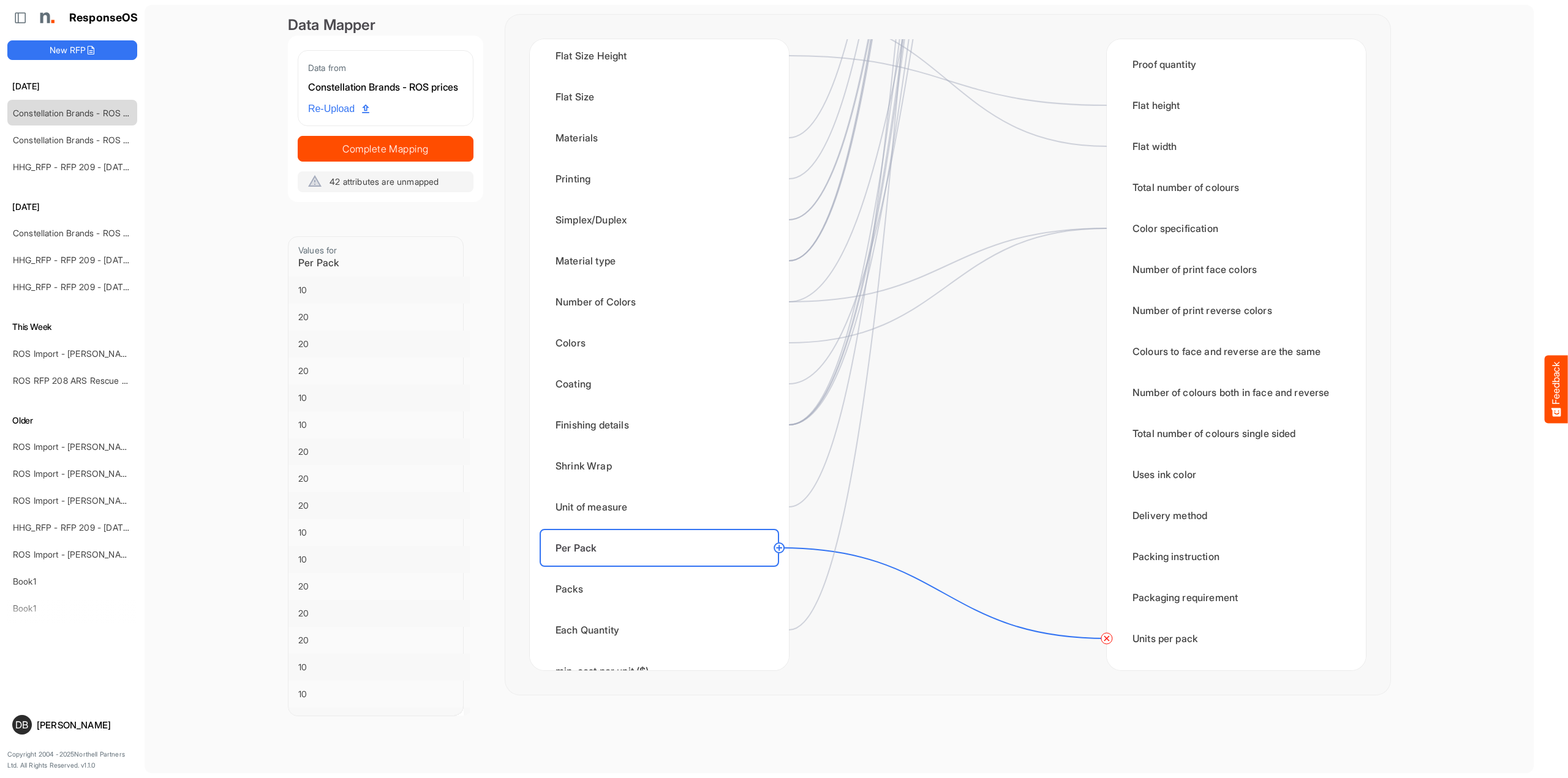
scroll to position [1935, 0]
click at [653, 632] on div "Each Quantity" at bounding box center [659, 629] width 240 height 38
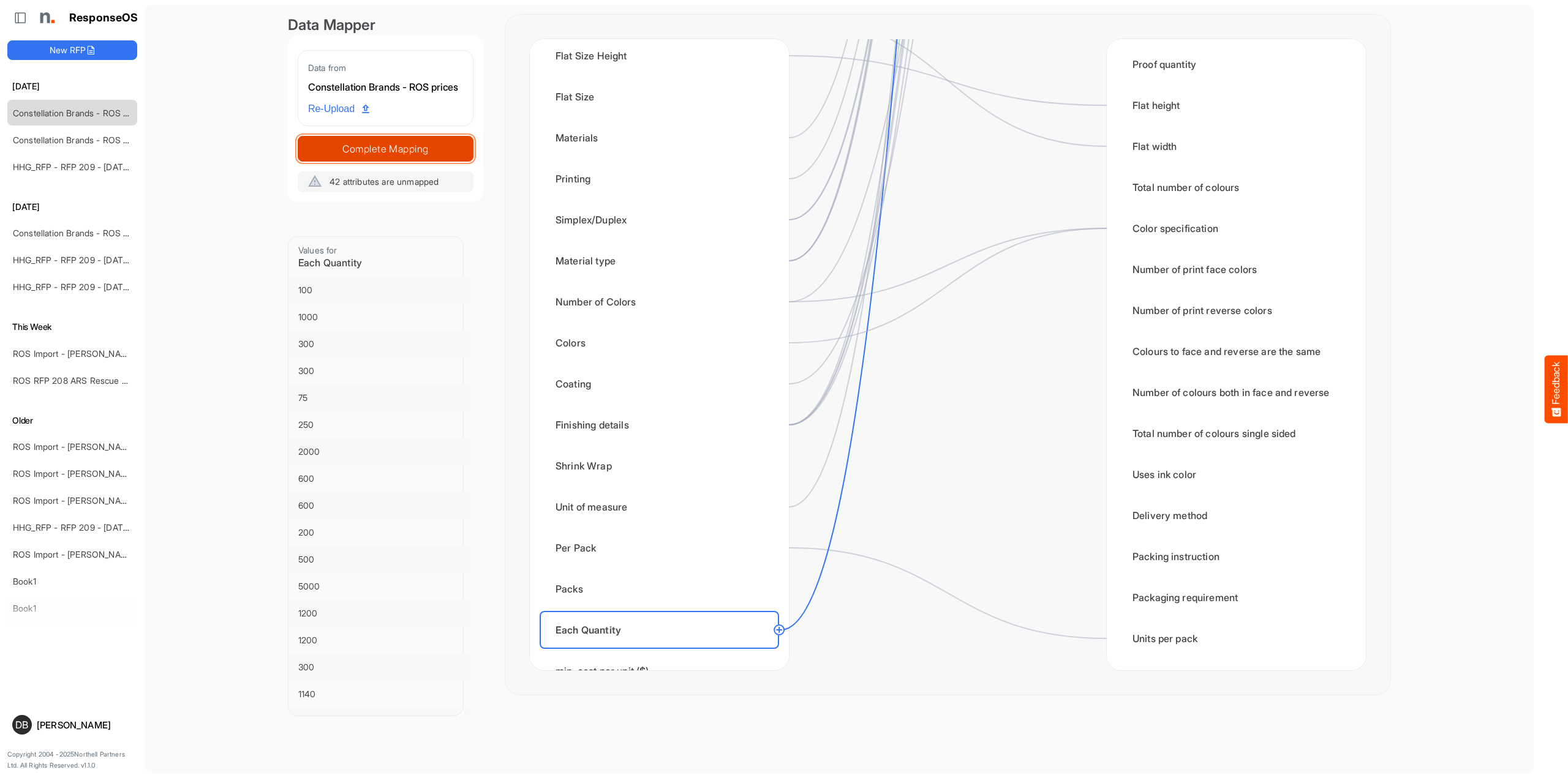
click at [394, 158] on span "Complete Mapping" at bounding box center [386, 149] width 175 height 17
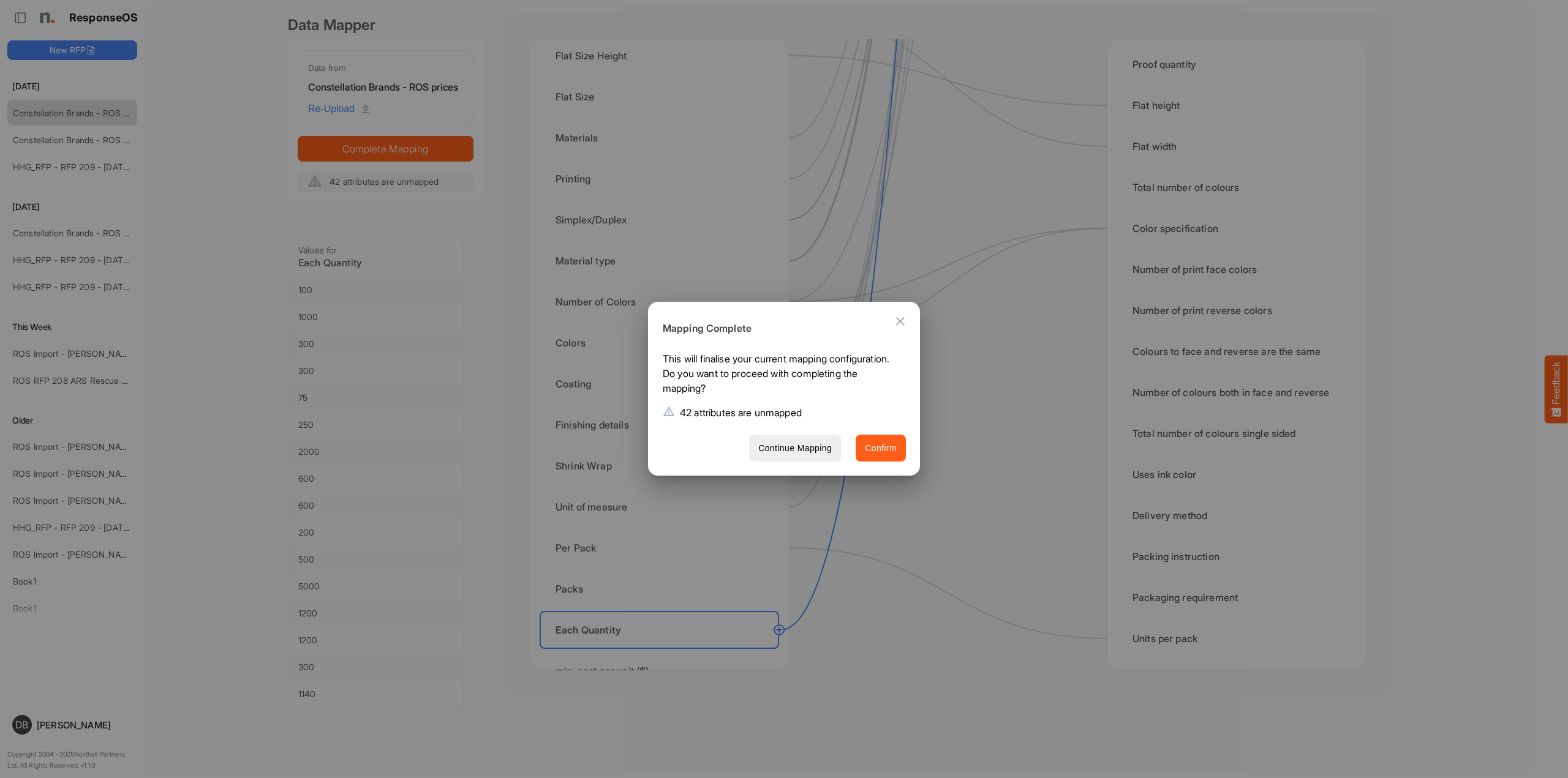
click at [886, 453] on span "Confirm" at bounding box center [881, 448] width 32 height 16
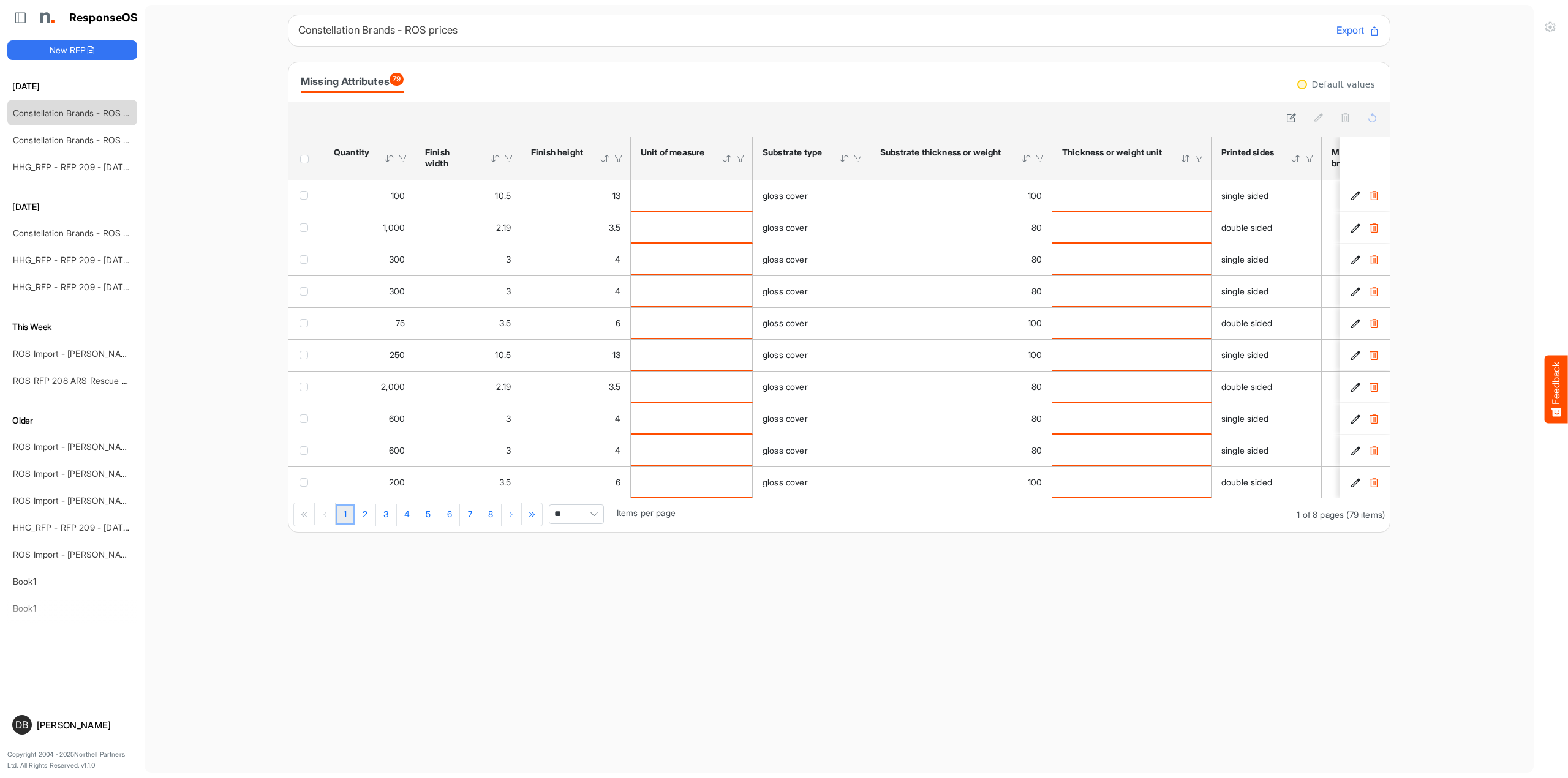
click at [304, 160] on span "Header checkbox" at bounding box center [305, 159] width 9 height 9
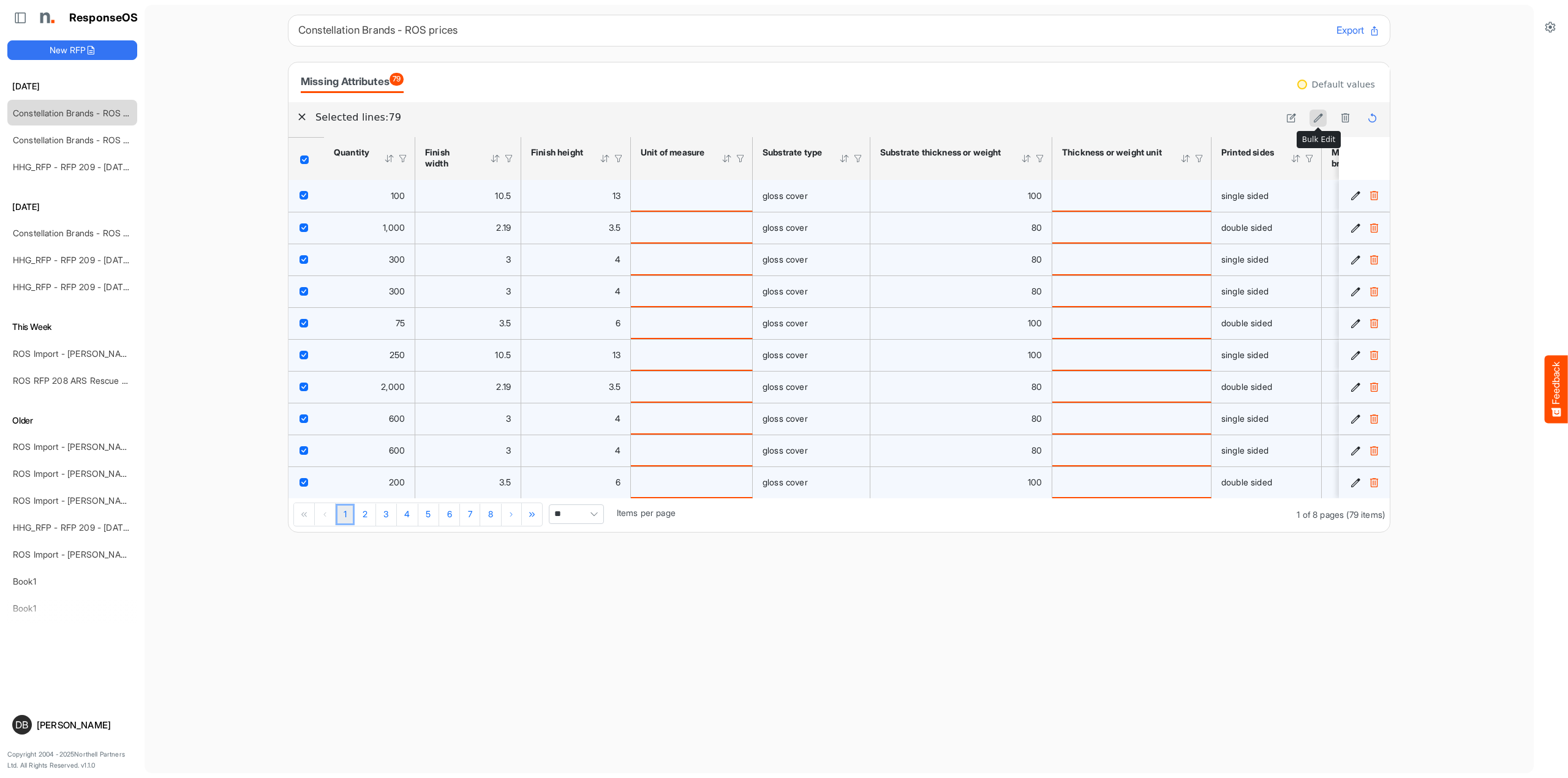
click at [1317, 116] on icon at bounding box center [1319, 118] width 10 height 10
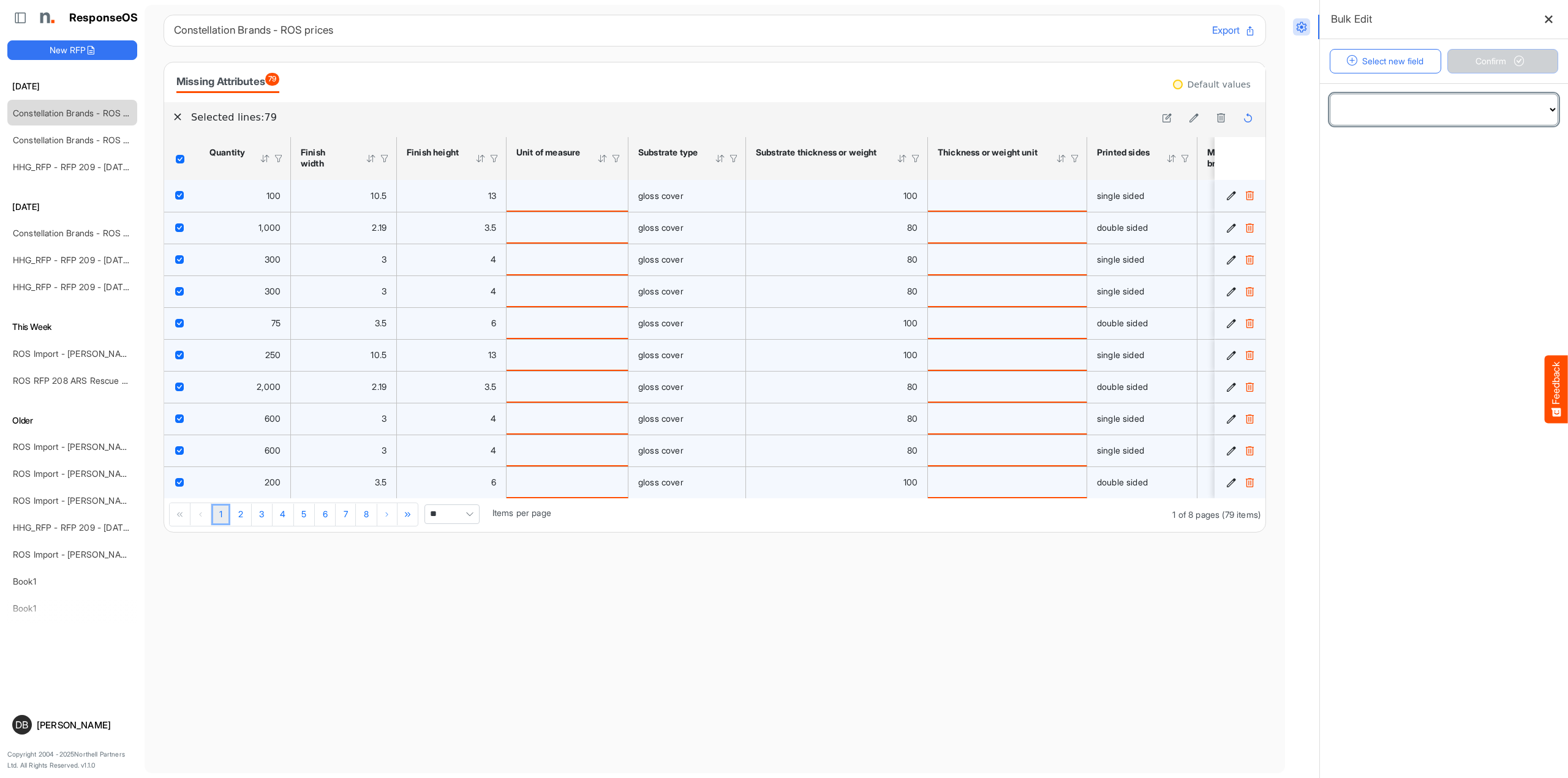
select select "**********"
click at [1420, 160] on span at bounding box center [1444, 151] width 227 height 30
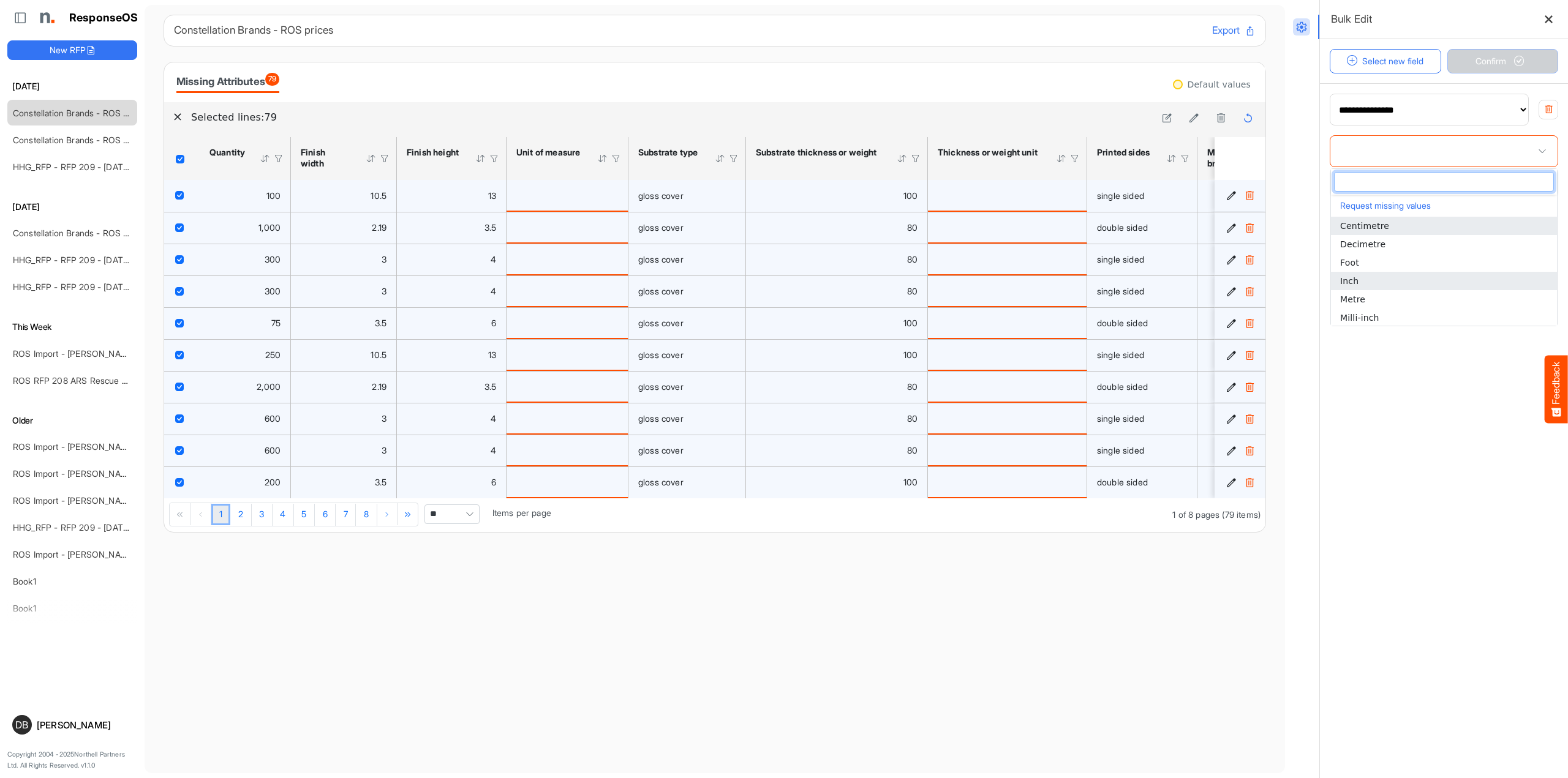
click at [1414, 272] on li "Inch" at bounding box center [1444, 280] width 226 height 18
type input "****"
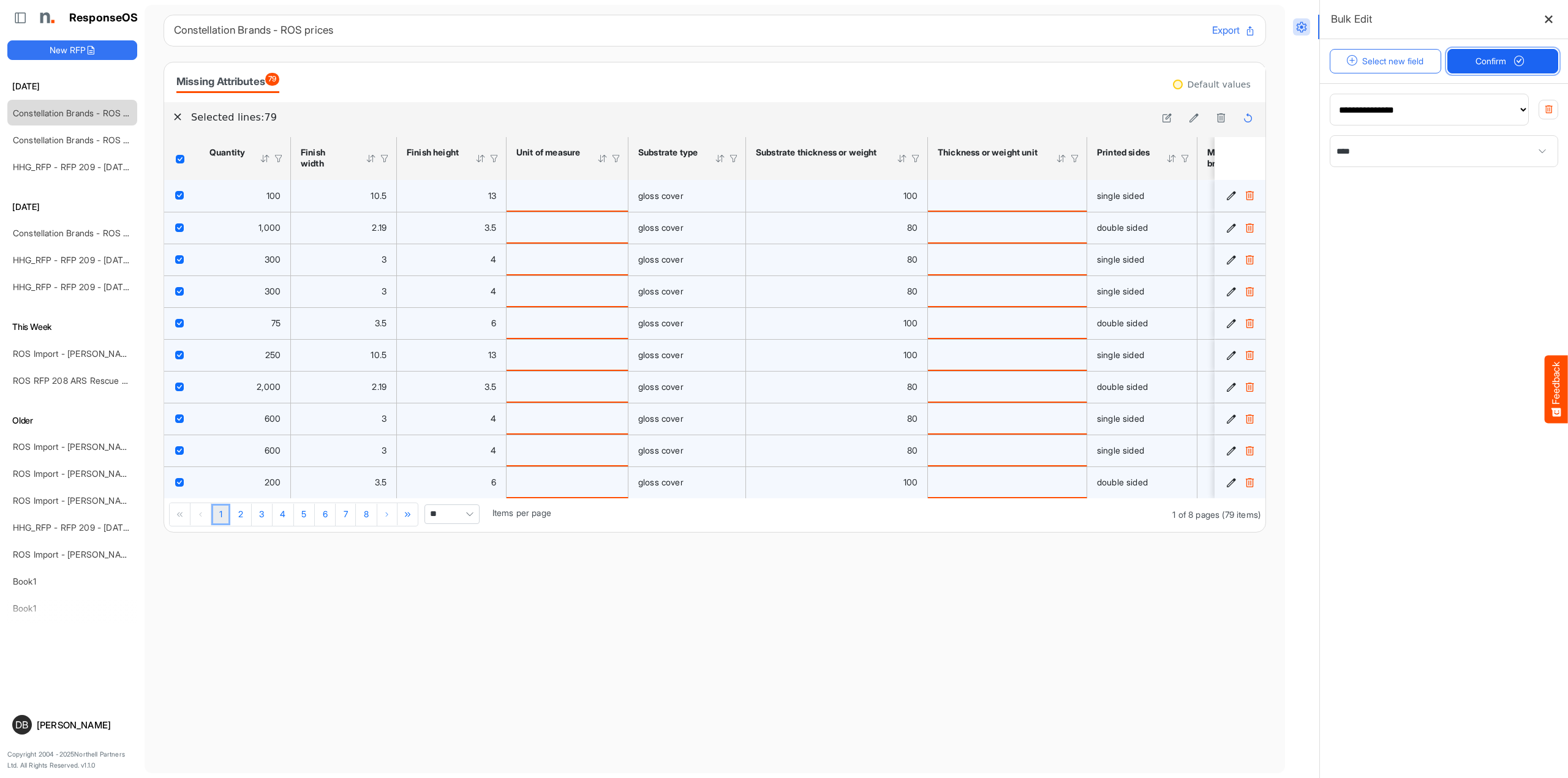
click at [1420, 63] on span "Confirm" at bounding box center [1502, 61] width 54 height 13
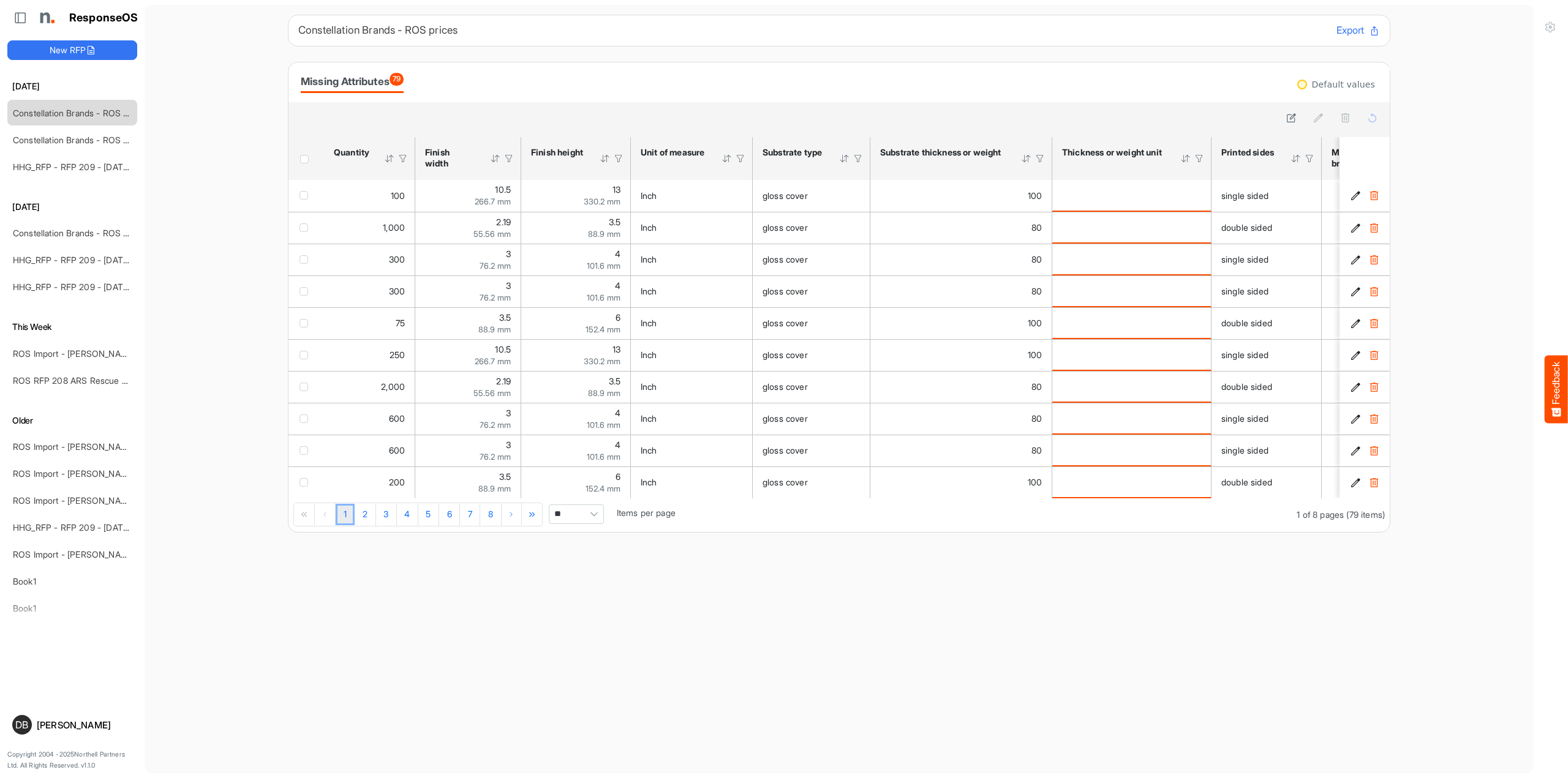
click at [300, 158] on span "Header checkbox" at bounding box center [305, 159] width 9 height 9
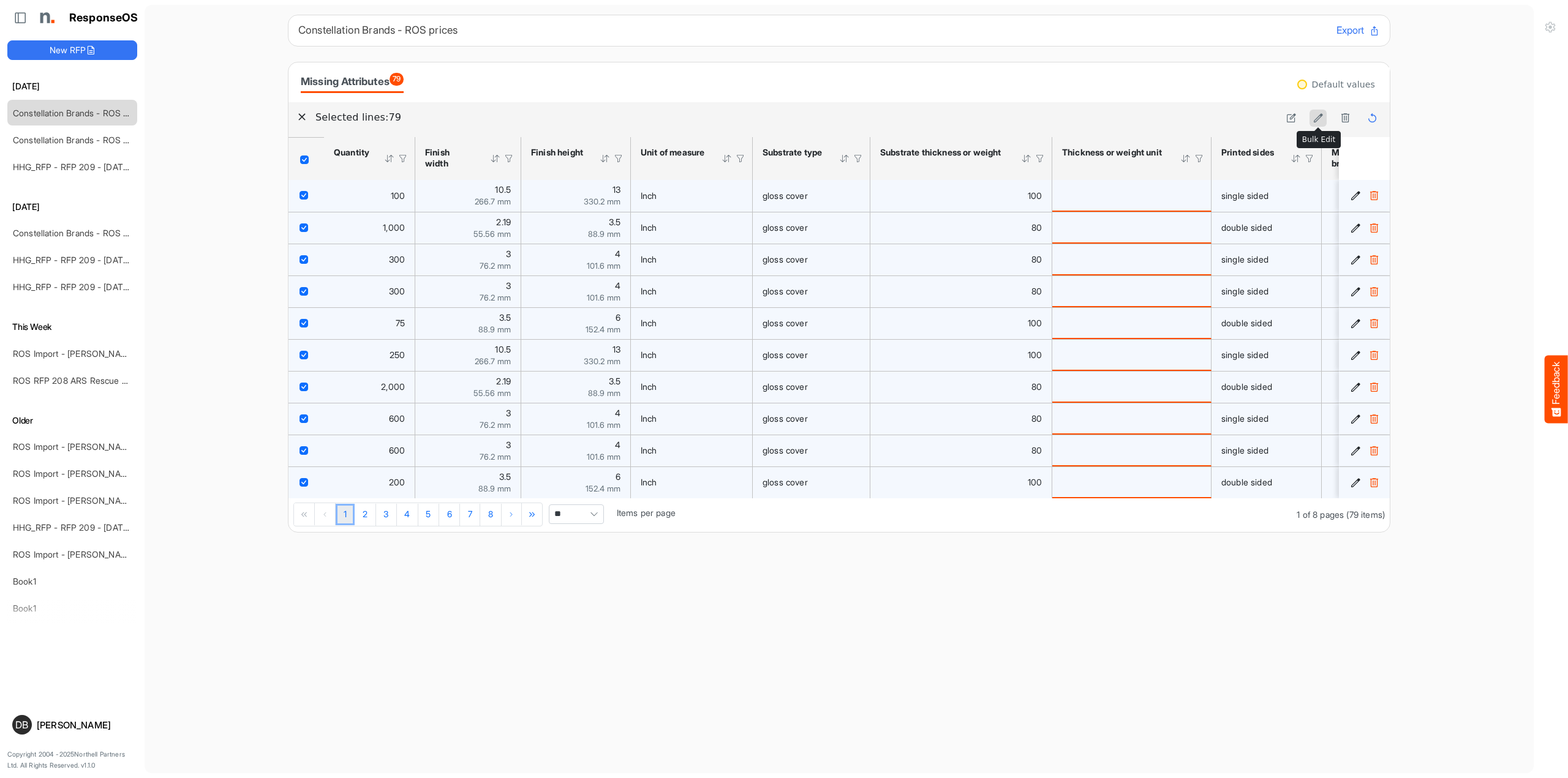
click at [1320, 116] on icon at bounding box center [1319, 118] width 10 height 10
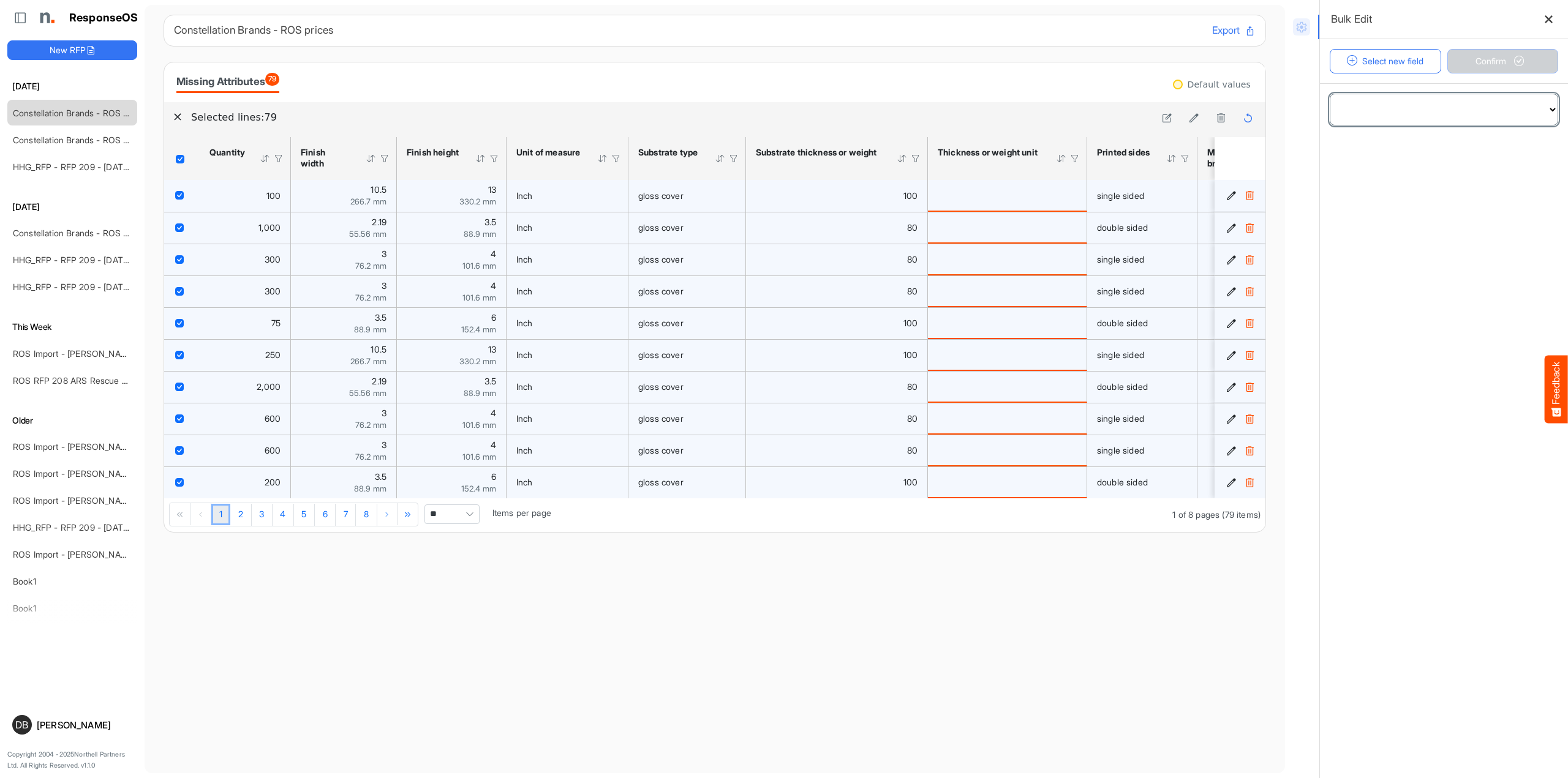
select select "**********"
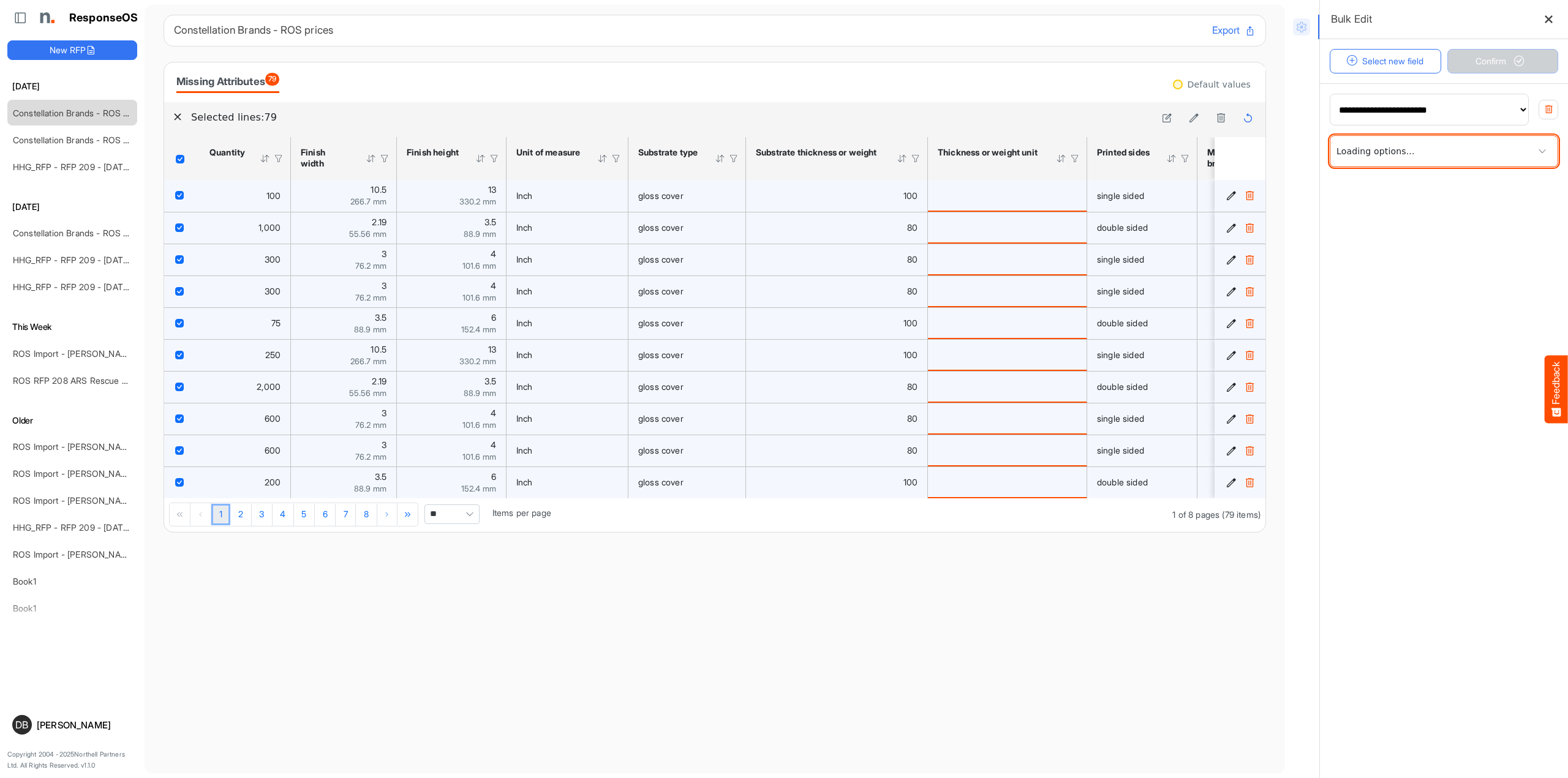
click at [1420, 164] on span at bounding box center [1444, 151] width 227 height 30
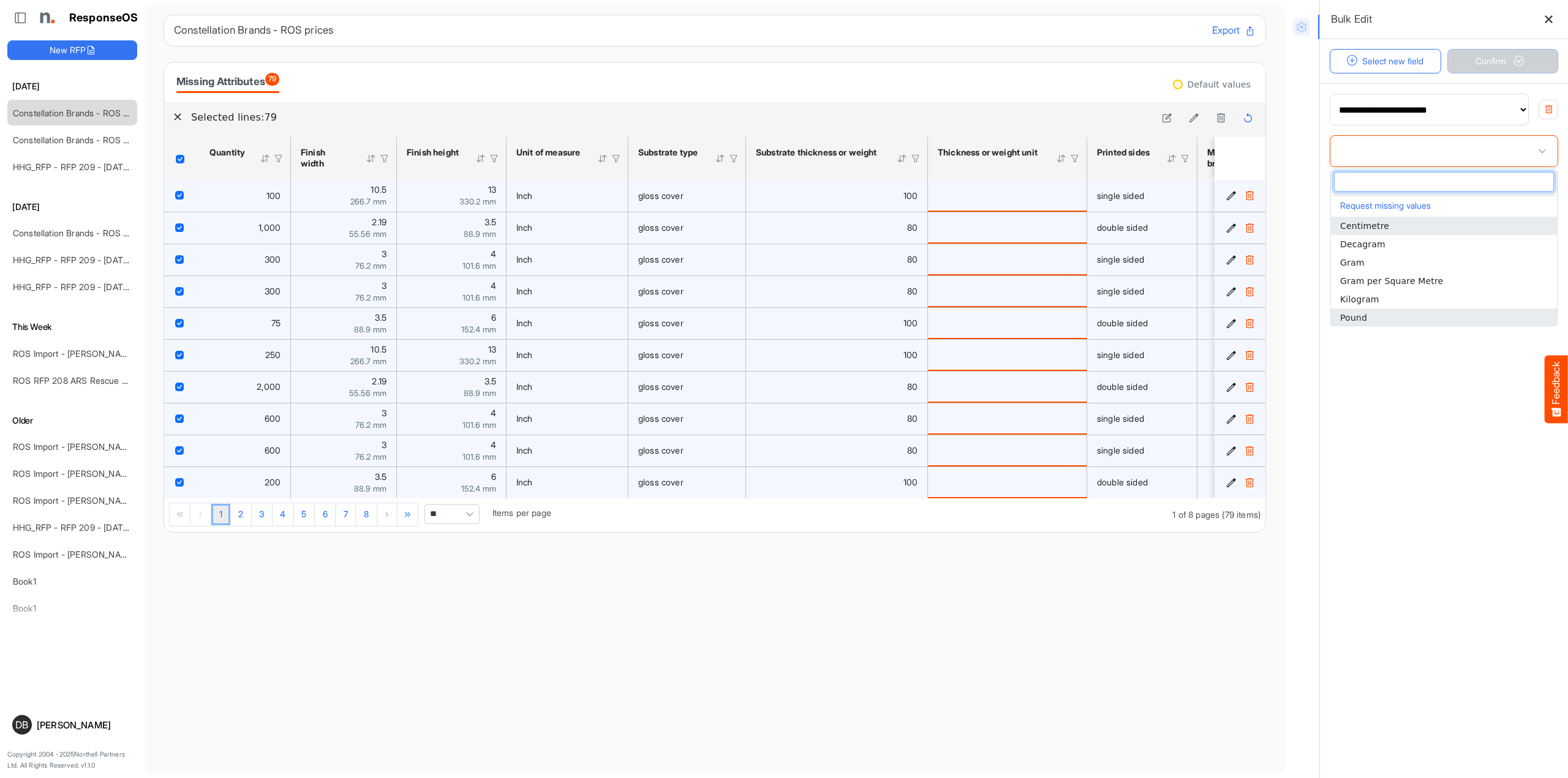
click at [1420, 310] on li "Pound" at bounding box center [1444, 317] width 226 height 18
type input "*****"
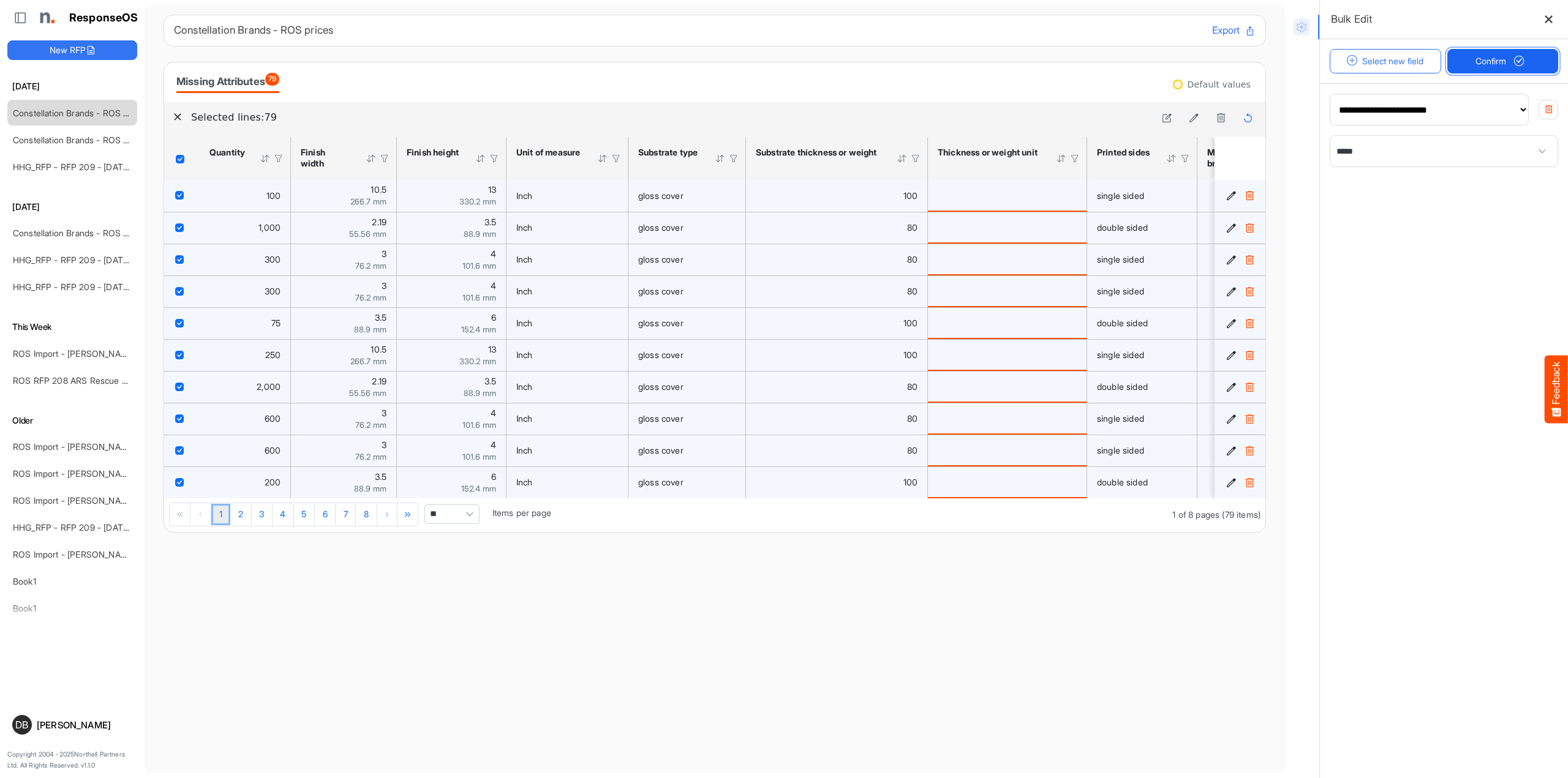
click at [1420, 64] on span "Confirm" at bounding box center [1502, 61] width 54 height 13
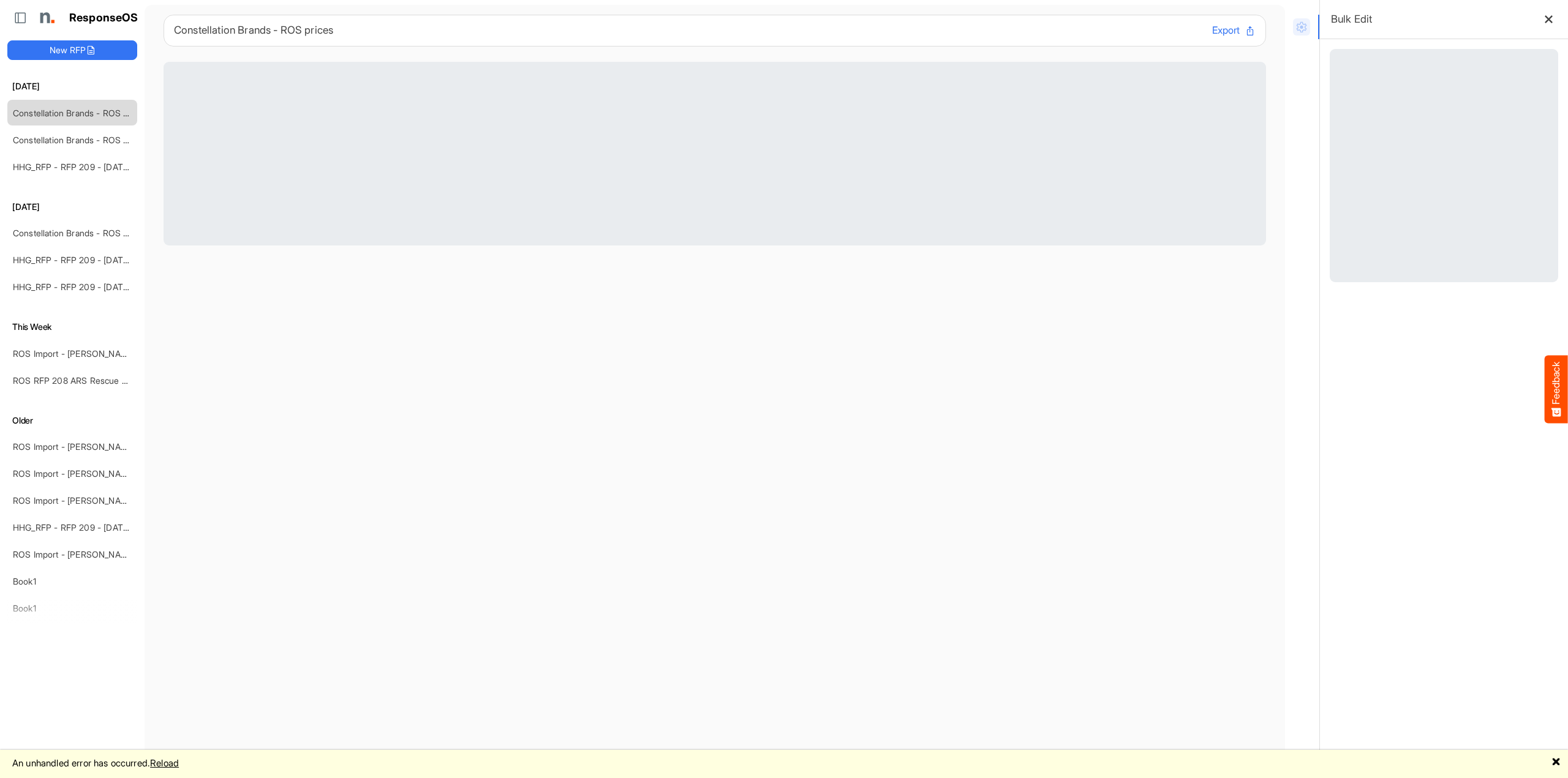
click at [175, 762] on link "Reload" at bounding box center [164, 763] width 29 height 12
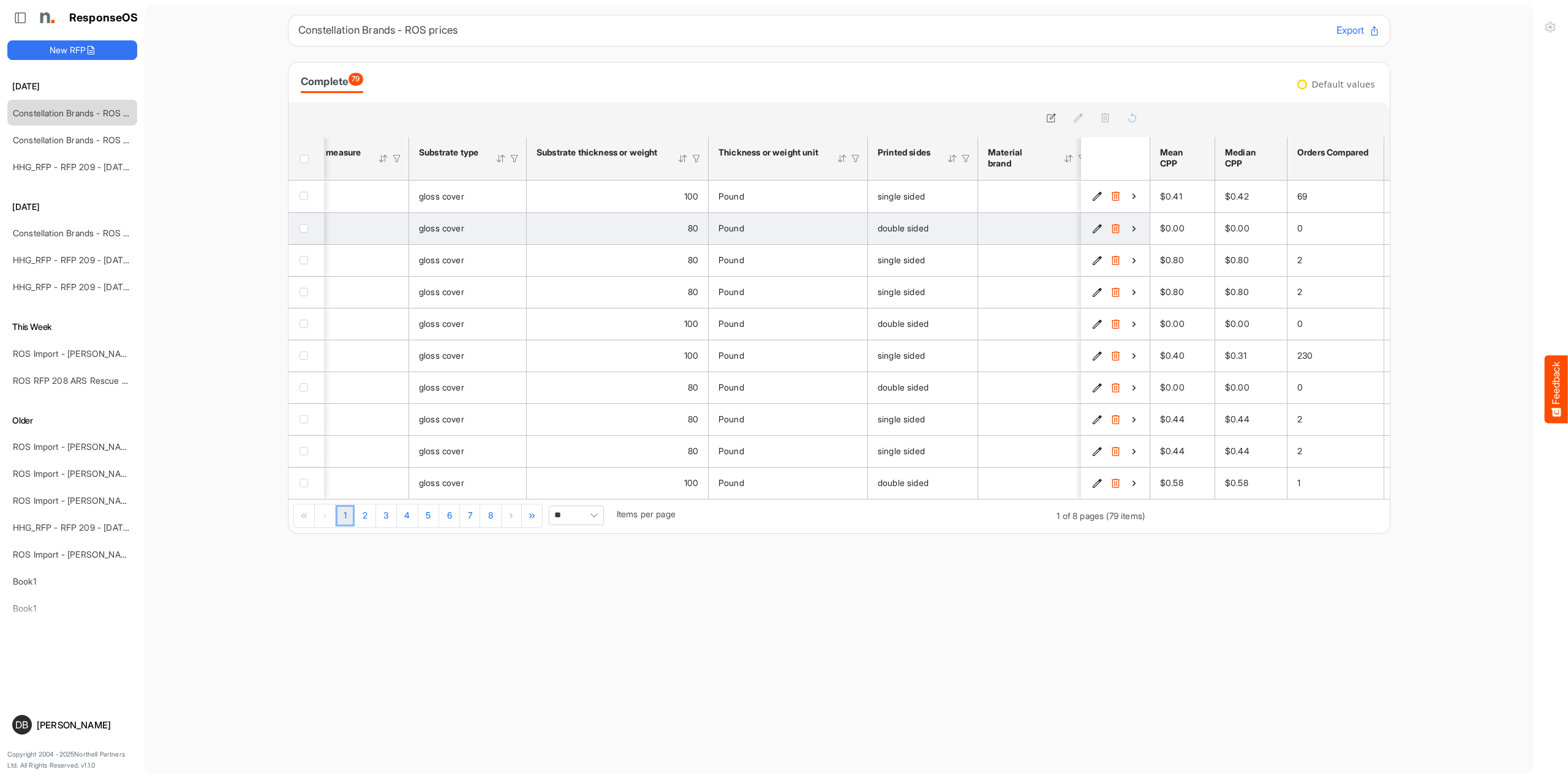
scroll to position [0, 287]
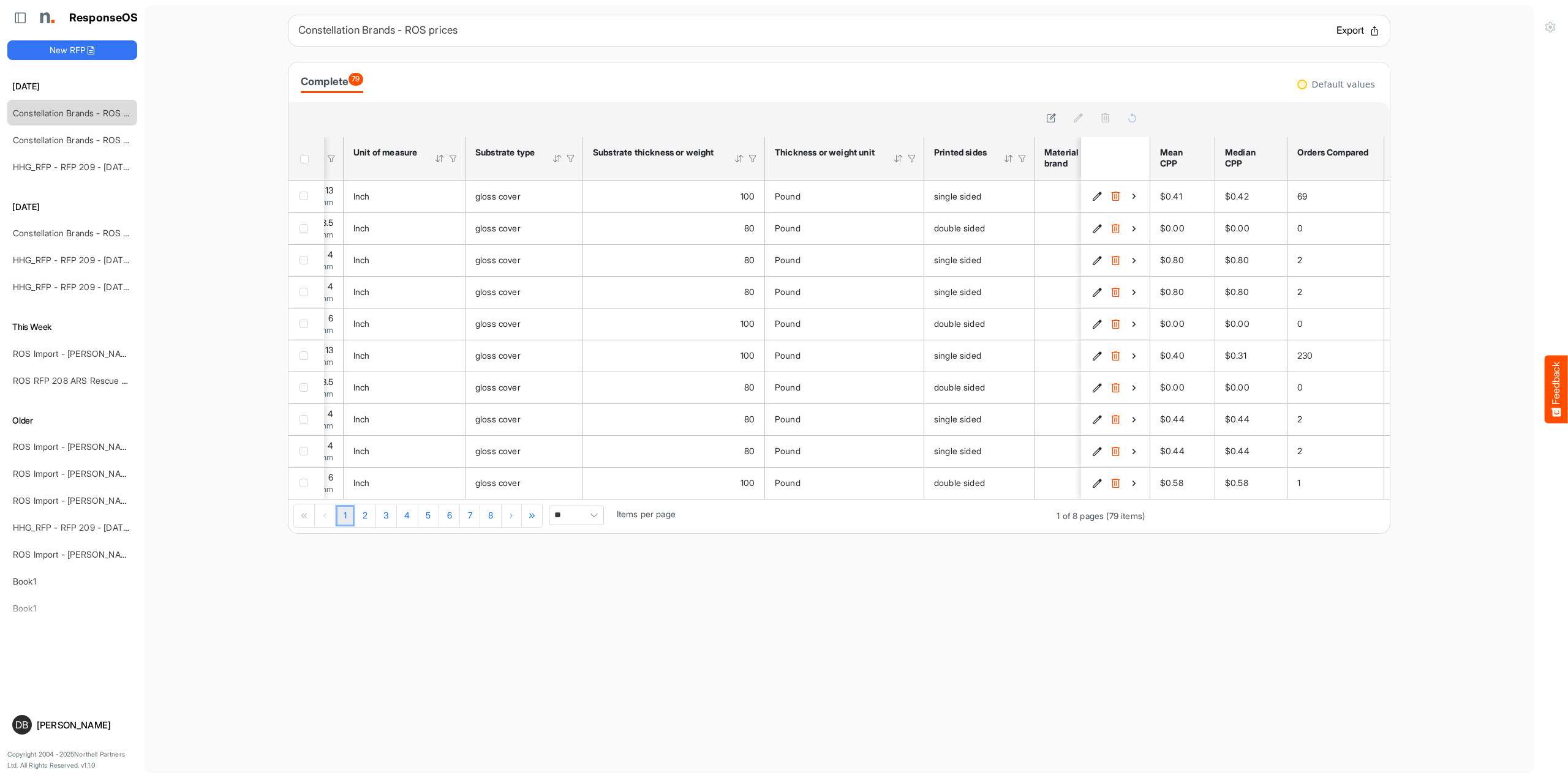
click at [1348, 33] on button "Export" at bounding box center [1358, 31] width 44 height 16
